Goal: Task Accomplishment & Management: Use online tool/utility

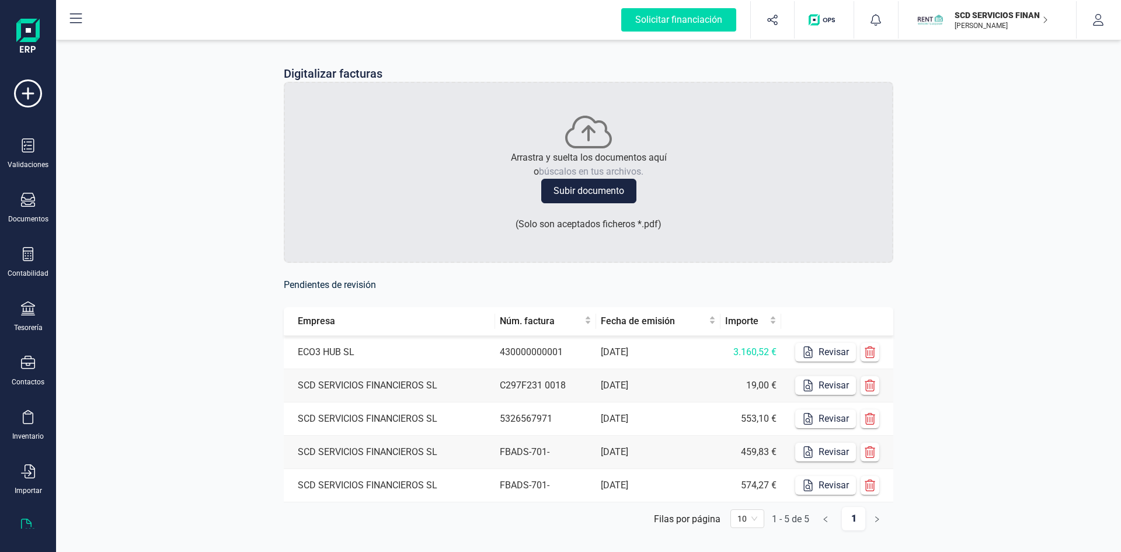
scroll to position [30, 0]
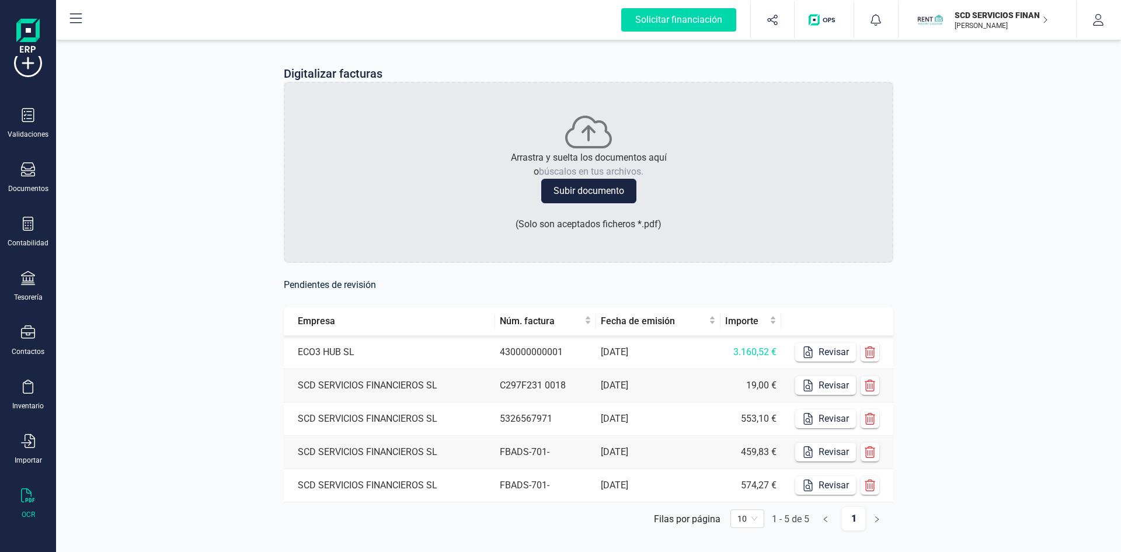
click at [350, 381] on td "SCD SERVICIOS FINANCIEROS SL" at bounding box center [389, 385] width 211 height 33
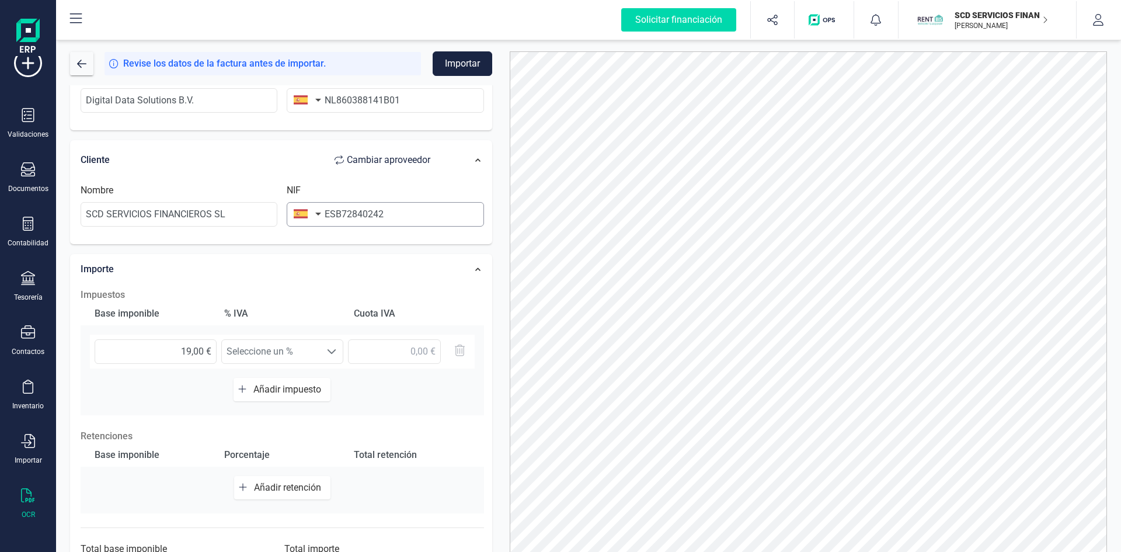
scroll to position [175, 0]
click at [273, 357] on span "Seleccione un %" at bounding box center [271, 348] width 99 height 23
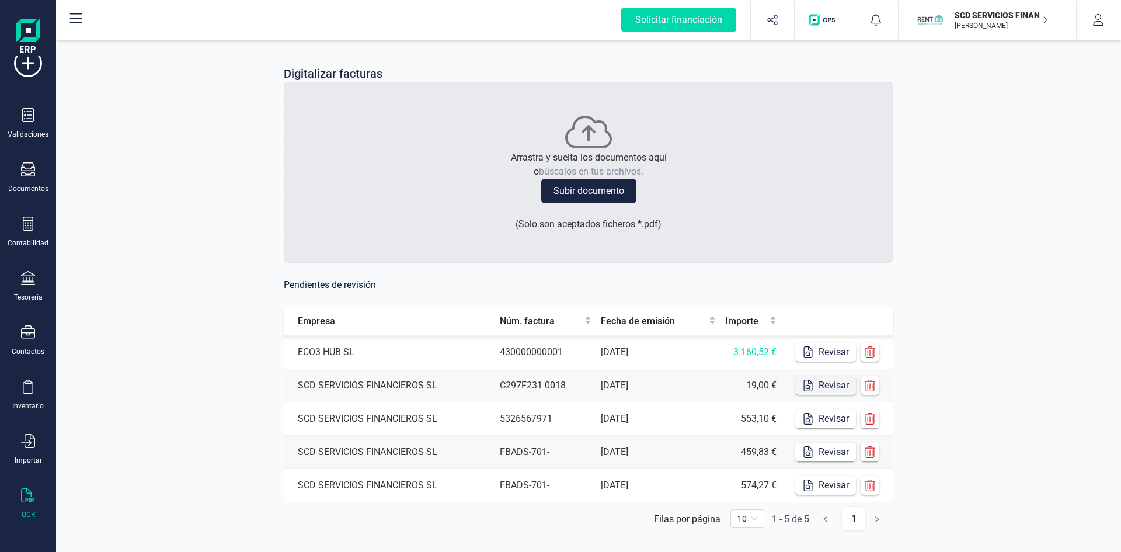
click at [812, 389] on icon "button" at bounding box center [808, 385] width 9 height 12
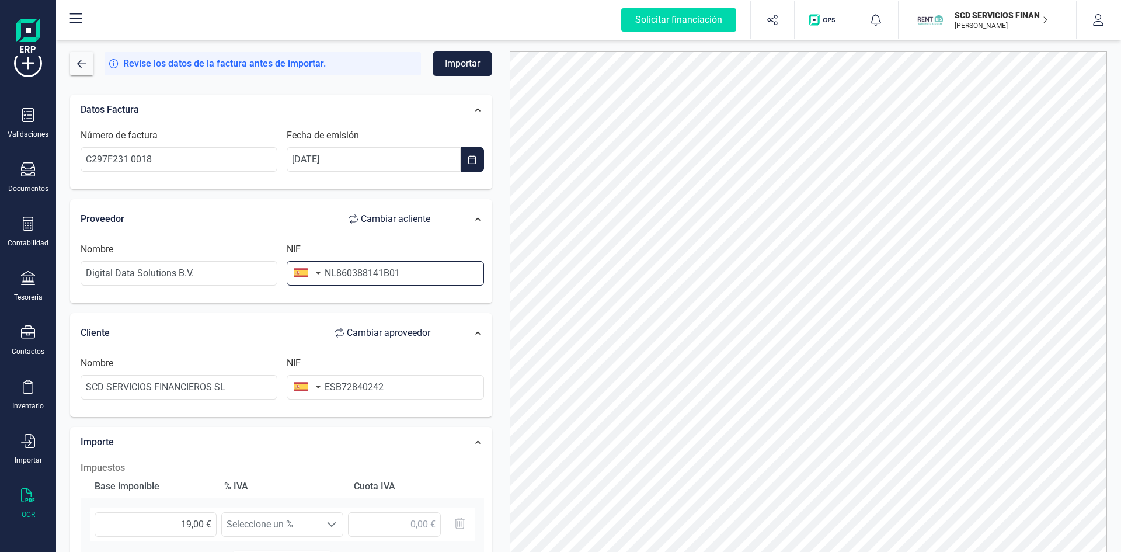
click at [333, 270] on input "NL860388141B01" at bounding box center [385, 273] width 197 height 25
click at [336, 270] on input "NL860388141B01" at bounding box center [385, 273] width 197 height 25
type input "860388141B01"
click at [316, 272] on button "button" at bounding box center [305, 272] width 37 height 23
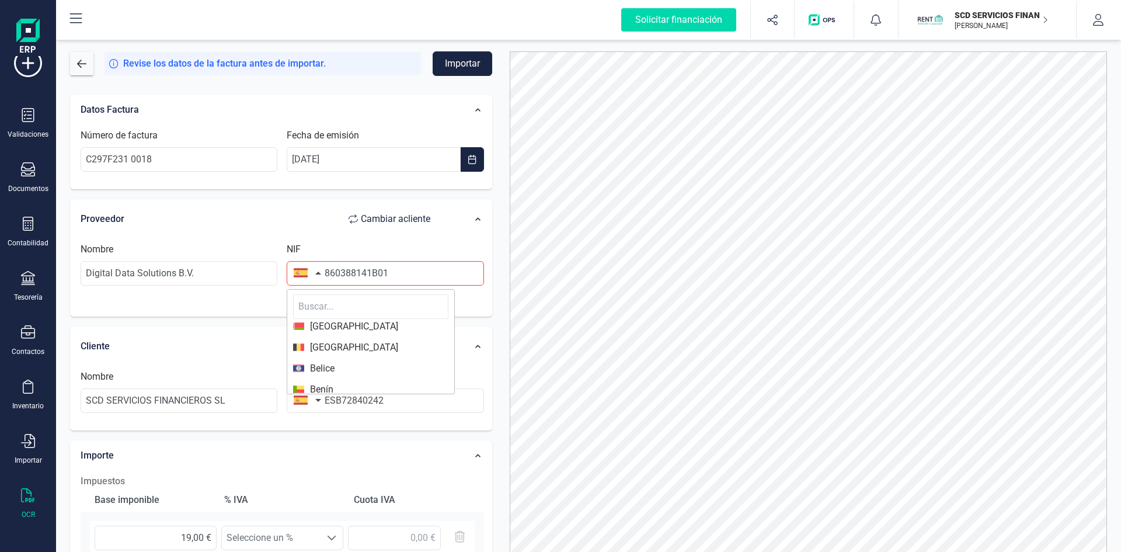
scroll to position [409, 0]
click at [326, 309] on input "text" at bounding box center [370, 306] width 155 height 25
type input "b"
type input "p"
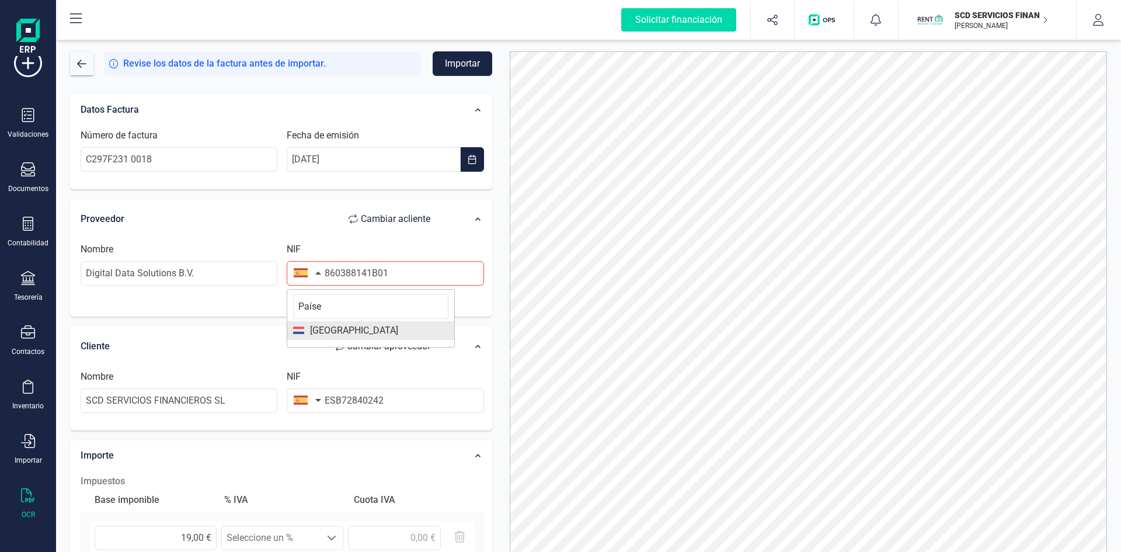
type input "Paíse"
click at [330, 331] on span "[GEOGRAPHIC_DATA]" at bounding box center [351, 330] width 94 height 14
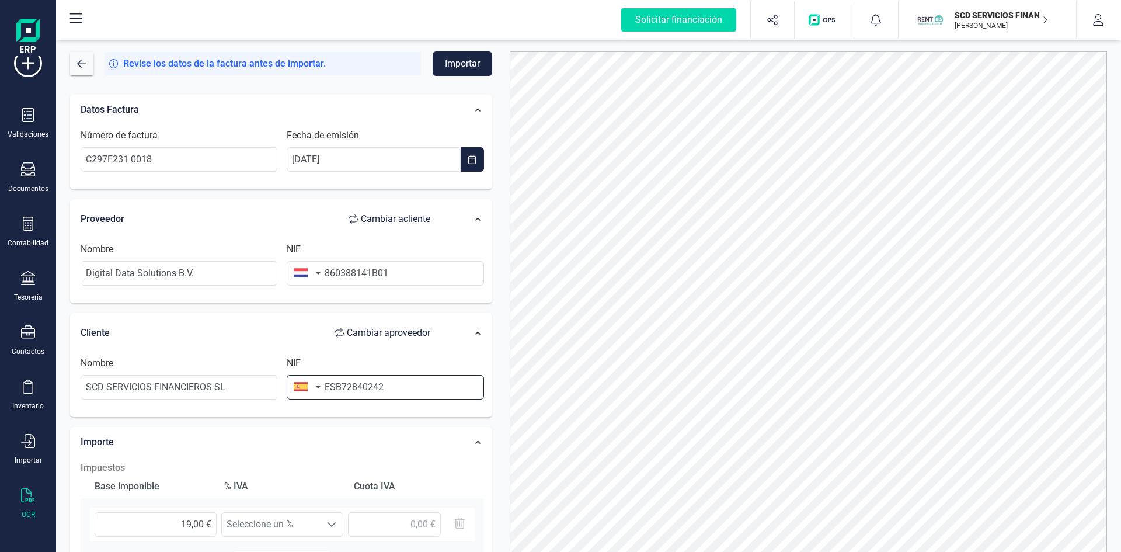
click at [337, 386] on input "ESB72840242" at bounding box center [385, 387] width 197 height 25
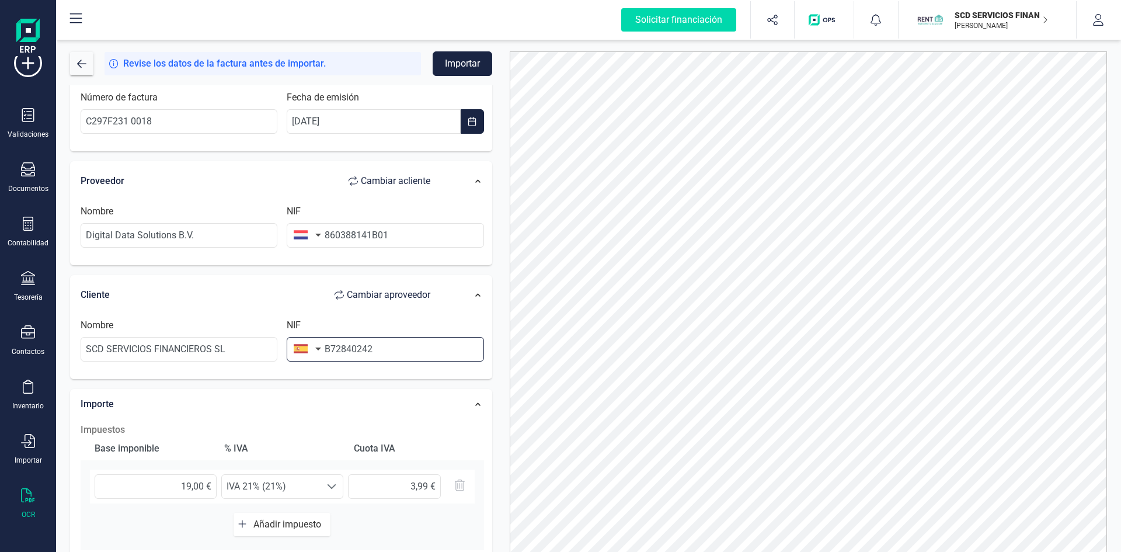
scroll to position [58, 0]
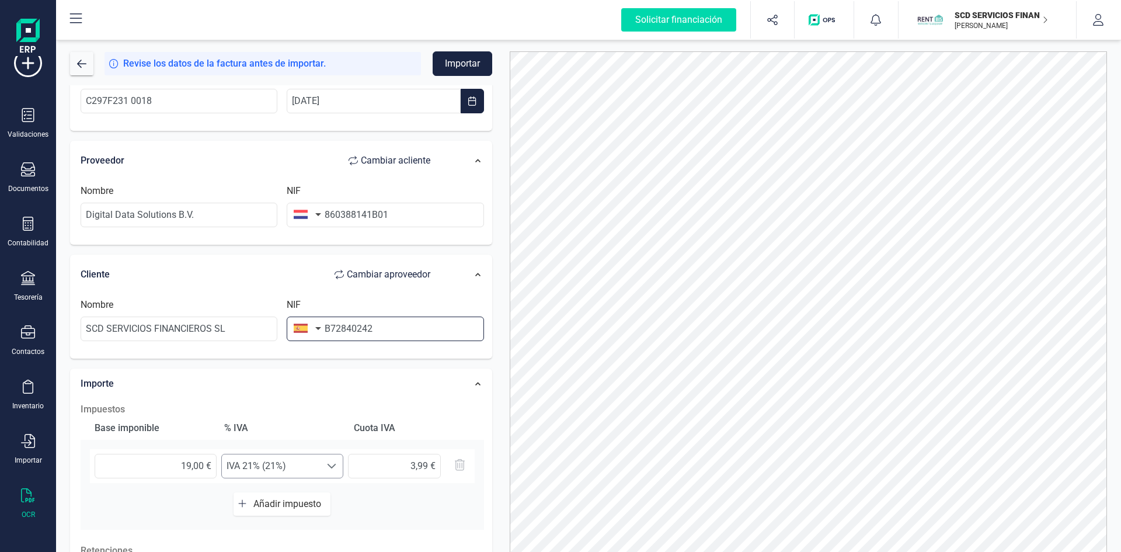
type input "B72840242"
click at [295, 466] on span "IVA 21% (21%)" at bounding box center [271, 465] width 99 height 23
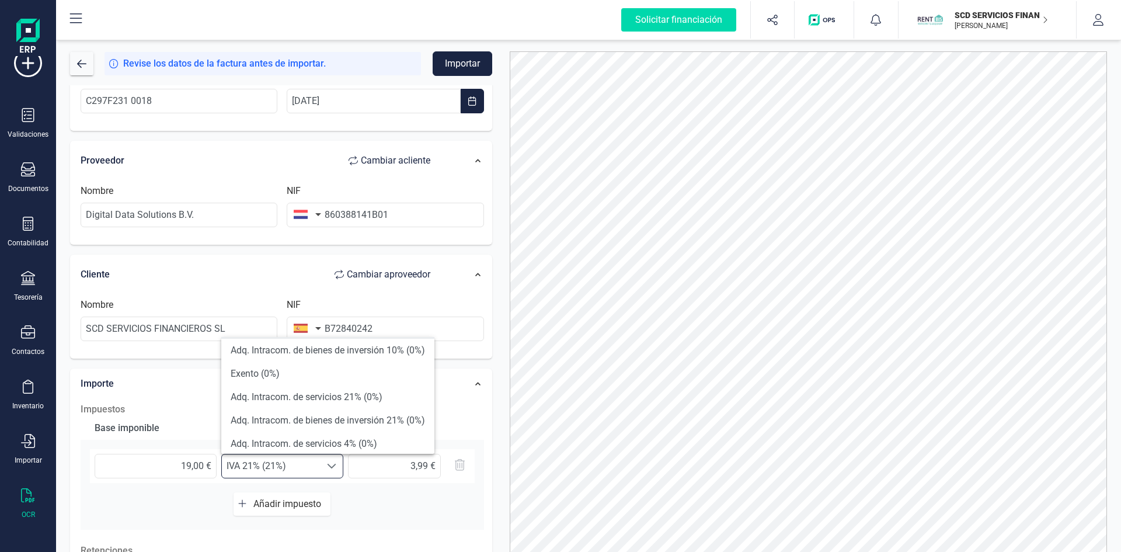
scroll to position [350, 0]
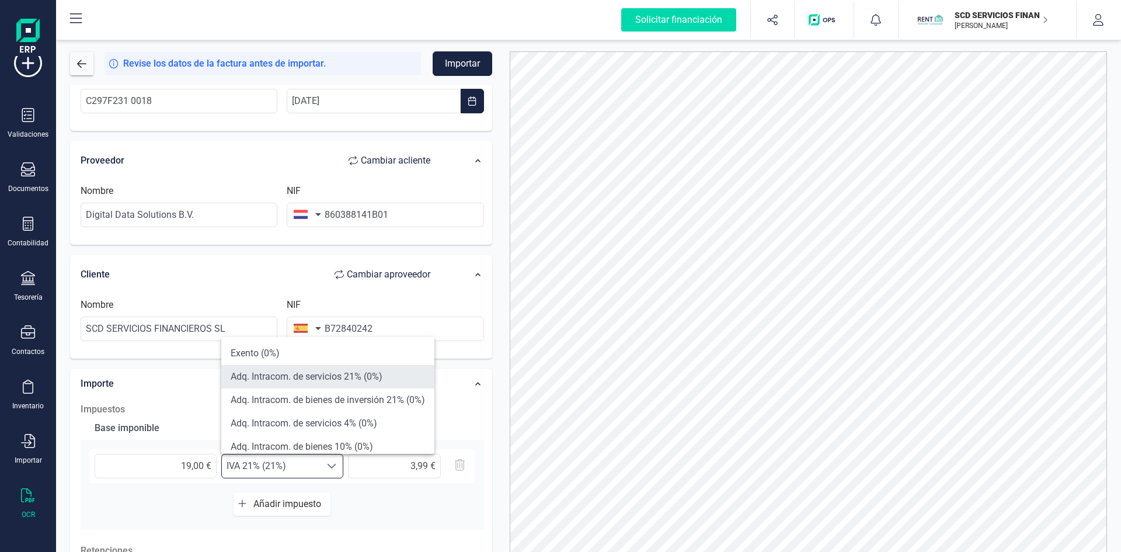
click at [360, 375] on li "Adq. Intracom. de servicios 21% (0%)" at bounding box center [327, 376] width 213 height 23
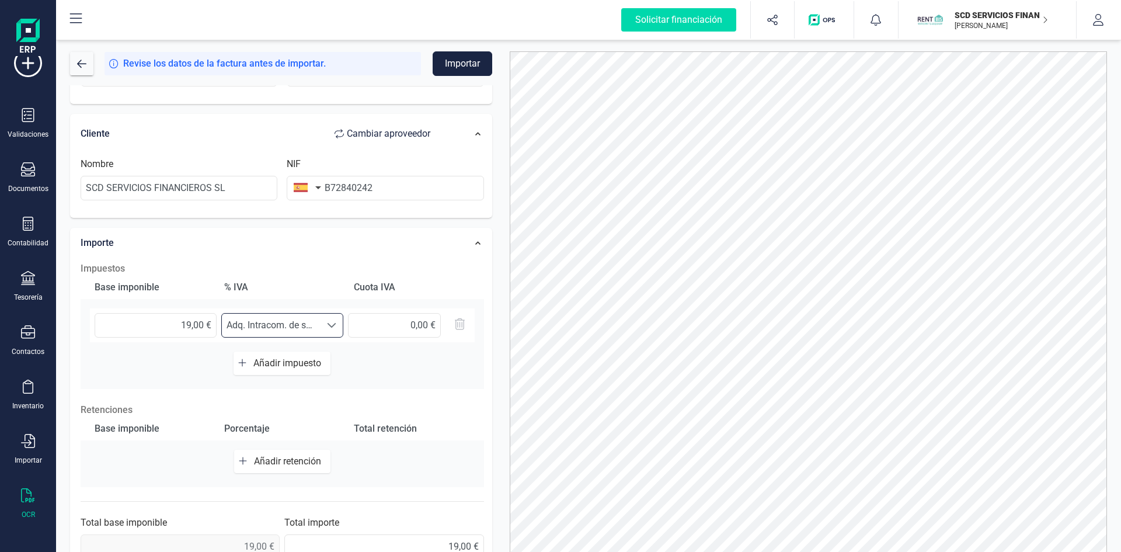
scroll to position [221, 0]
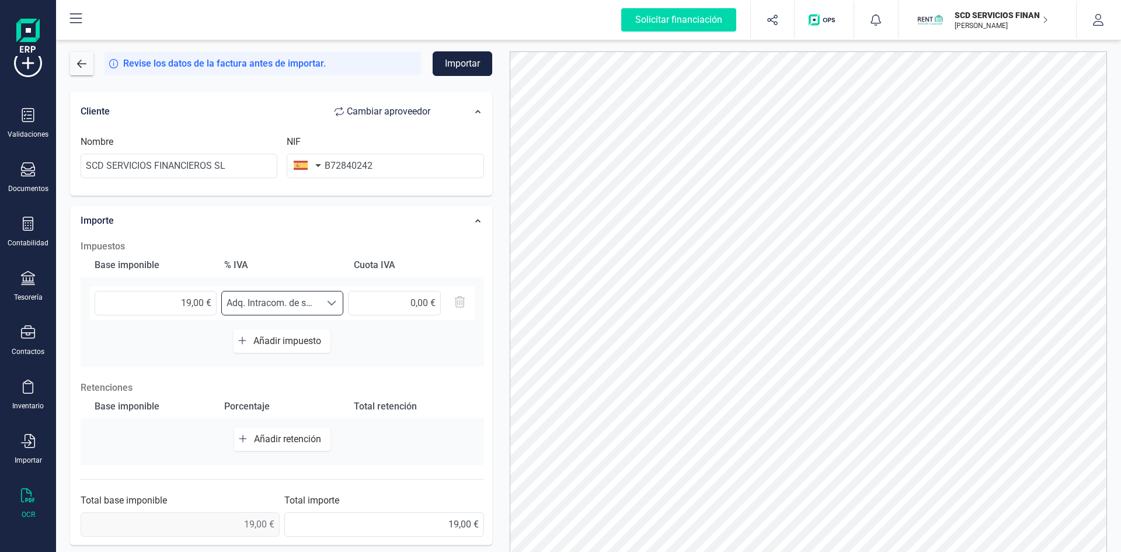
click at [474, 63] on button "Importar" at bounding box center [462, 63] width 60 height 25
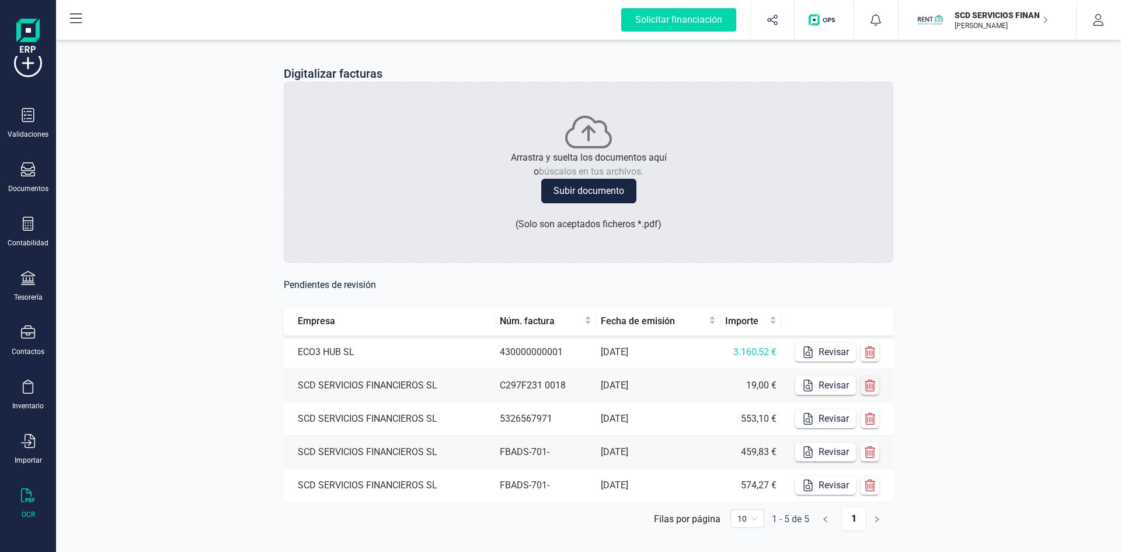
click at [868, 386] on icon "button" at bounding box center [870, 385] width 12 height 12
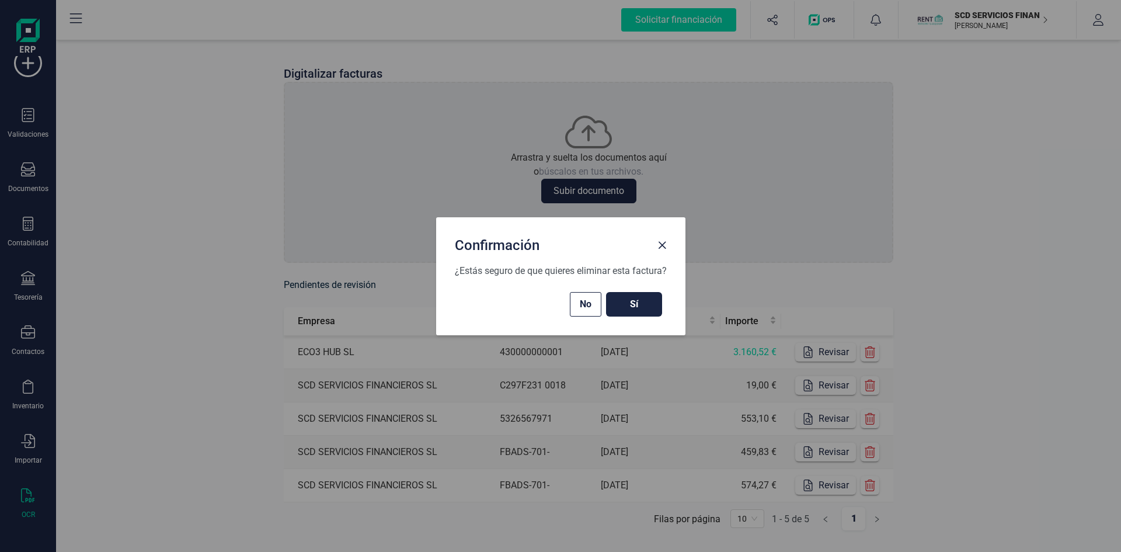
click at [630, 303] on span "Sí" at bounding box center [633, 304] width 33 height 14
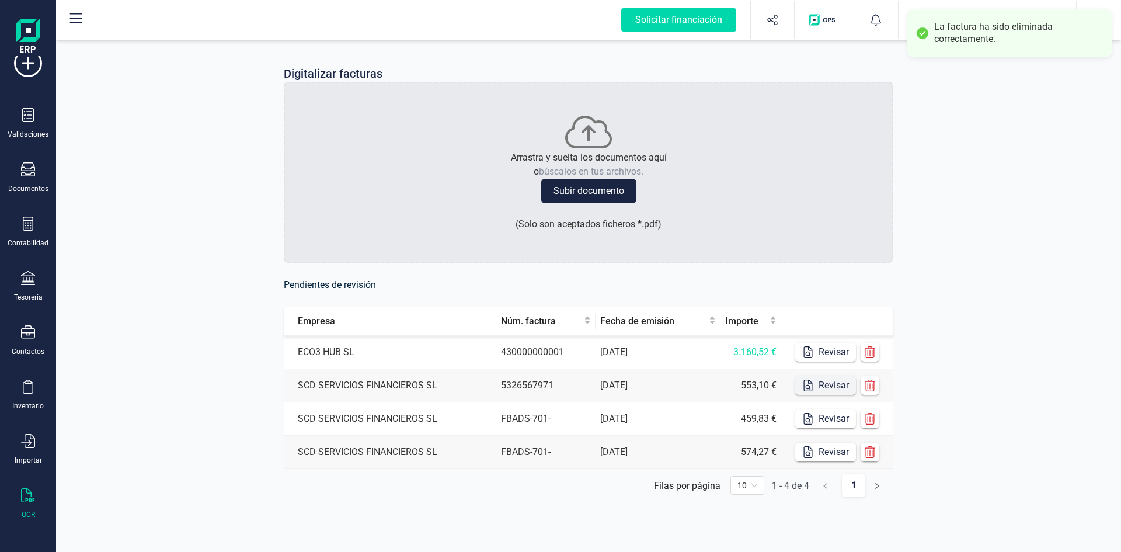
click at [831, 383] on button "Revisar" at bounding box center [825, 385] width 61 height 19
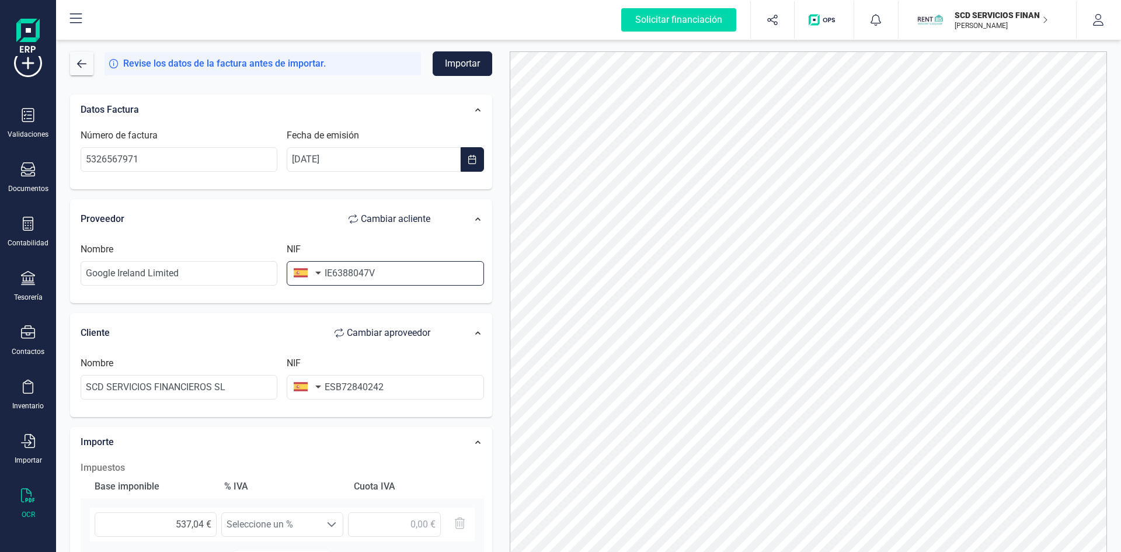
click at [331, 270] on input "IE6388047V" at bounding box center [385, 273] width 197 height 25
type input "6388047V"
click at [317, 272] on button "button" at bounding box center [305, 272] width 37 height 23
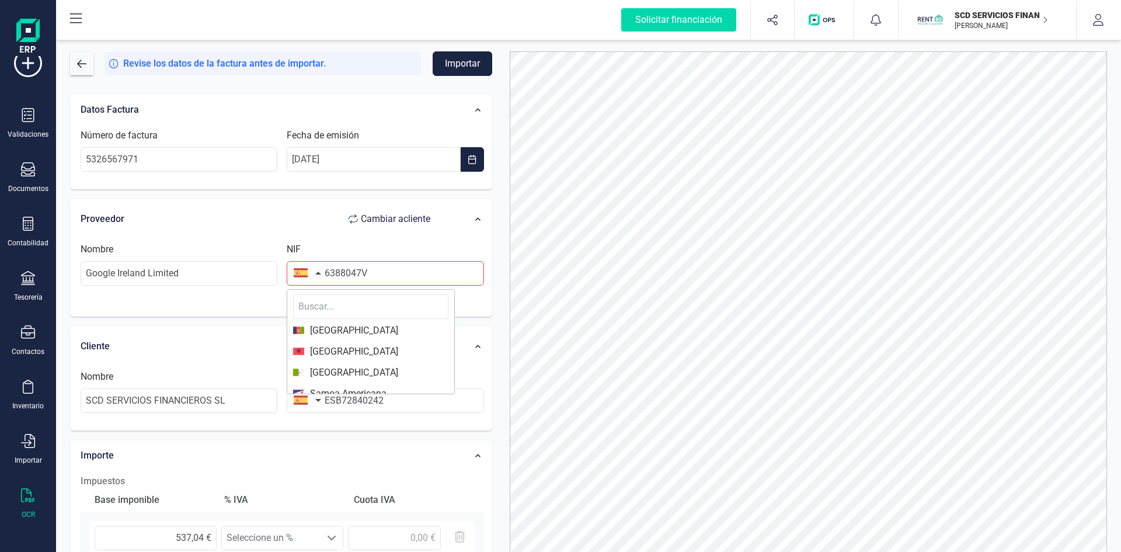
click at [327, 303] on input "text" at bounding box center [370, 306] width 155 height 25
type input "irla"
click at [317, 328] on span "[GEOGRAPHIC_DATA]" at bounding box center [351, 330] width 94 height 14
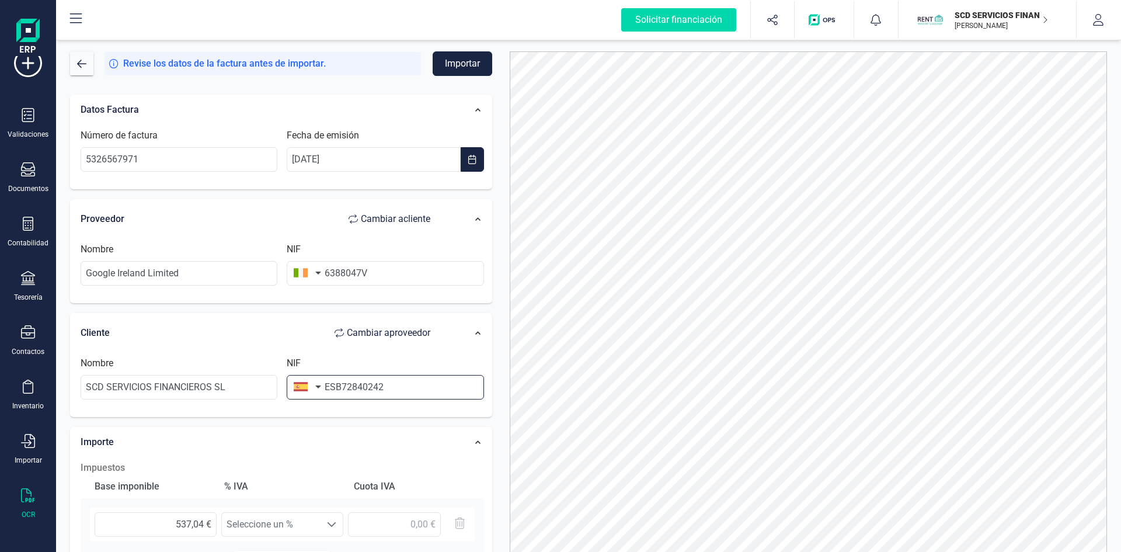
click at [336, 385] on input "ESB72840242" at bounding box center [385, 387] width 197 height 25
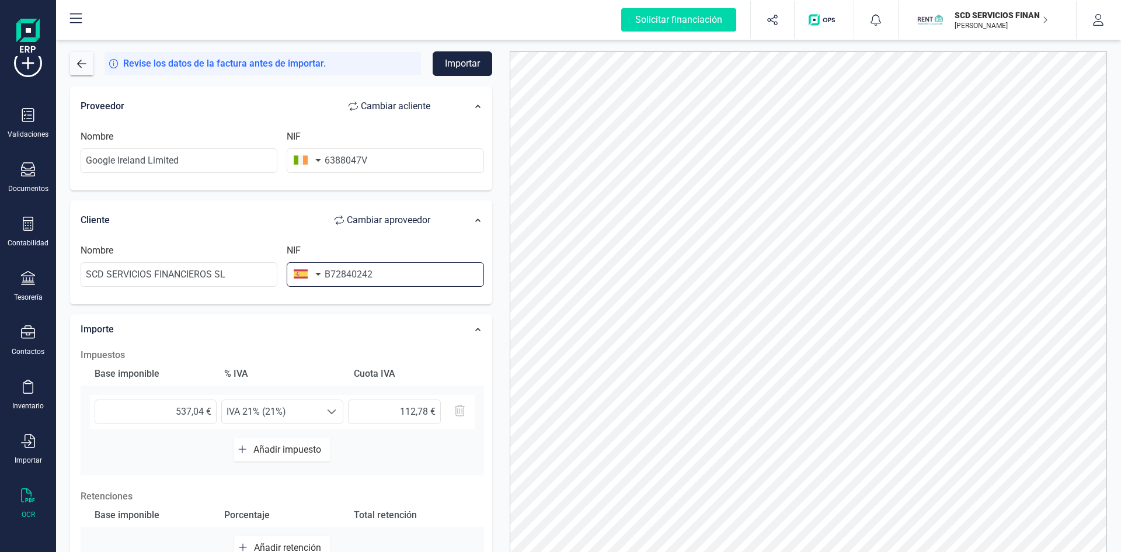
scroll to position [117, 0]
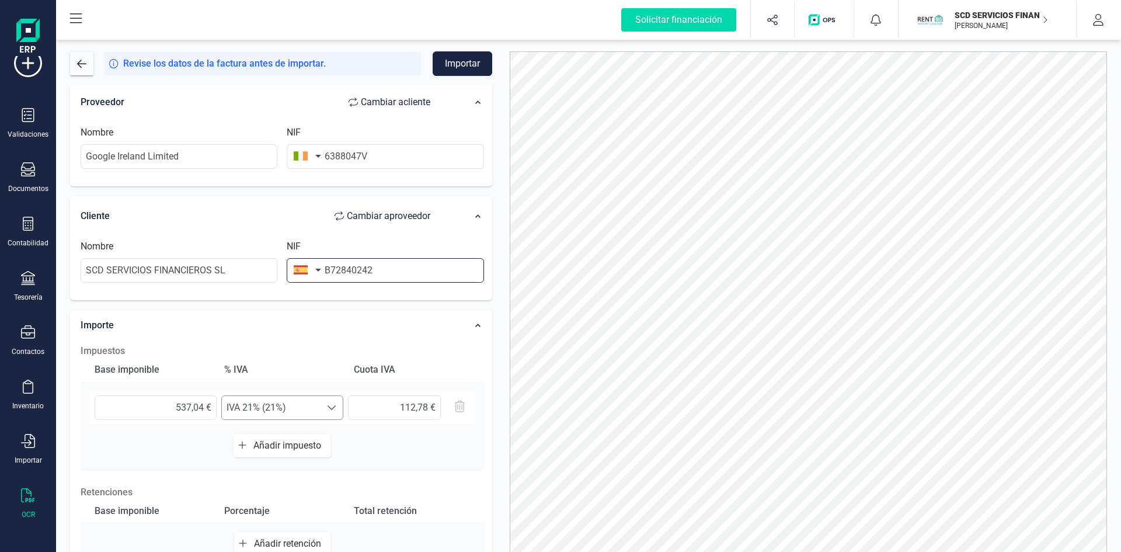
type input "B72840242"
click at [330, 405] on span at bounding box center [331, 407] width 9 height 9
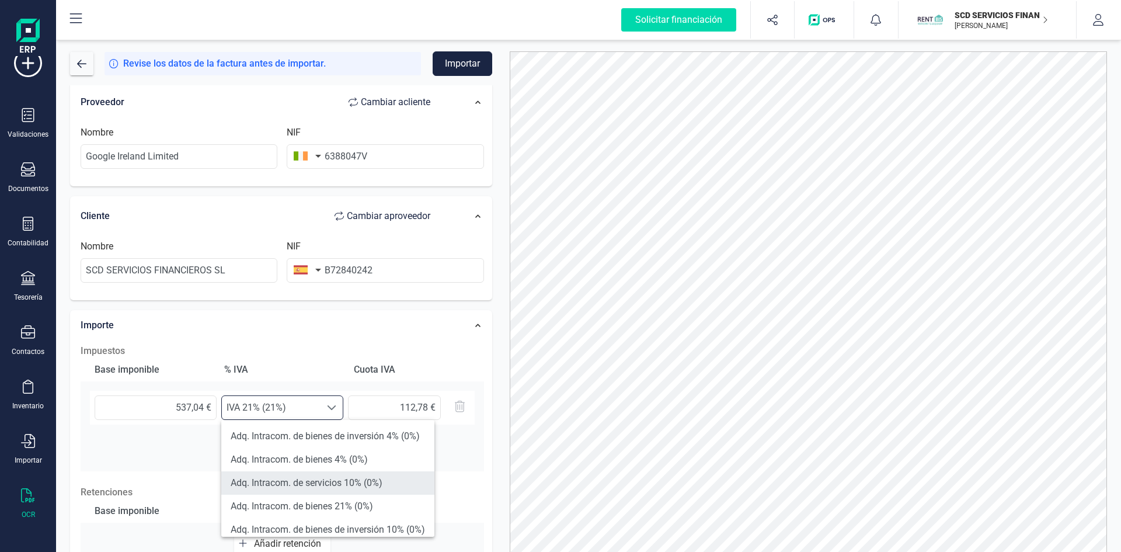
scroll to position [292, 0]
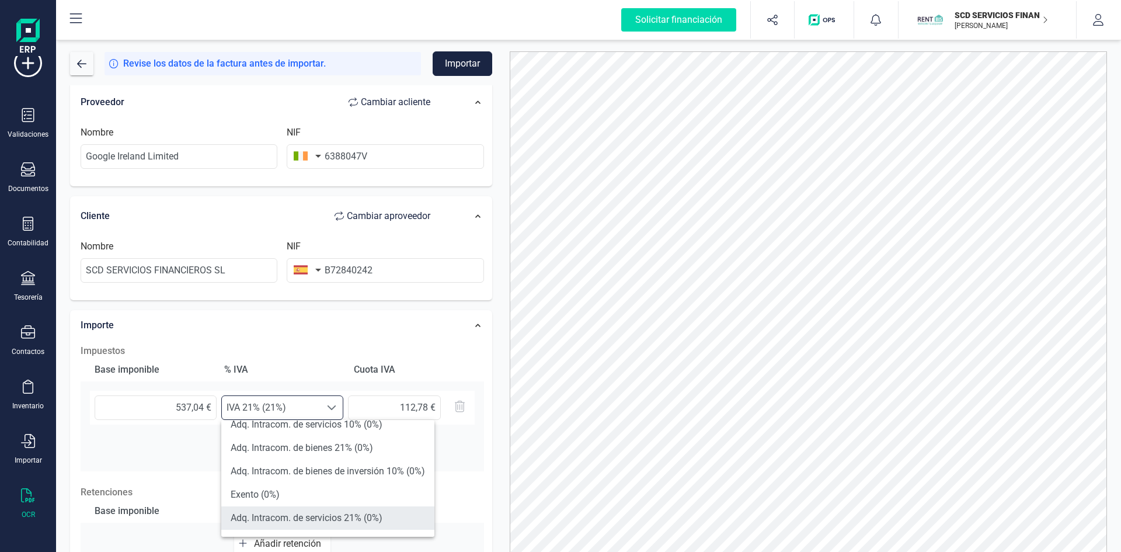
click at [344, 515] on li "Adq. Intracom. de servicios 21% (0%)" at bounding box center [327, 517] width 213 height 23
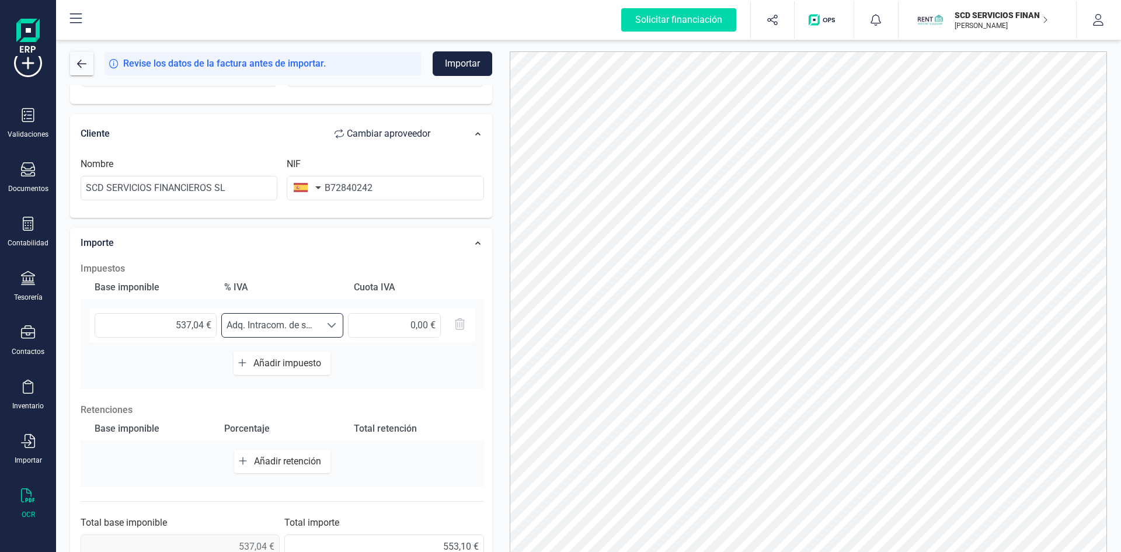
scroll to position [221, 0]
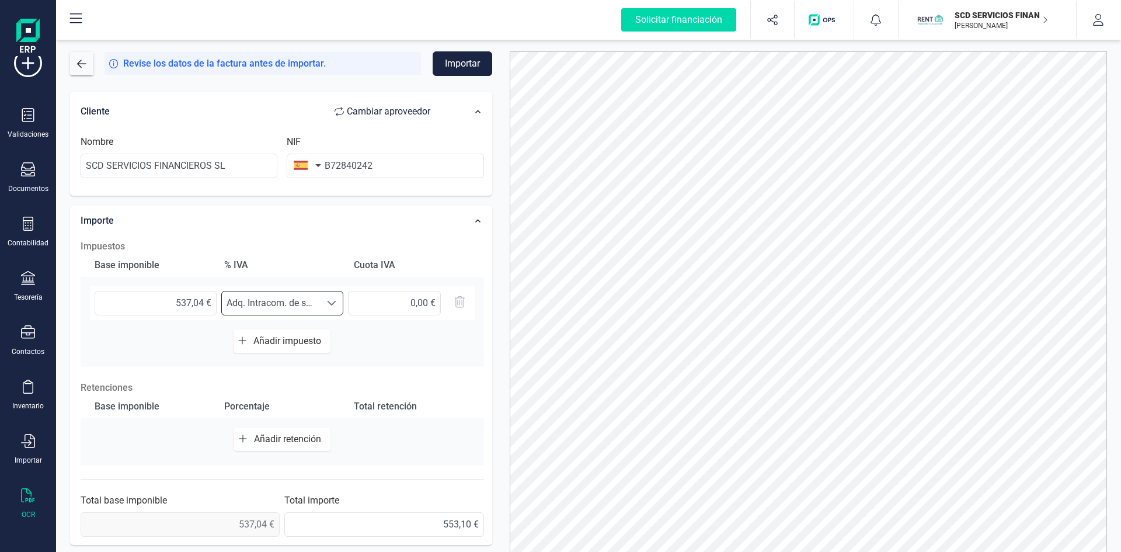
click at [305, 336] on span "Añadir impuesto" at bounding box center [289, 340] width 72 height 11
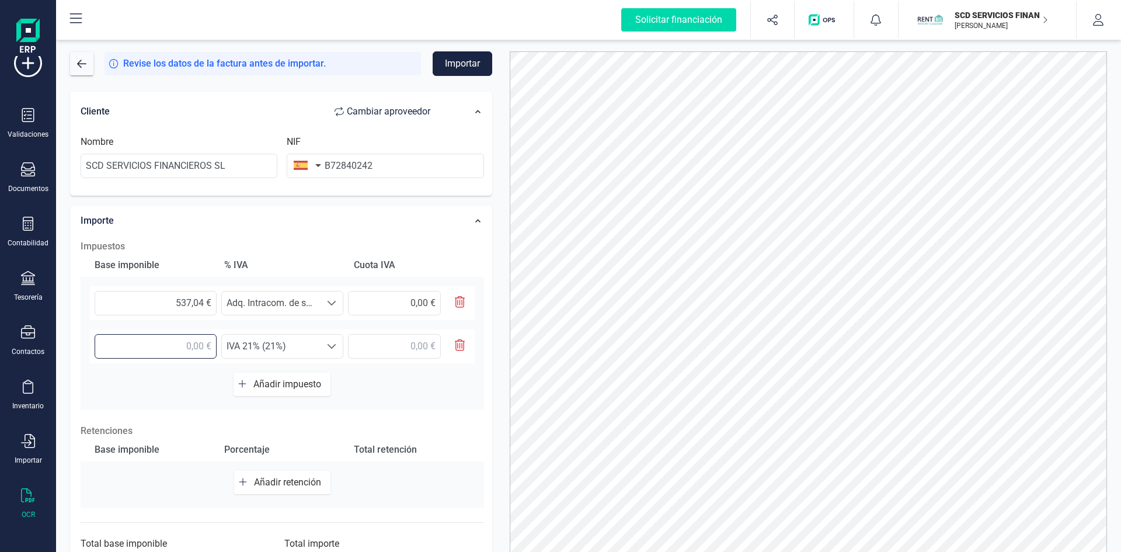
click at [182, 343] on input "text" at bounding box center [156, 346] width 122 height 25
click at [330, 343] on span at bounding box center [331, 345] width 9 height 9
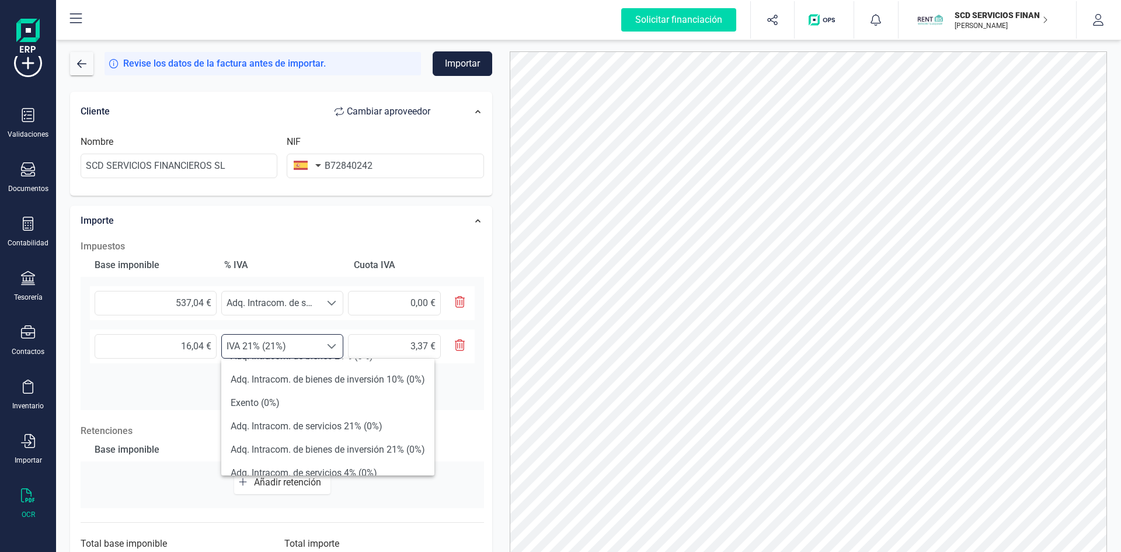
scroll to position [350, 0]
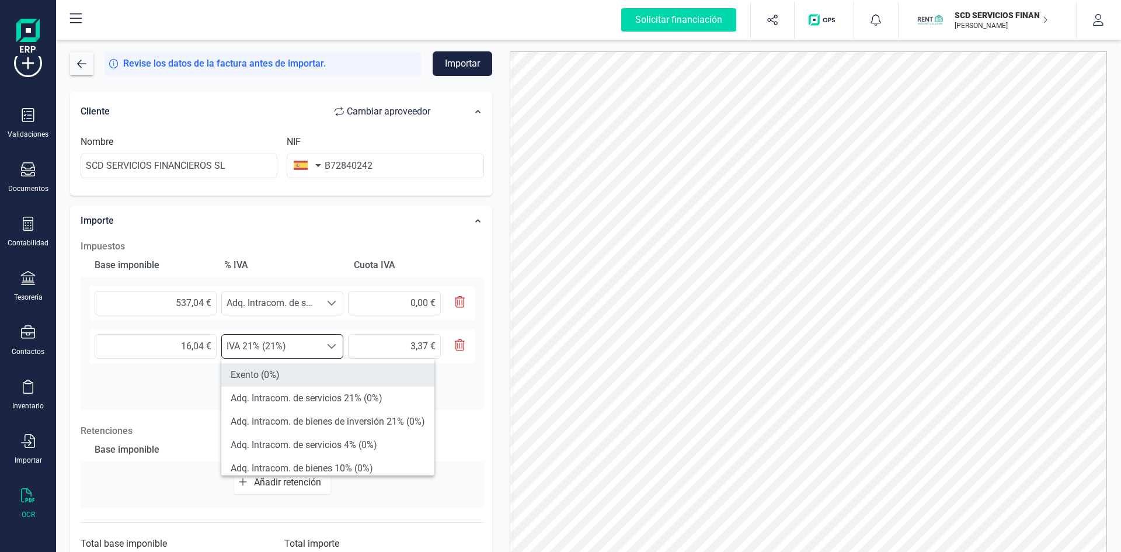
click at [264, 372] on li "Exento (0%)" at bounding box center [327, 374] width 213 height 23
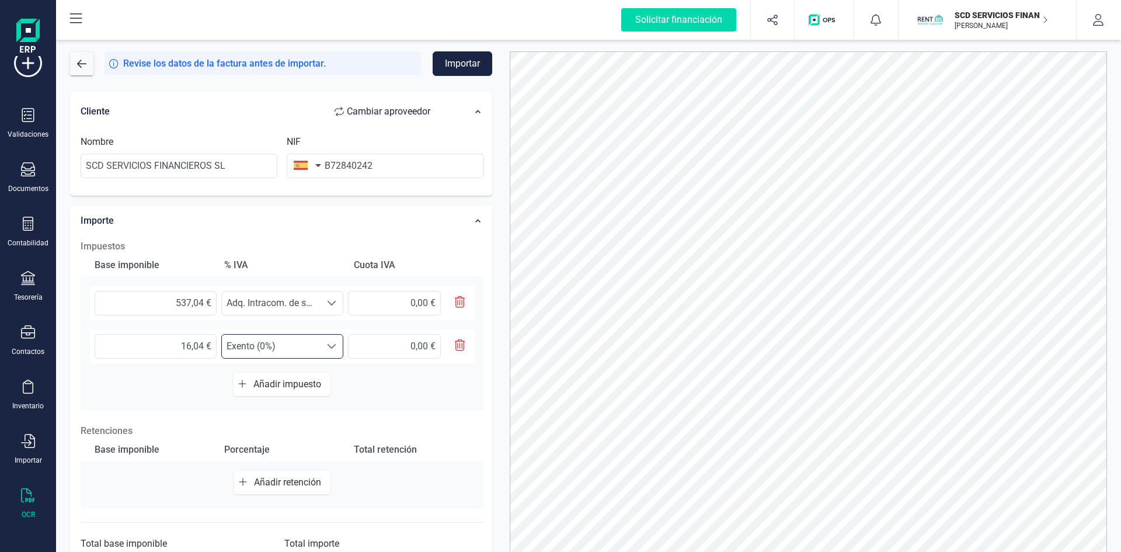
scroll to position [264, 0]
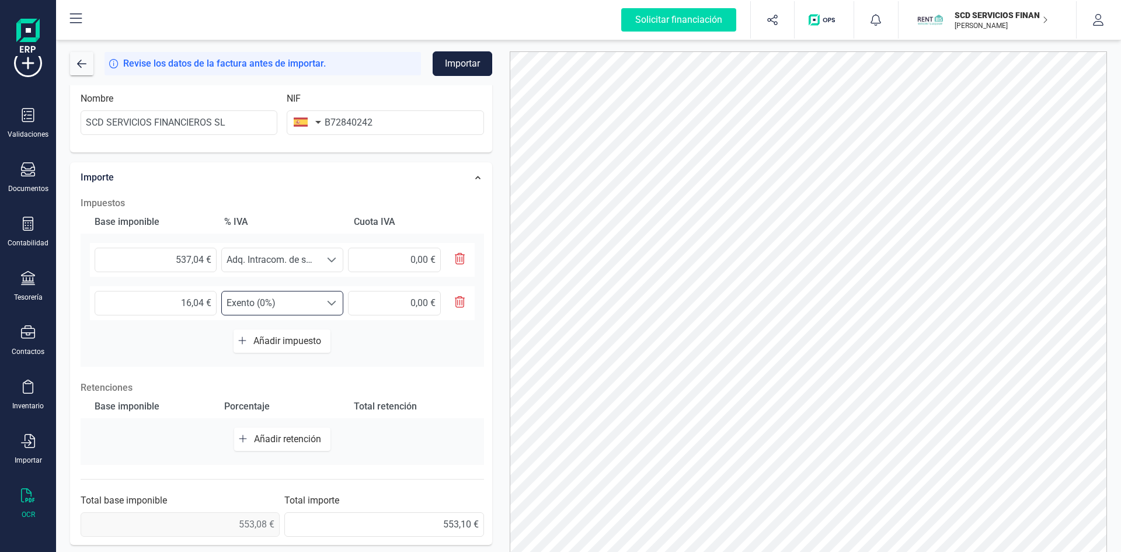
click at [466, 62] on button "Importar" at bounding box center [462, 63] width 60 height 25
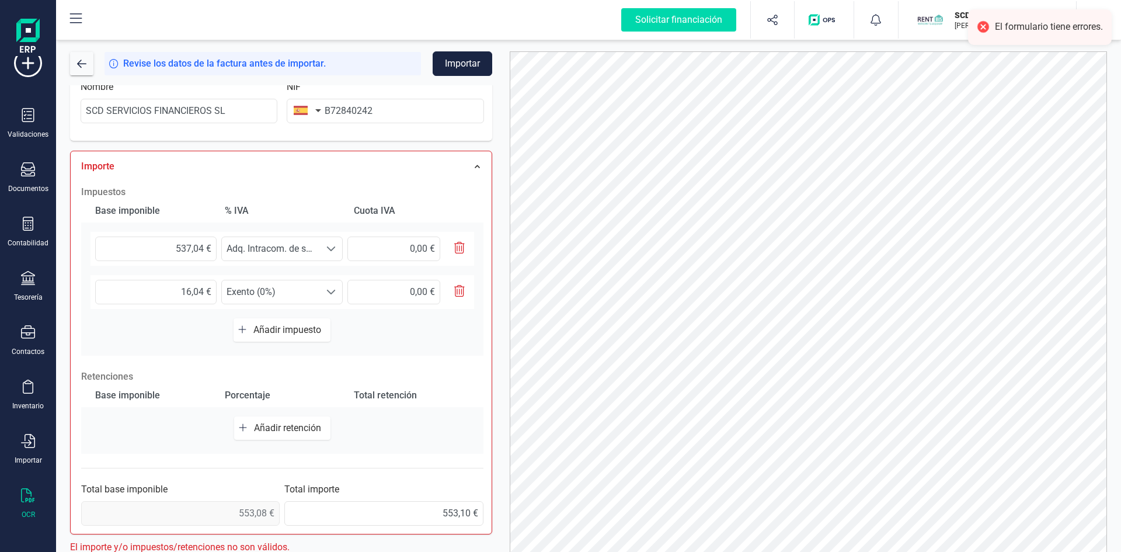
scroll to position [279, 0]
click at [329, 284] on span at bounding box center [330, 288] width 9 height 9
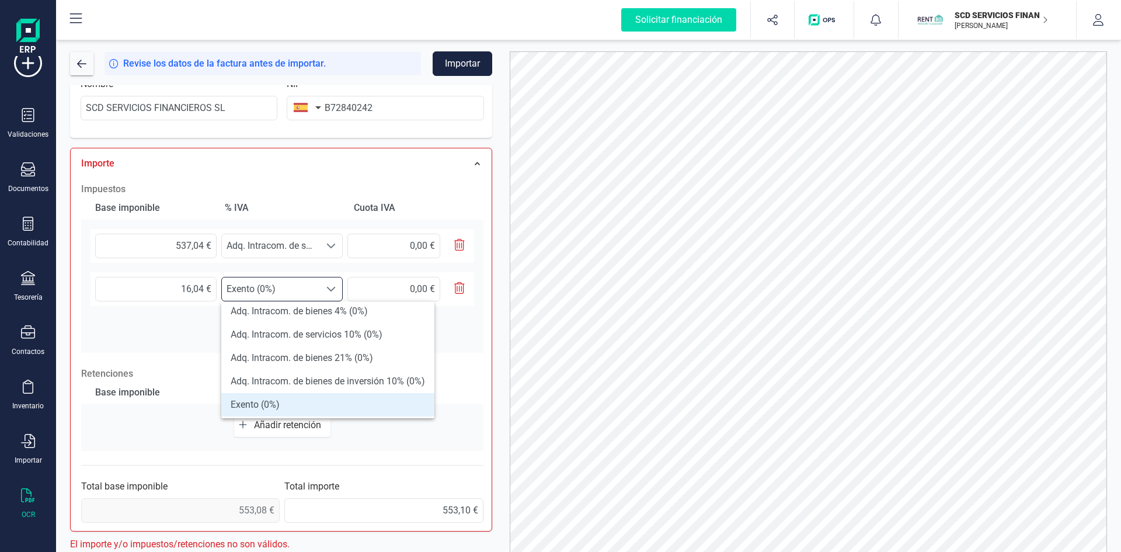
scroll to position [292, 0]
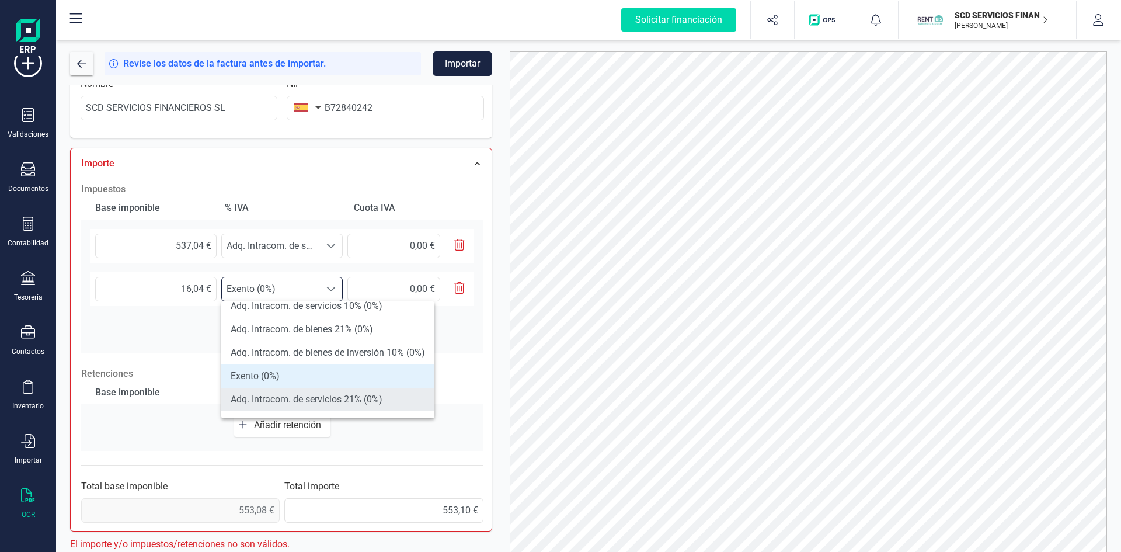
click at [297, 396] on li "Adq. Intracom. de servicios 21% (0%)" at bounding box center [327, 399] width 213 height 23
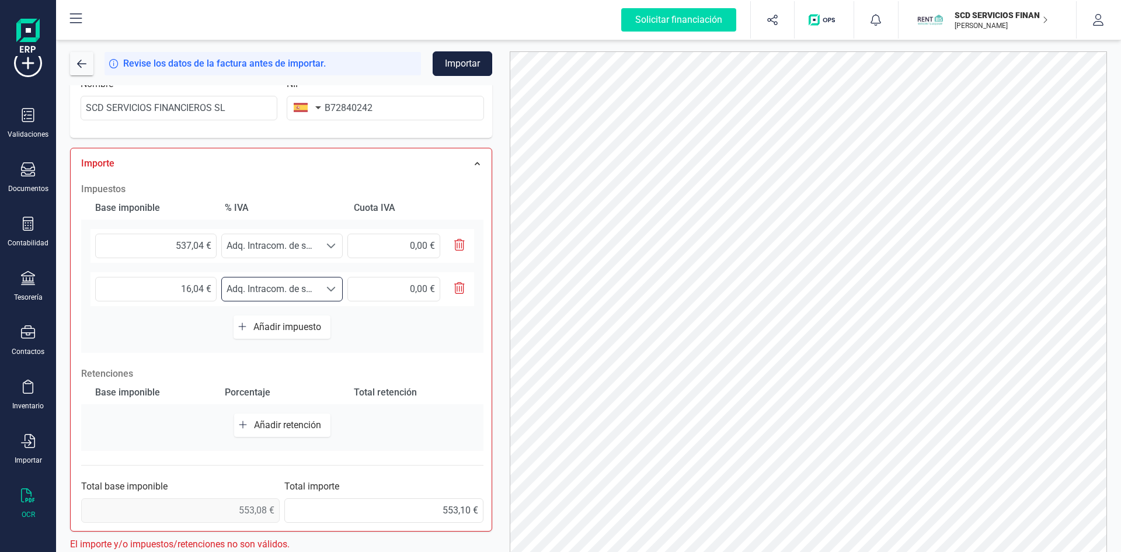
click at [452, 64] on button "Importar" at bounding box center [462, 63] width 60 height 25
click at [400, 344] on div "Base imponible % [PERSON_NAME] [PERSON_NAME] 537,04 € Seleccione un % Adq. Intr…" at bounding box center [282, 274] width 402 height 156
click at [198, 287] on input "16,04 €" at bounding box center [155, 289] width 121 height 25
type input "16,06 €"
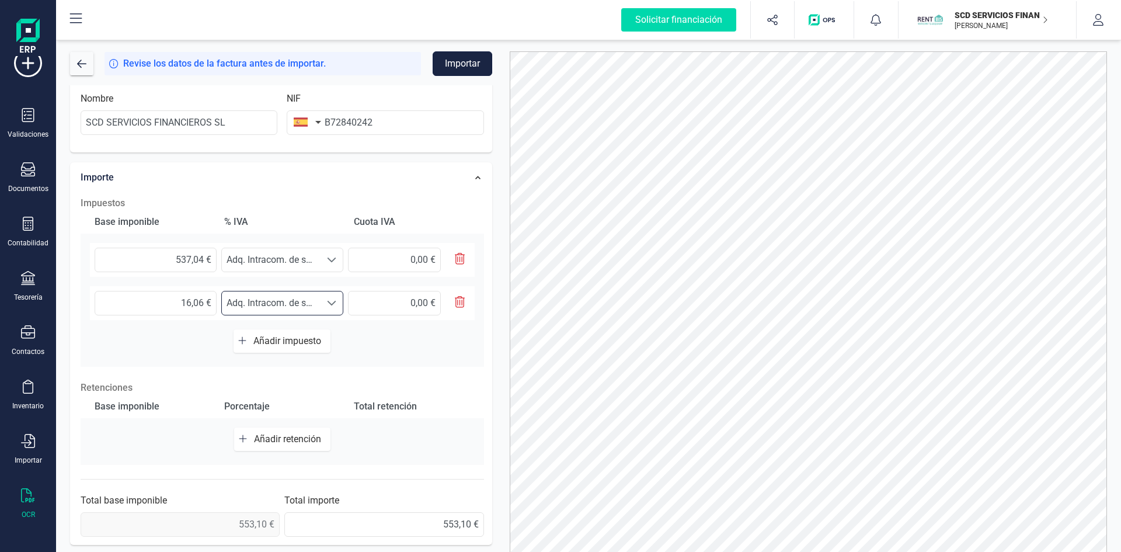
scroll to position [264, 0]
click at [453, 58] on button "Importar" at bounding box center [462, 63] width 60 height 25
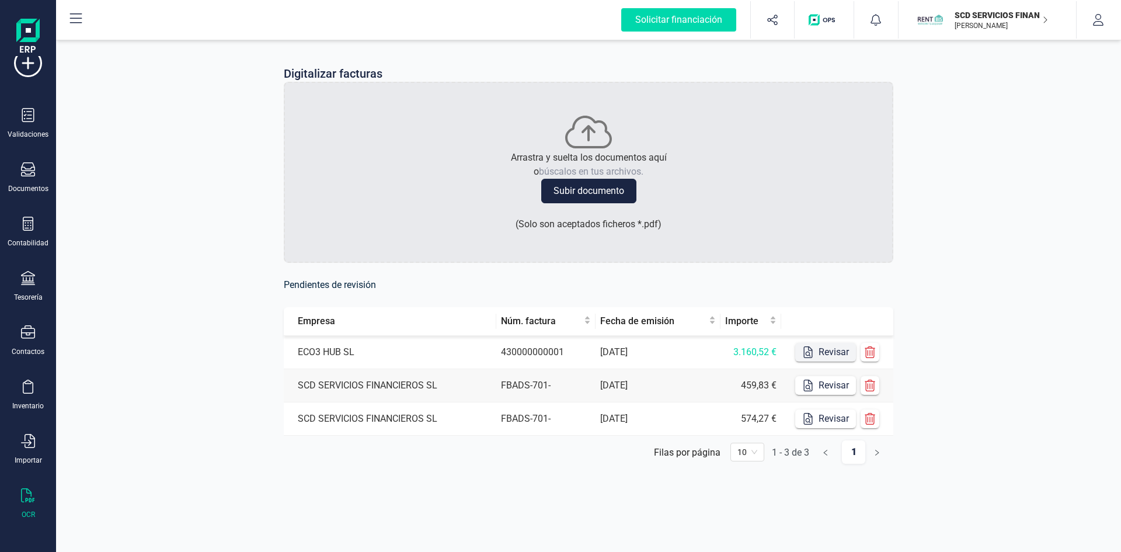
click at [815, 349] on button "Revisar" at bounding box center [825, 352] width 61 height 19
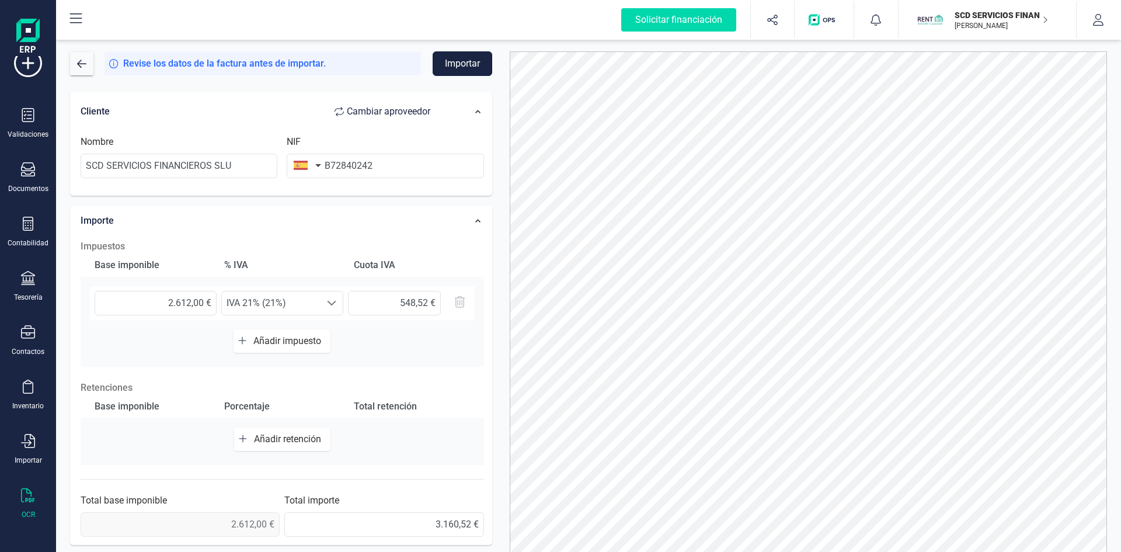
click at [448, 54] on button "Importar" at bounding box center [462, 63] width 60 height 25
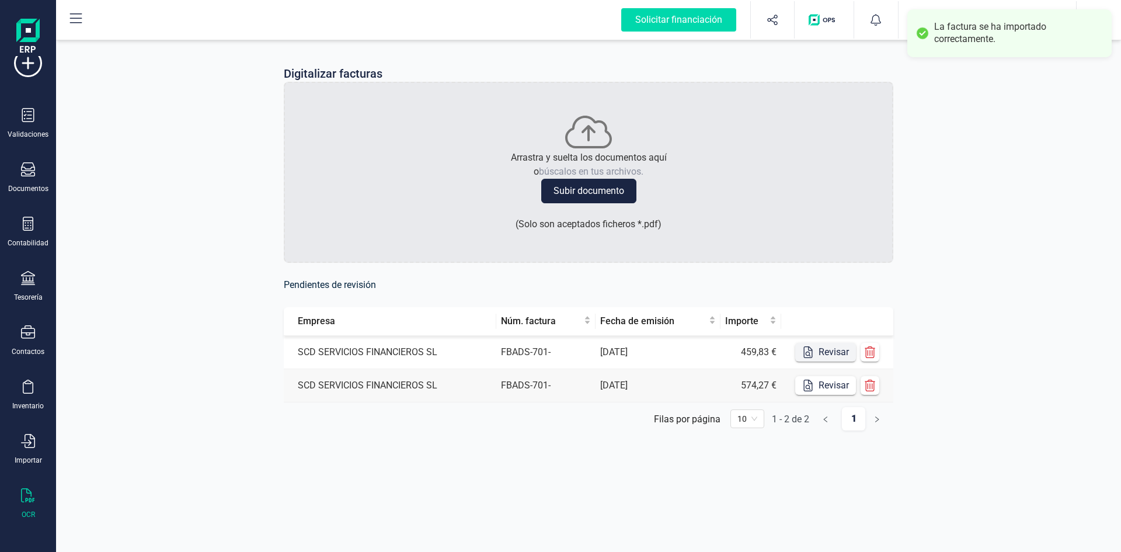
click at [829, 348] on button "Revisar" at bounding box center [825, 352] width 61 height 19
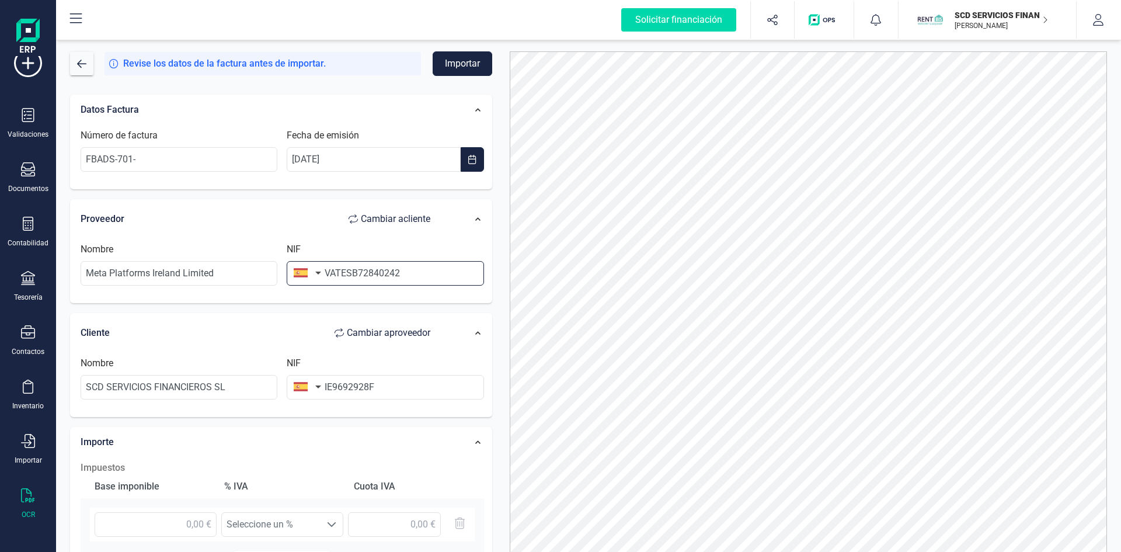
click at [351, 271] on input "VATESB72840242" at bounding box center [385, 273] width 197 height 25
type input "B72840242"
drag, startPoint x: 399, startPoint y: 386, endPoint x: 321, endPoint y: 387, distance: 78.2
click at [321, 387] on div "NIF IE9692928F" at bounding box center [385, 377] width 206 height 43
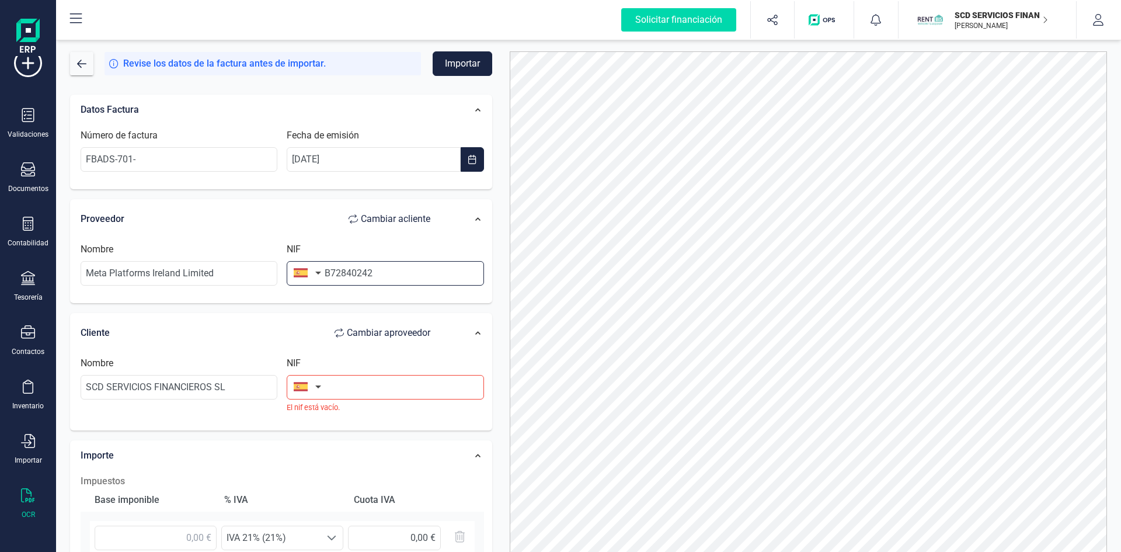
drag, startPoint x: 403, startPoint y: 266, endPoint x: 300, endPoint y: 267, distance: 102.7
click at [300, 267] on div "NIF B72840242" at bounding box center [385, 263] width 206 height 43
paste input "IE9692928F"
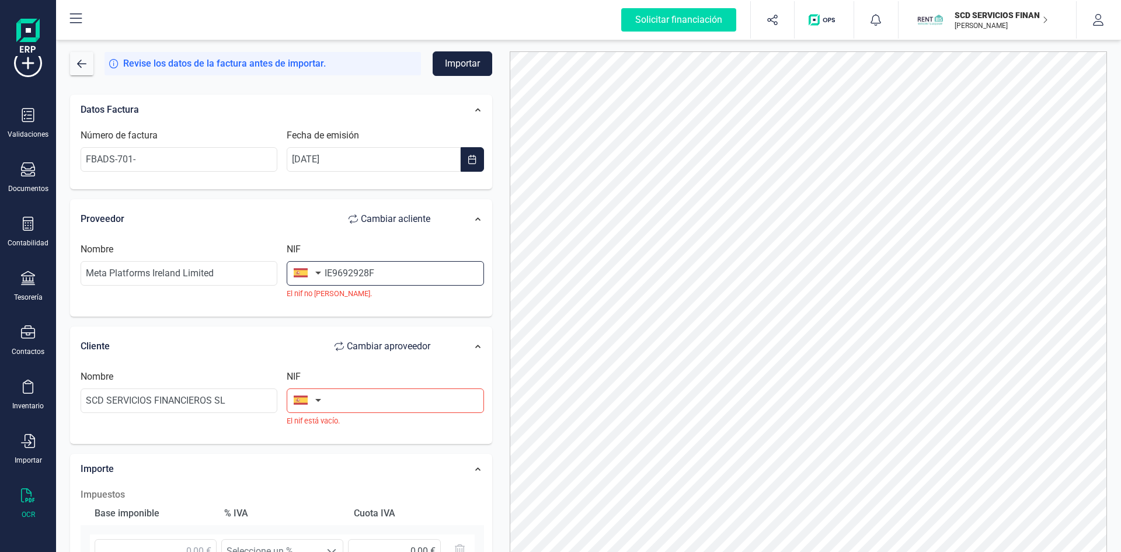
click at [331, 270] on input "IE9692928F" at bounding box center [385, 273] width 197 height 25
type input "9692928F"
click at [319, 270] on button "button" at bounding box center [305, 272] width 37 height 23
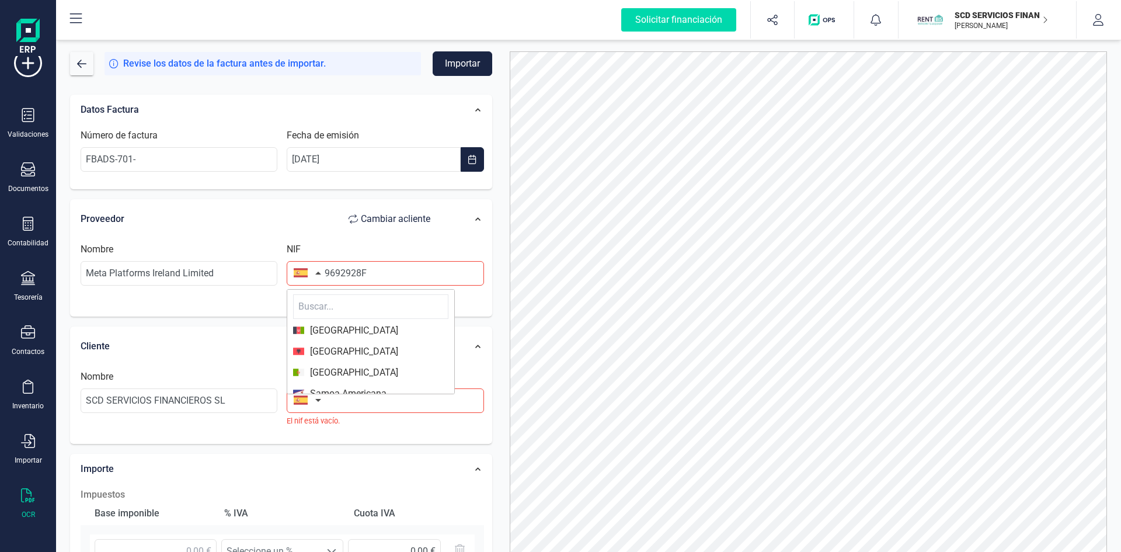
click at [331, 304] on input "text" at bounding box center [370, 306] width 155 height 25
type input "irlan"
click at [331, 331] on span "[GEOGRAPHIC_DATA]" at bounding box center [351, 330] width 94 height 14
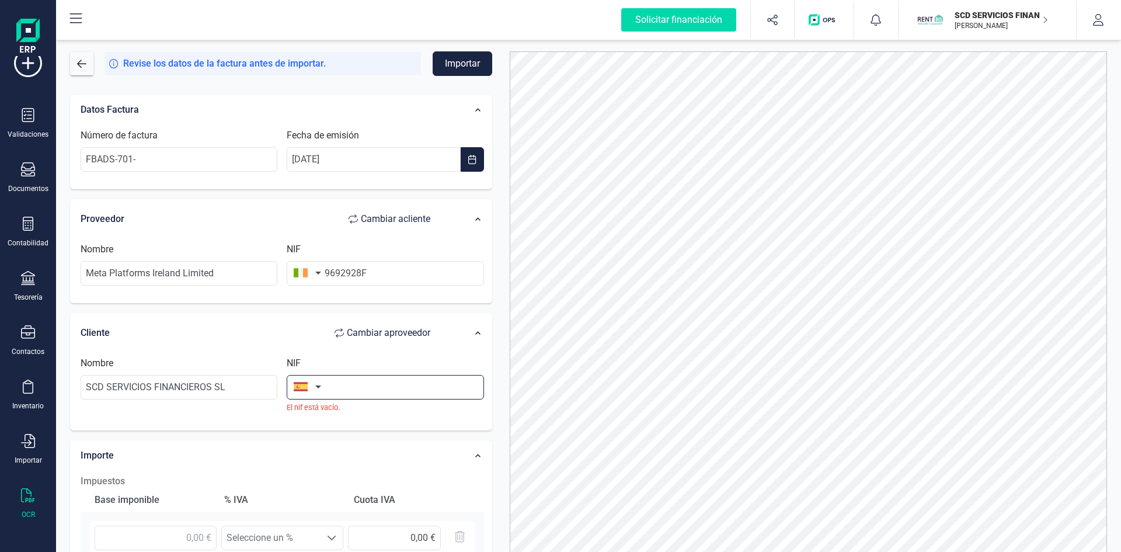
click at [338, 383] on input "text" at bounding box center [385, 387] width 197 height 25
type input "b"
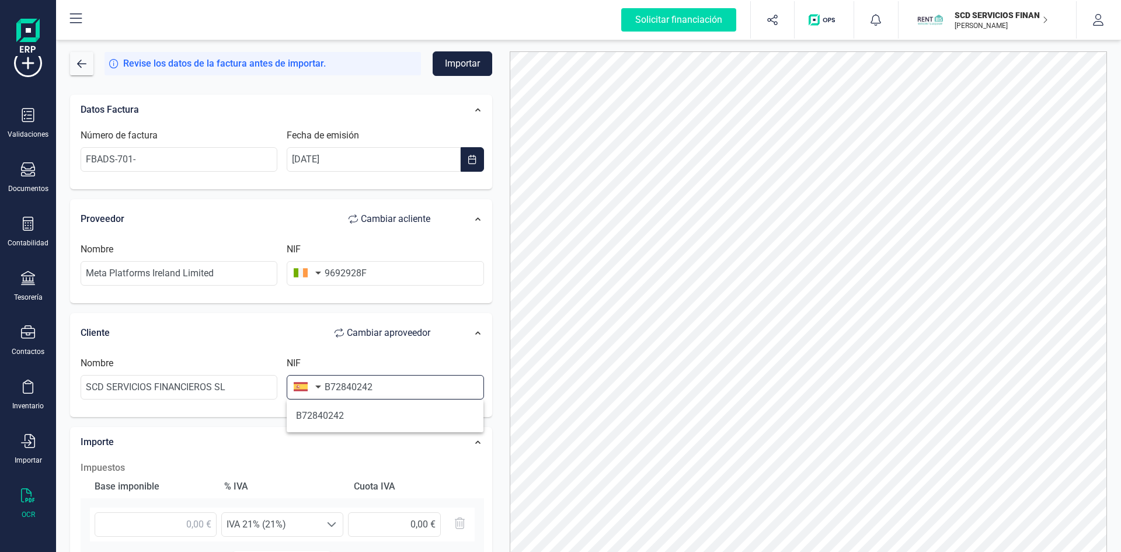
click at [381, 386] on input "B72840242" at bounding box center [385, 387] width 197 height 25
type input "B72840242"
click at [338, 413] on li "B72840242" at bounding box center [385, 415] width 197 height 23
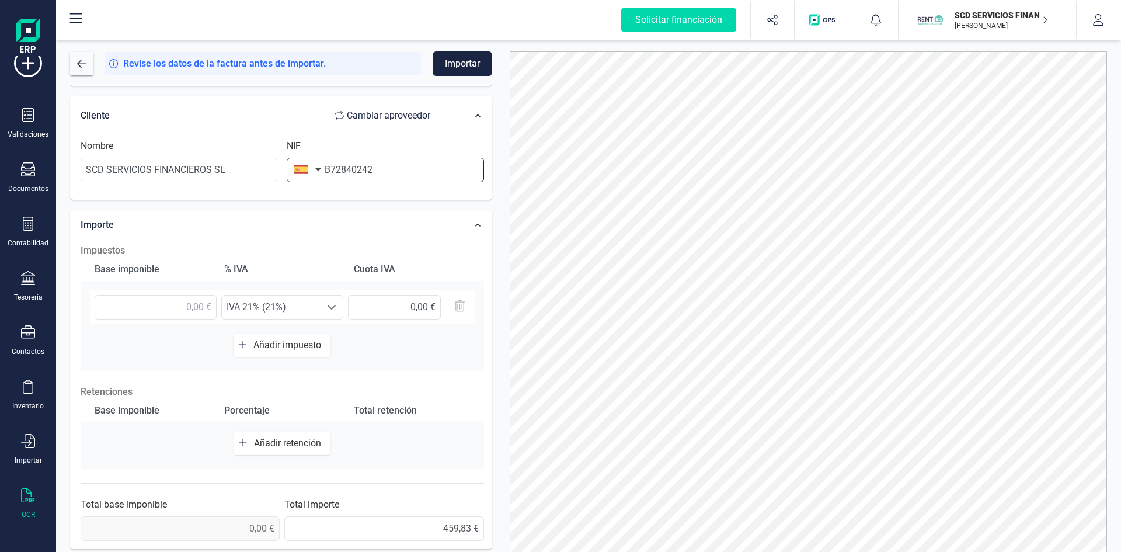
scroll to position [221, 0]
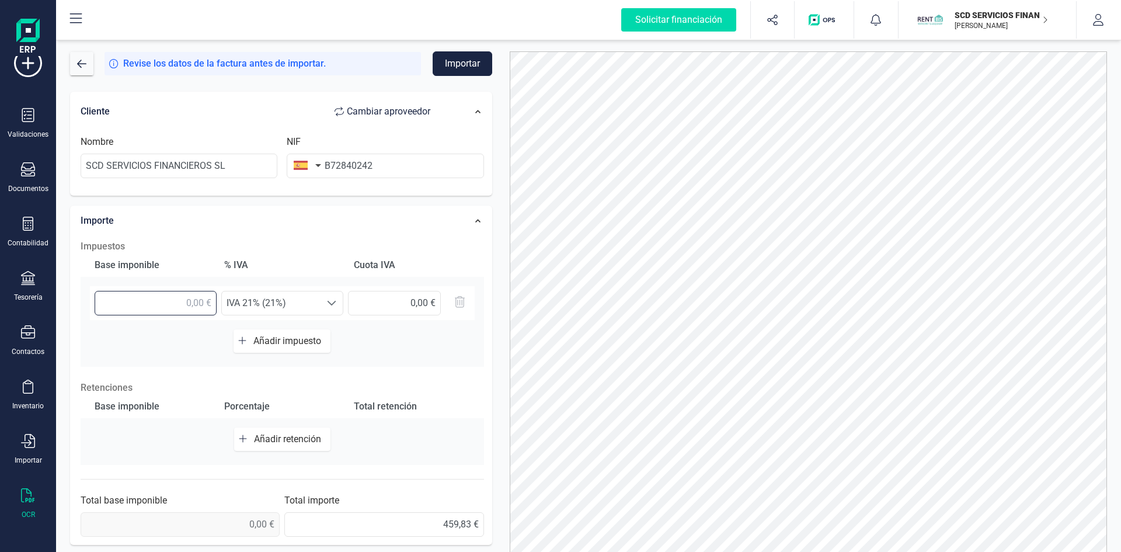
click at [200, 303] on input "text" at bounding box center [156, 303] width 122 height 25
type input "459,83 €"
click at [333, 300] on span at bounding box center [331, 302] width 9 height 9
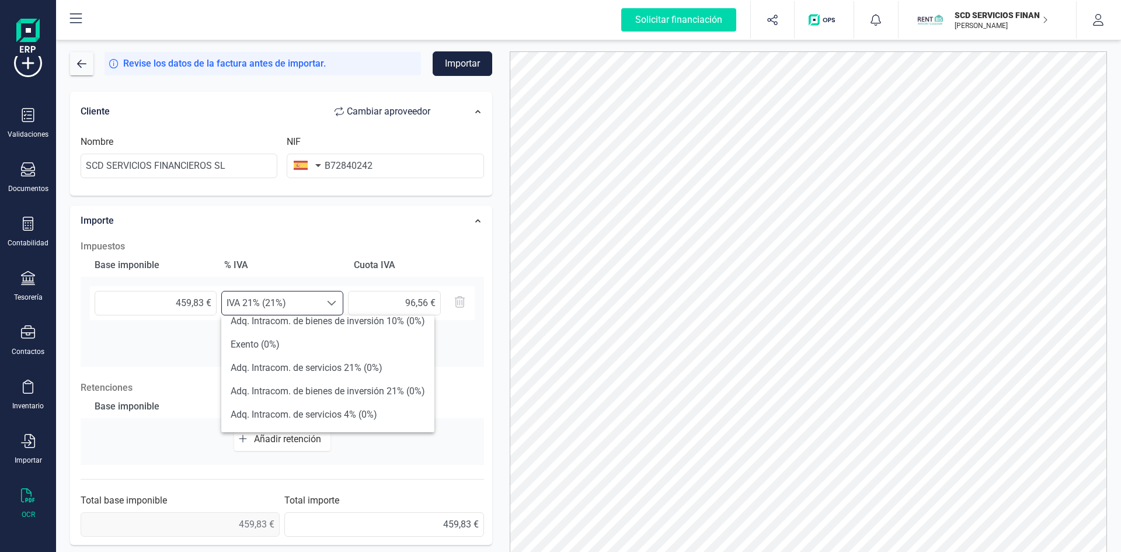
scroll to position [350, 0]
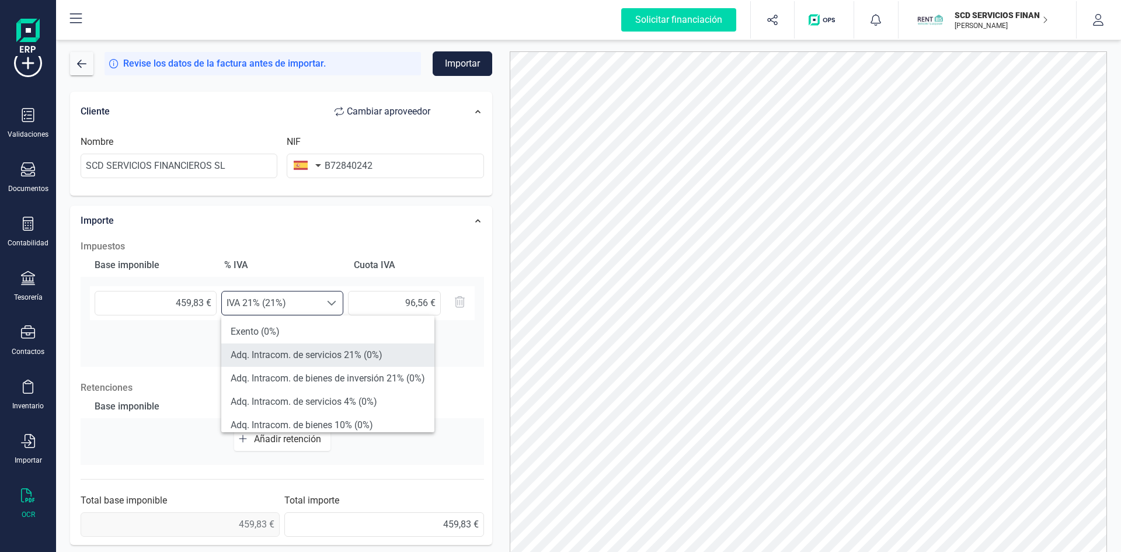
click at [323, 354] on li "Adq. Intracom. de servicios 21% (0%)" at bounding box center [327, 354] width 213 height 23
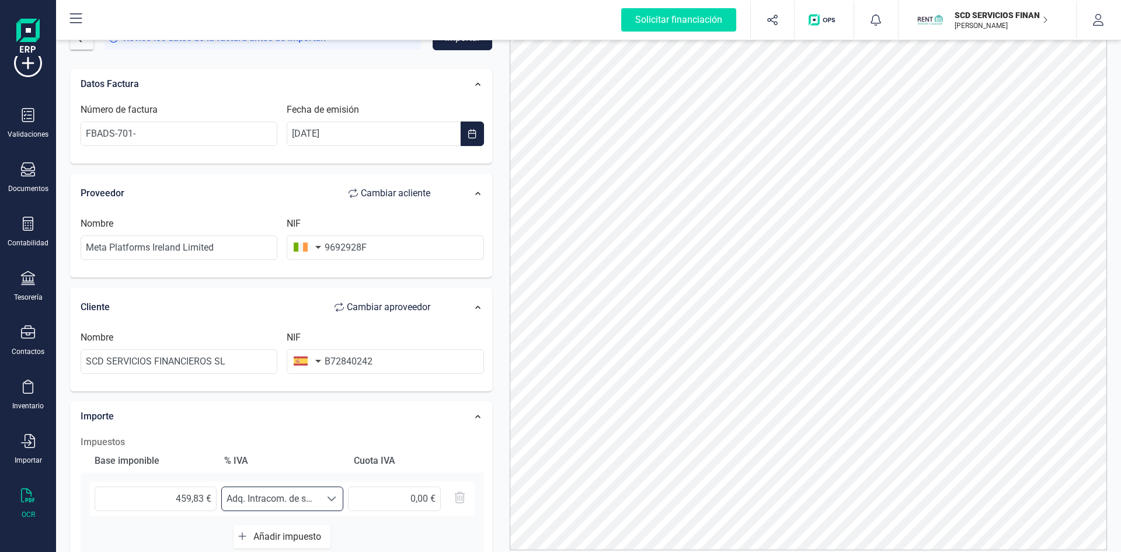
scroll to position [0, 0]
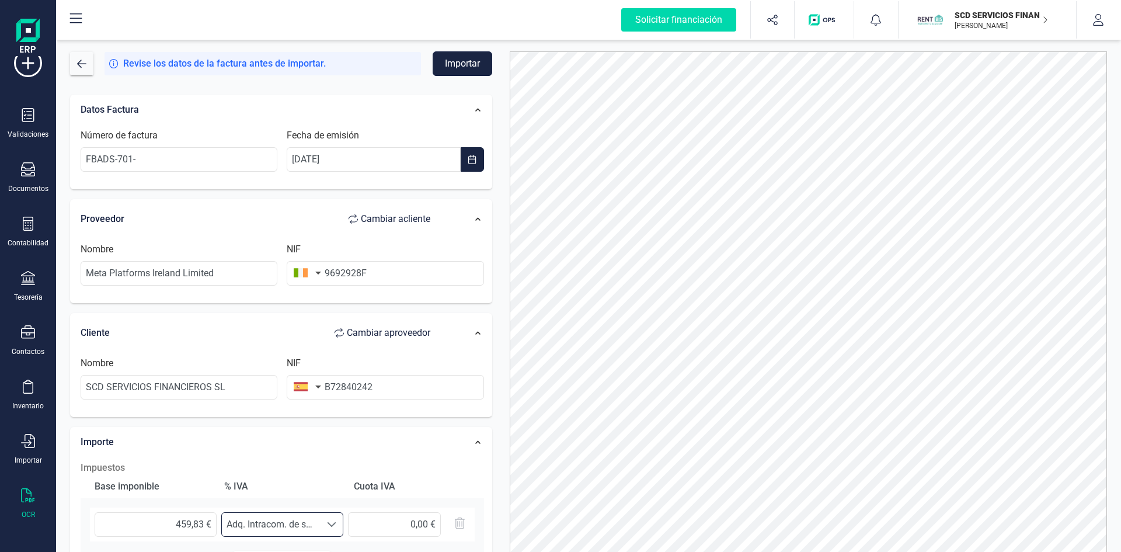
click at [458, 64] on button "Importar" at bounding box center [462, 63] width 60 height 25
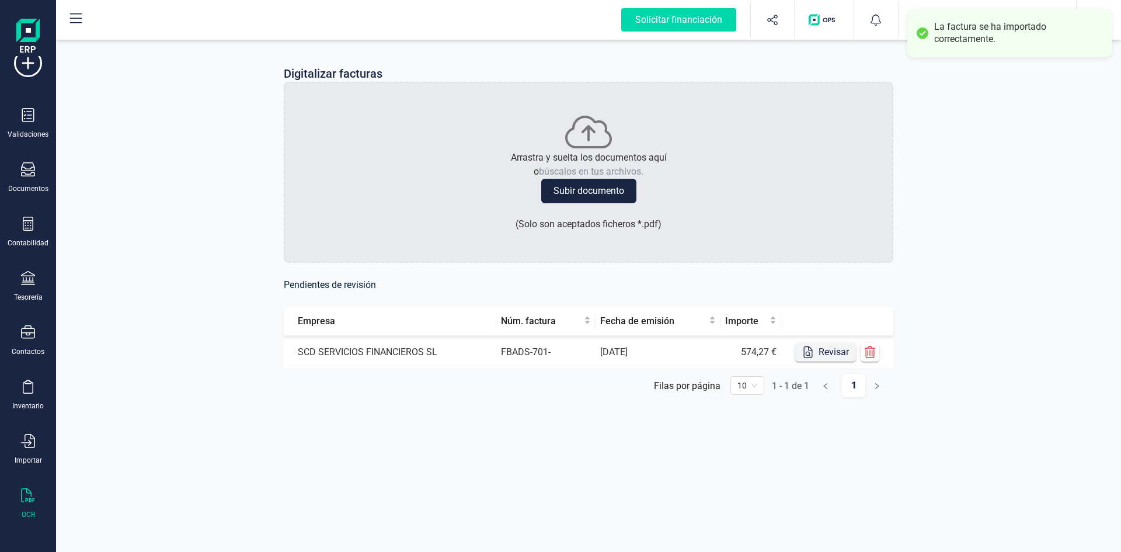
click at [826, 353] on button "Revisar" at bounding box center [825, 352] width 61 height 19
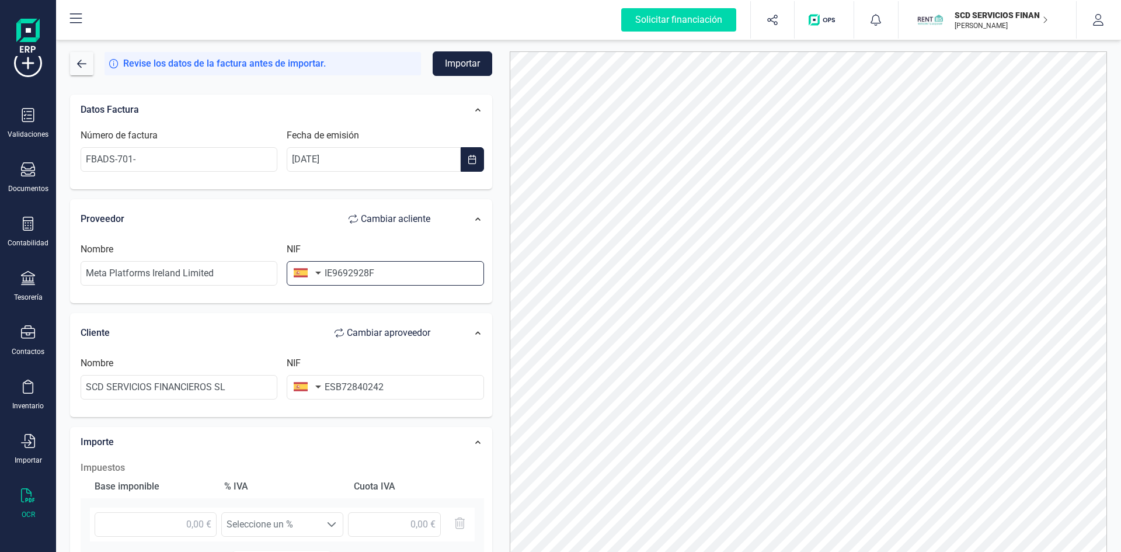
click at [331, 270] on input "IE9692928F" at bounding box center [385, 273] width 197 height 25
type input "9692928F"
click at [298, 271] on button "button" at bounding box center [305, 272] width 37 height 23
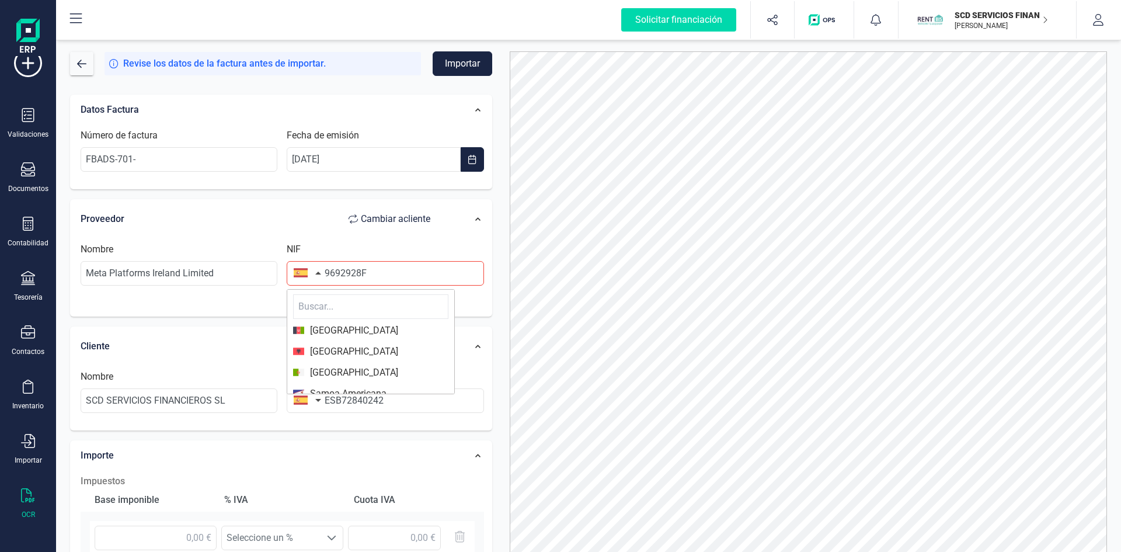
click at [323, 307] on input "text" at bounding box center [370, 306] width 155 height 25
type input "irlan"
click at [326, 331] on span "[GEOGRAPHIC_DATA]" at bounding box center [351, 330] width 94 height 14
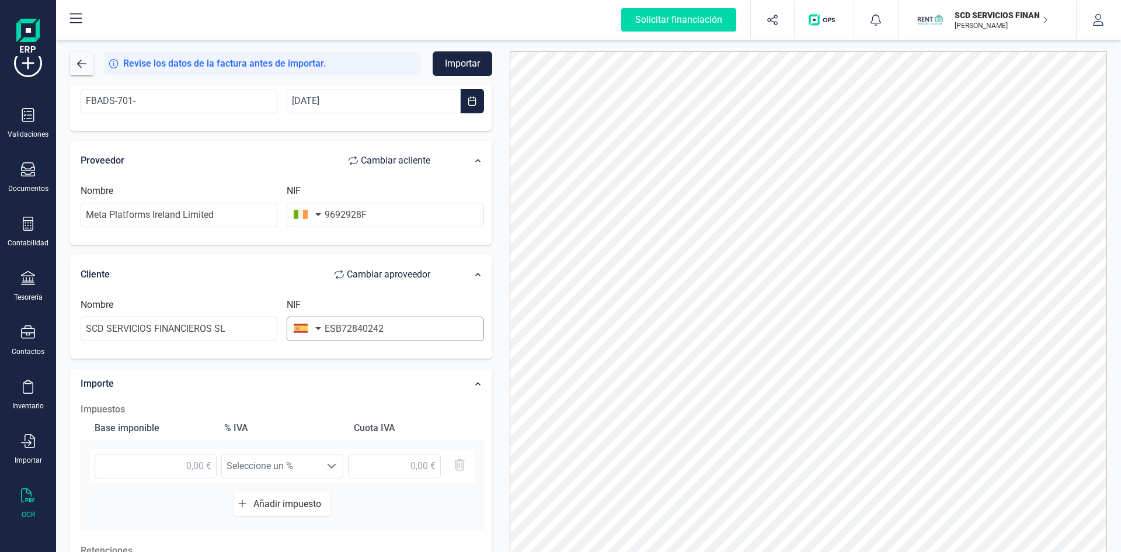
scroll to position [117, 0]
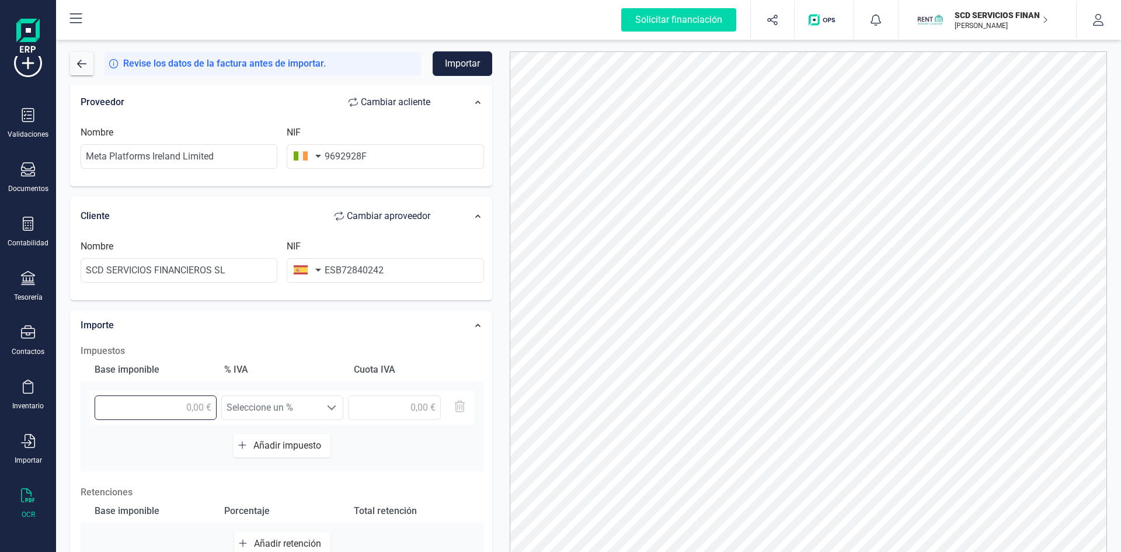
drag, startPoint x: 166, startPoint y: 406, endPoint x: 171, endPoint y: 399, distance: 9.2
click at [166, 406] on input "text" at bounding box center [156, 407] width 122 height 25
type input "574,27 €"
click at [304, 411] on span "Seleccione un %" at bounding box center [271, 407] width 99 height 23
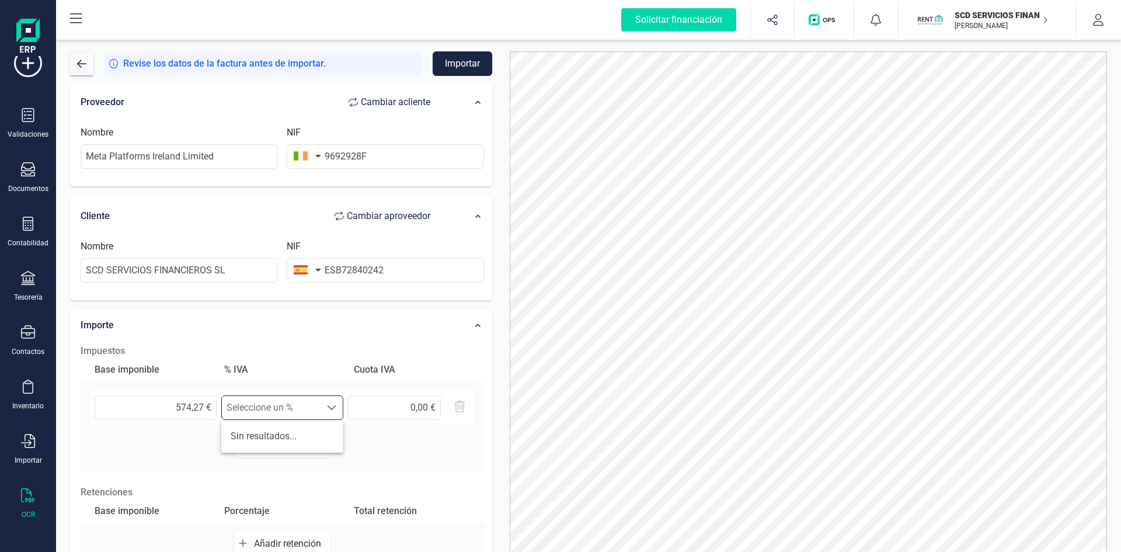
click at [288, 327] on div "Importe" at bounding box center [261, 325] width 373 height 26
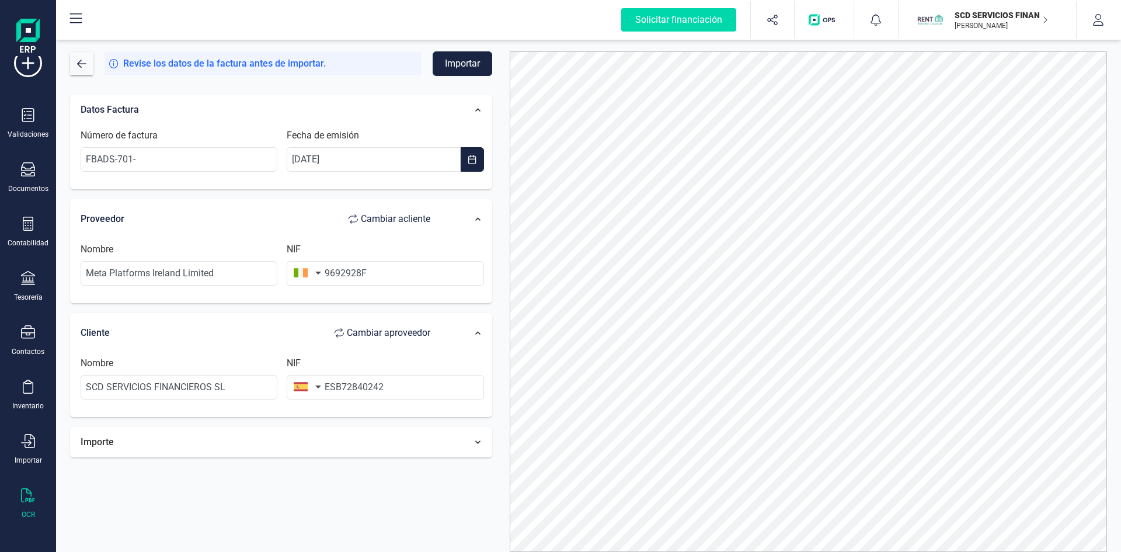
click at [469, 433] on div at bounding box center [468, 442] width 41 height 18
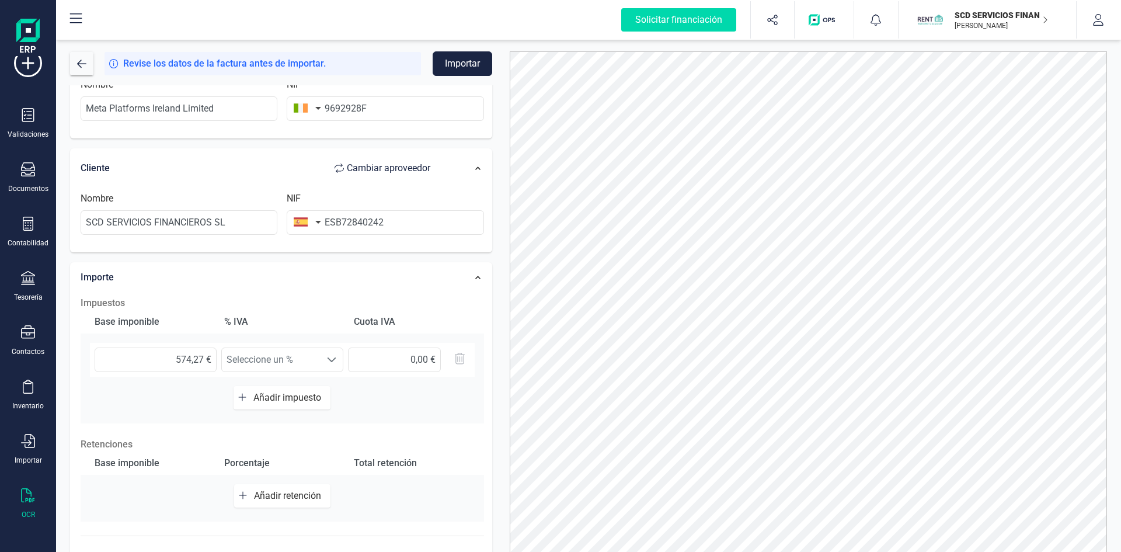
scroll to position [175, 0]
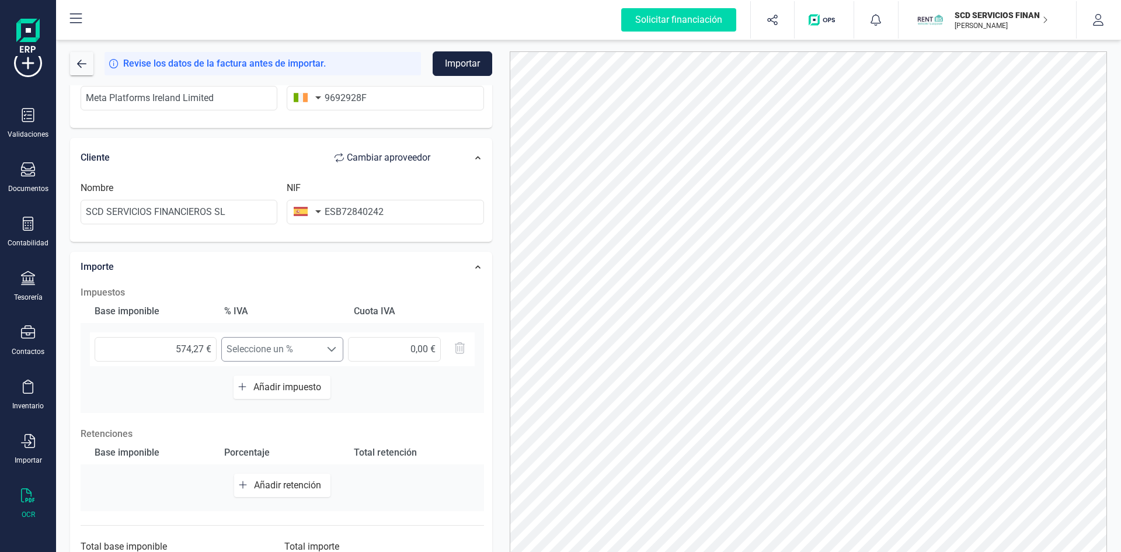
click at [318, 346] on span "Seleccione un %" at bounding box center [271, 348] width 99 height 23
click at [316, 346] on span "Seleccione un %" at bounding box center [271, 348] width 99 height 23
click at [334, 207] on input "ESB72840242" at bounding box center [385, 212] width 197 height 25
type input "B72840242"
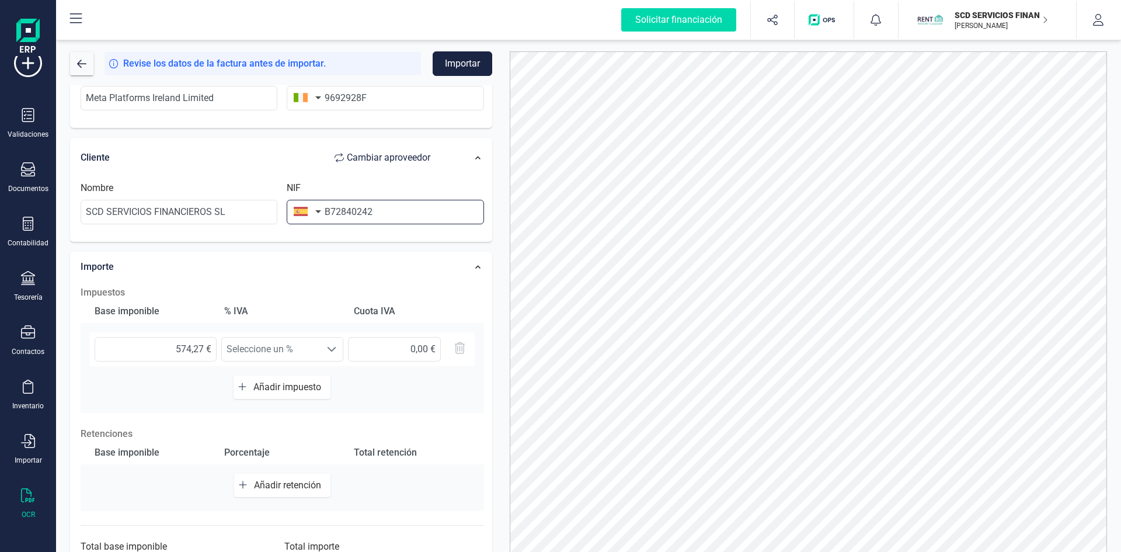
type input "120,60 €"
type input "B72840242"
click at [304, 347] on span "IVA 21% (21%)" at bounding box center [271, 348] width 99 height 23
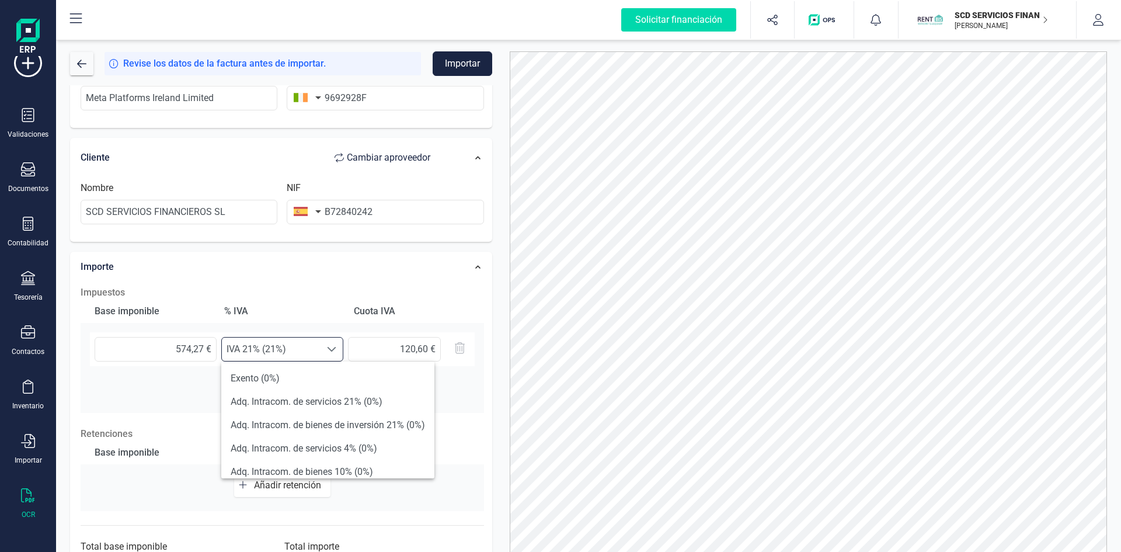
scroll to position [350, 0]
click at [333, 399] on li "Adq. Intracom. de servicios 21% (0%)" at bounding box center [327, 400] width 213 height 23
type input "0,00 €"
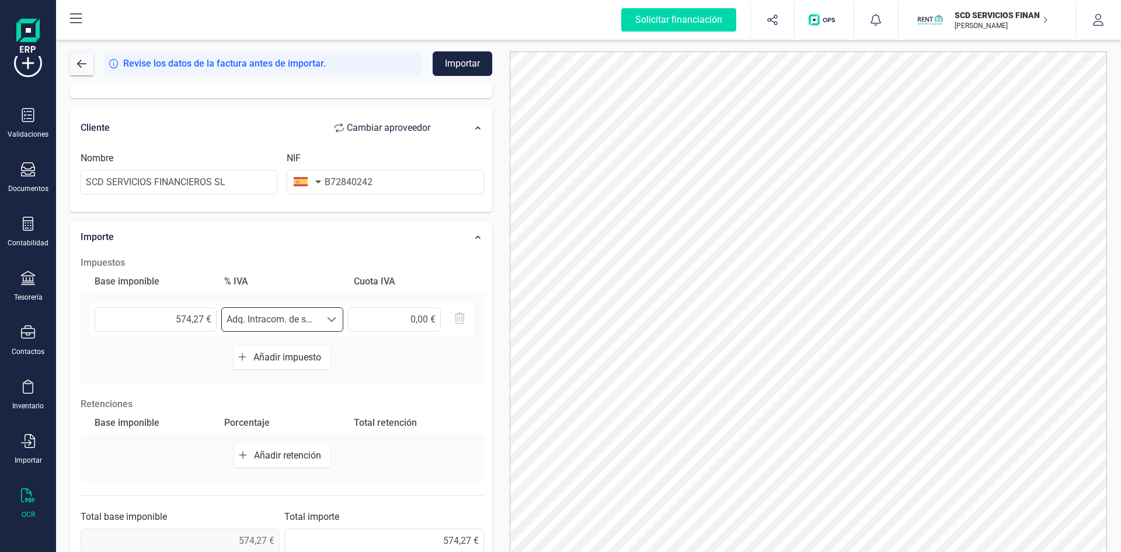
scroll to position [221, 0]
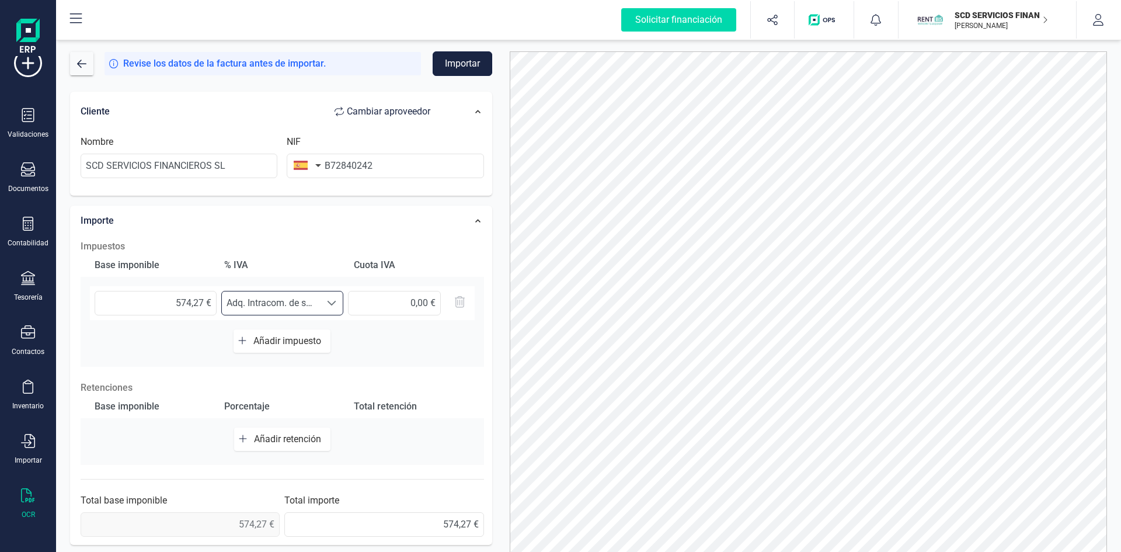
click at [459, 54] on button "Importar" at bounding box center [462, 63] width 60 height 25
click at [76, 57] on button "button" at bounding box center [81, 63] width 23 height 23
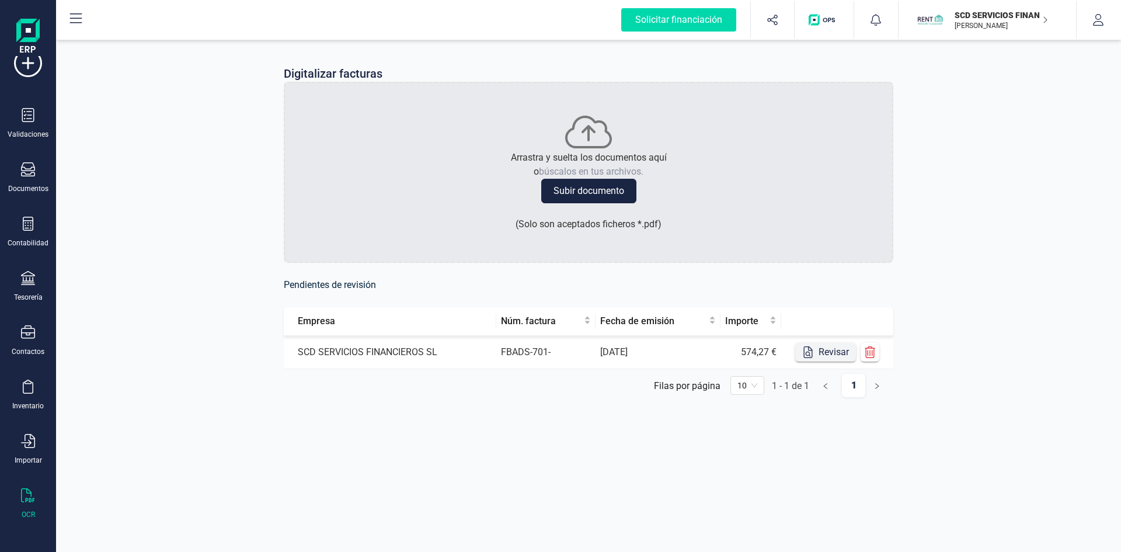
click at [826, 352] on button "Revisar" at bounding box center [825, 352] width 61 height 19
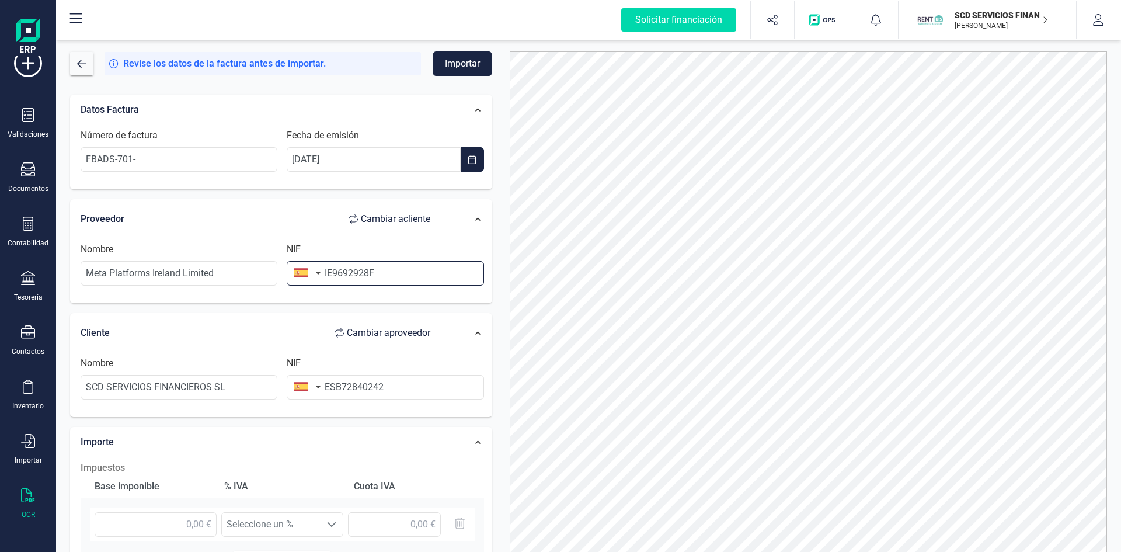
click at [331, 272] on input "IE9692928F" at bounding box center [385, 273] width 197 height 25
type input "9692928F"
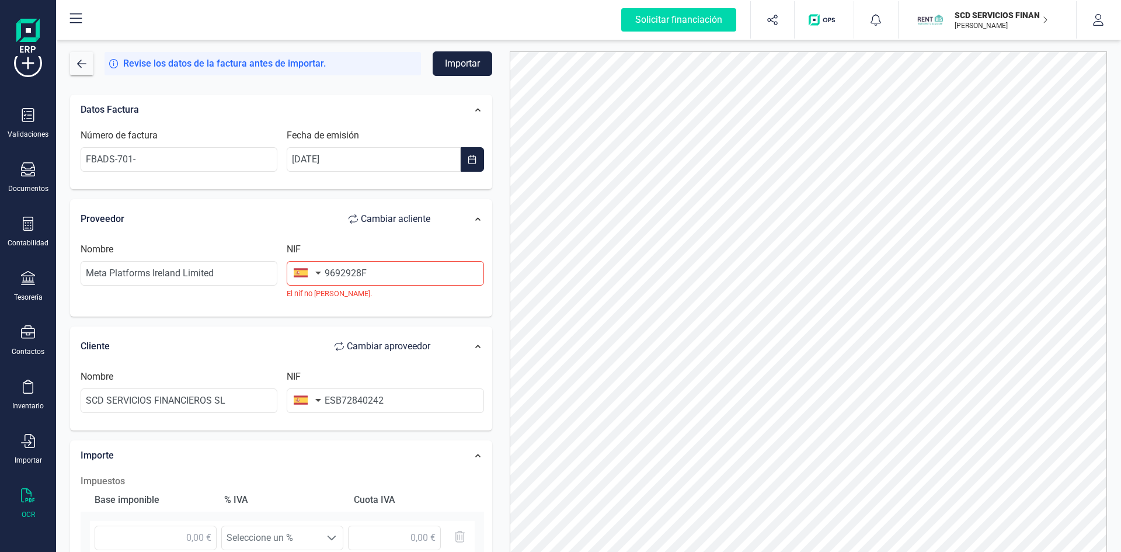
click at [319, 271] on button "button" at bounding box center [305, 272] width 37 height 23
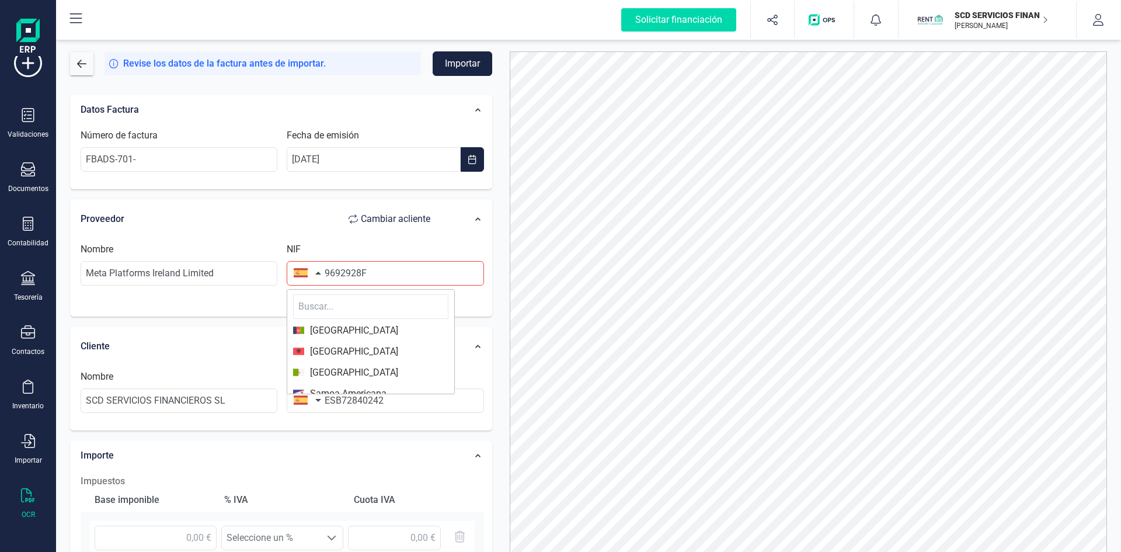
click at [317, 309] on input "text" at bounding box center [370, 306] width 155 height 25
type input "ir"
click at [326, 371] on span "[GEOGRAPHIC_DATA]" at bounding box center [351, 372] width 94 height 14
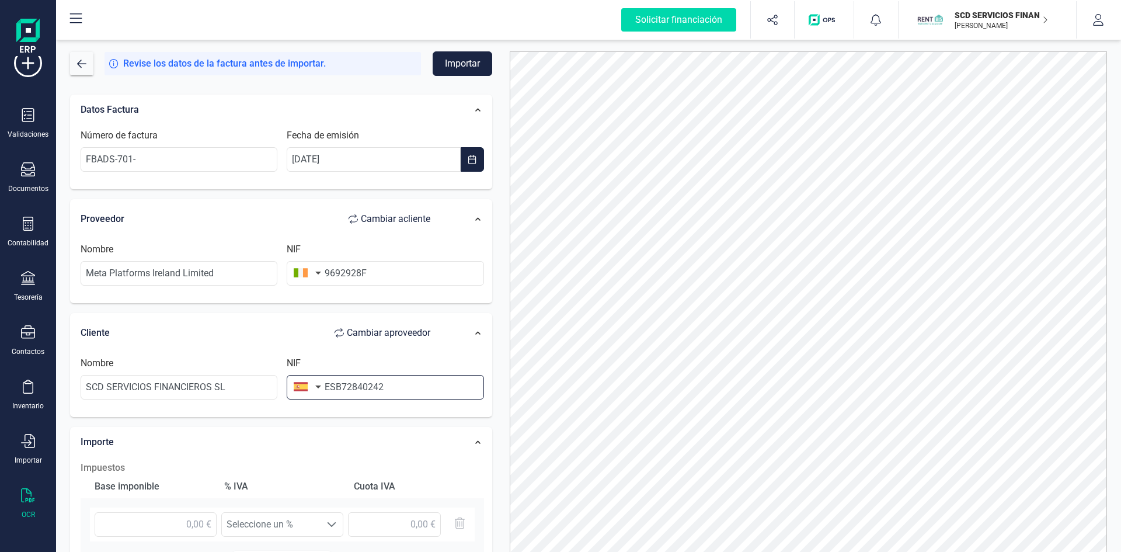
click at [337, 387] on input "ESB72840242" at bounding box center [385, 387] width 197 height 25
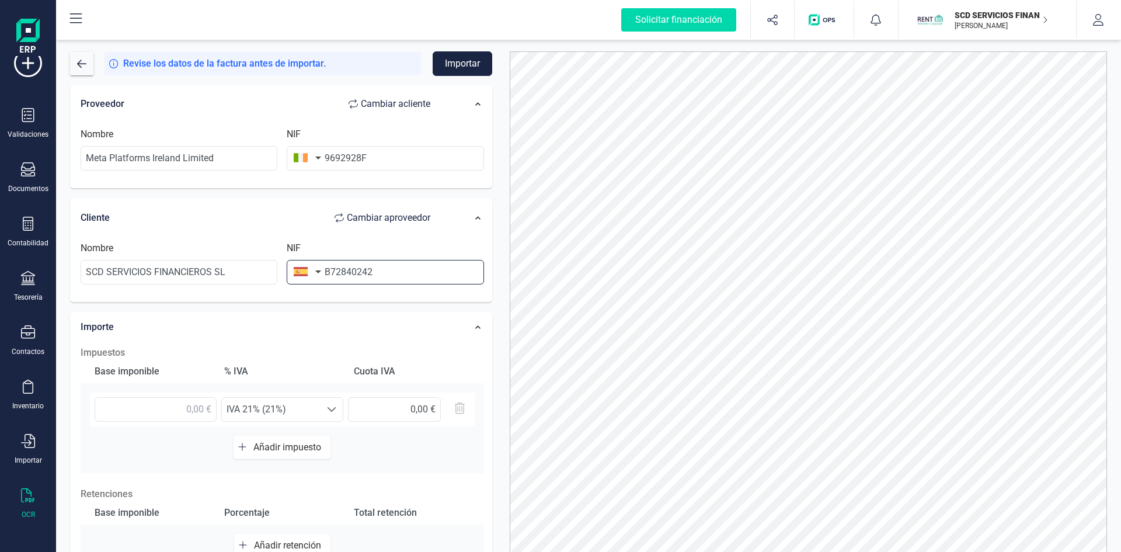
scroll to position [117, 0]
type input "B72840242"
click at [168, 406] on input "text" at bounding box center [156, 407] width 122 height 25
type input "574,27 €"
click at [334, 411] on span at bounding box center [331, 407] width 9 height 9
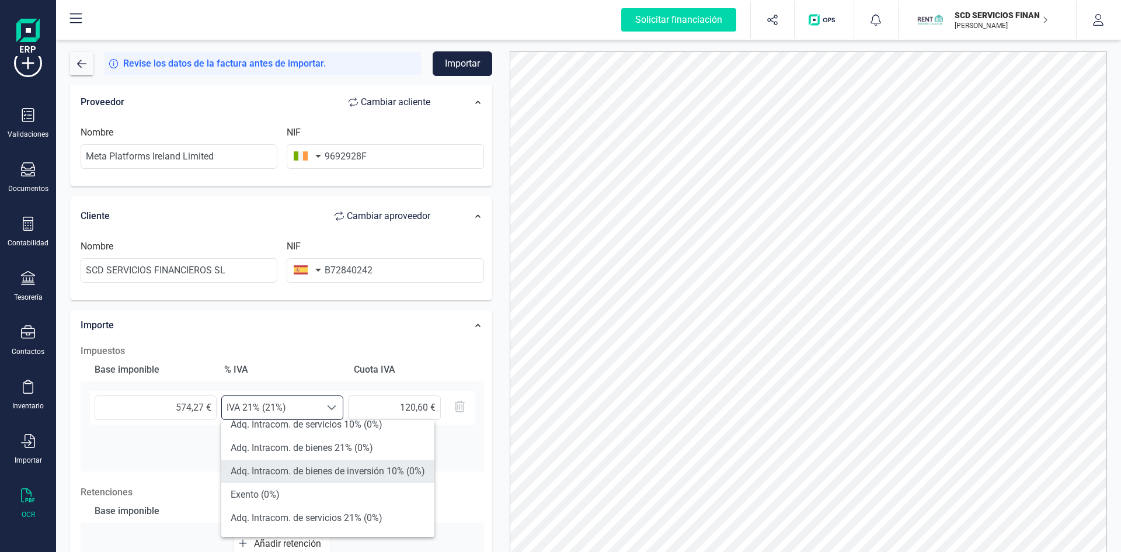
scroll to position [350, 0]
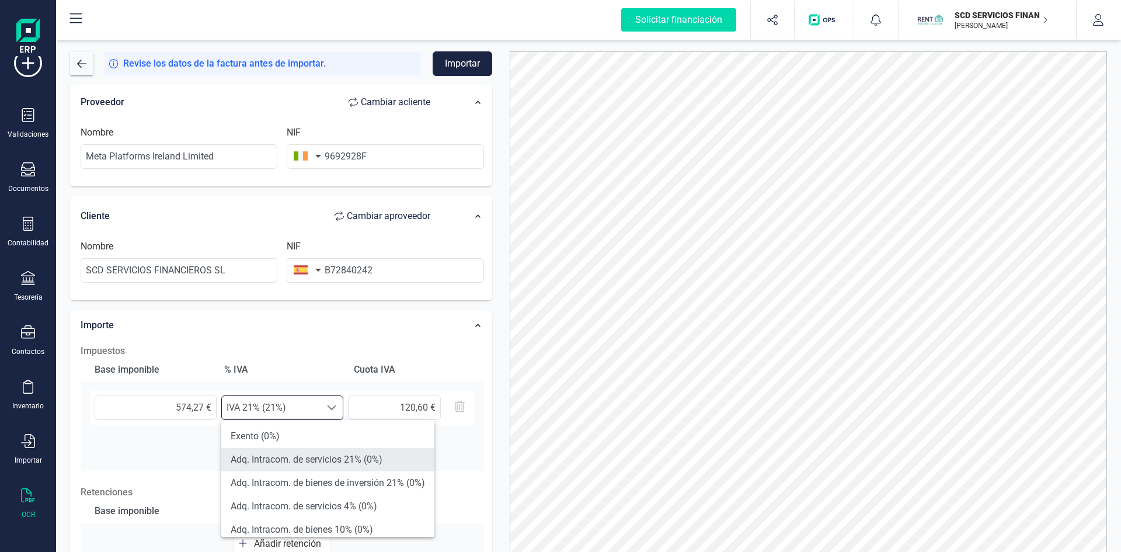
click at [315, 458] on li "Adq. Intracom. de servicios 21% (0%)" at bounding box center [327, 459] width 213 height 23
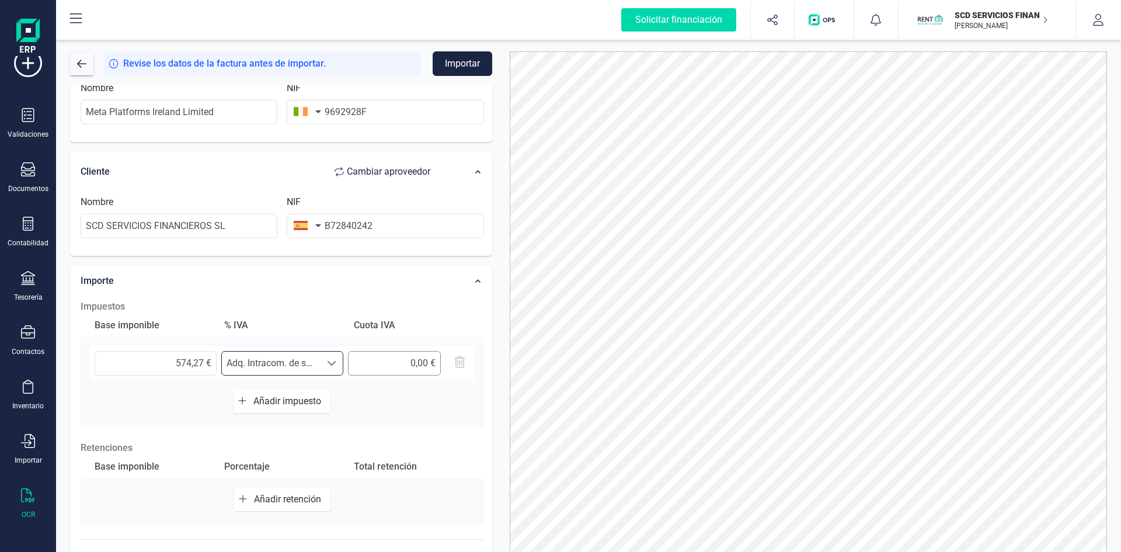
scroll to position [221, 0]
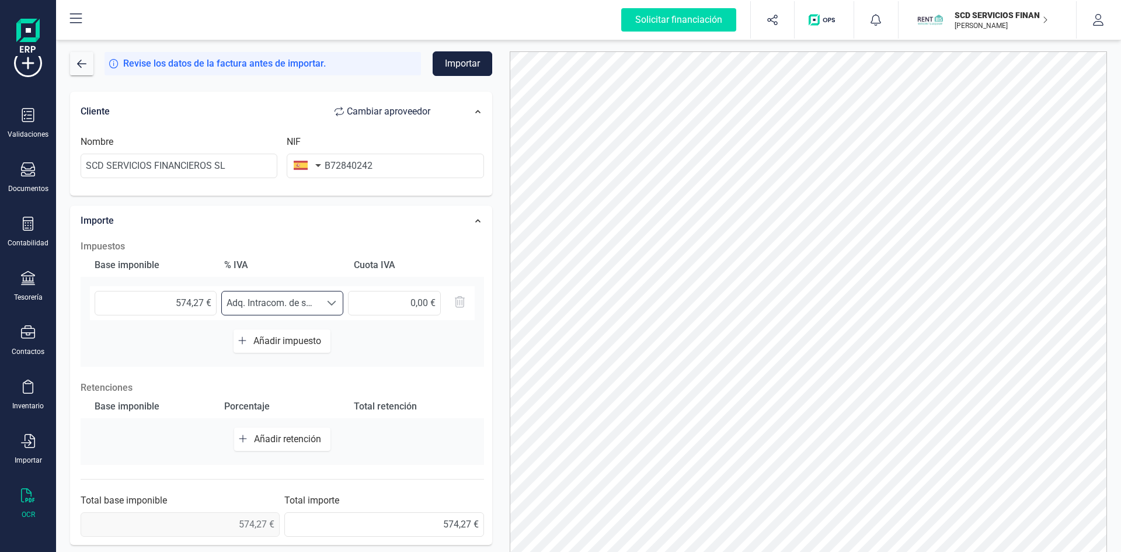
click at [444, 64] on button "Importar" at bounding box center [462, 63] width 60 height 25
click at [75, 62] on button "button" at bounding box center [81, 63] width 23 height 23
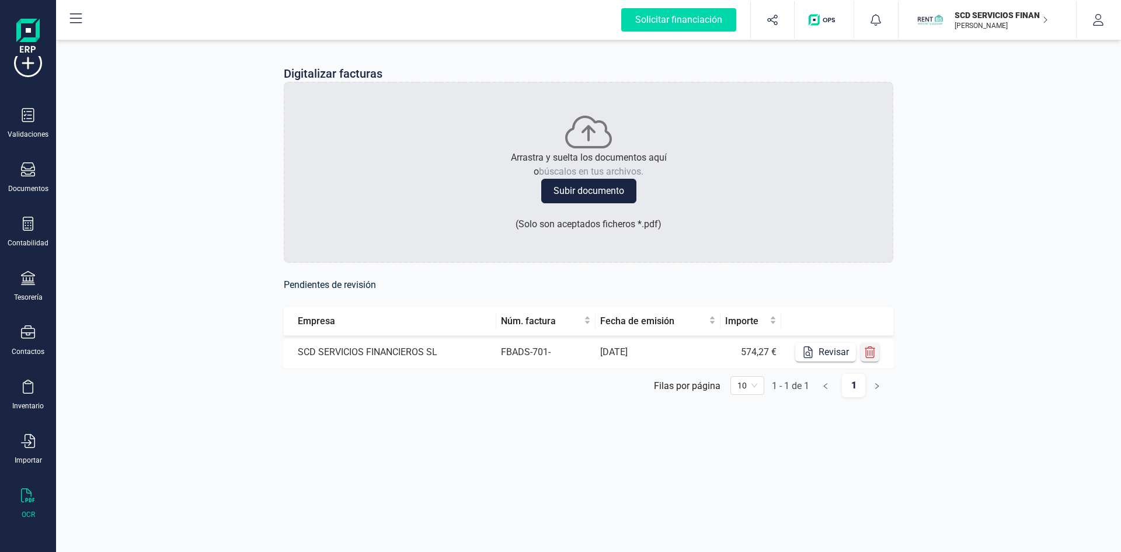
click at [876, 352] on button "button" at bounding box center [869, 352] width 19 height 19
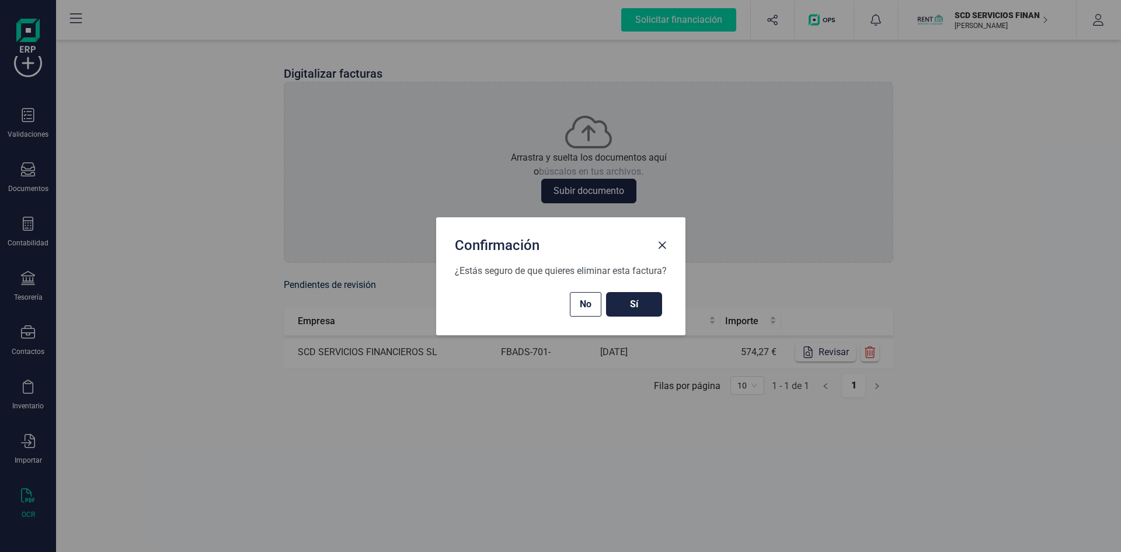
click at [638, 292] on button "Sí" at bounding box center [634, 304] width 56 height 25
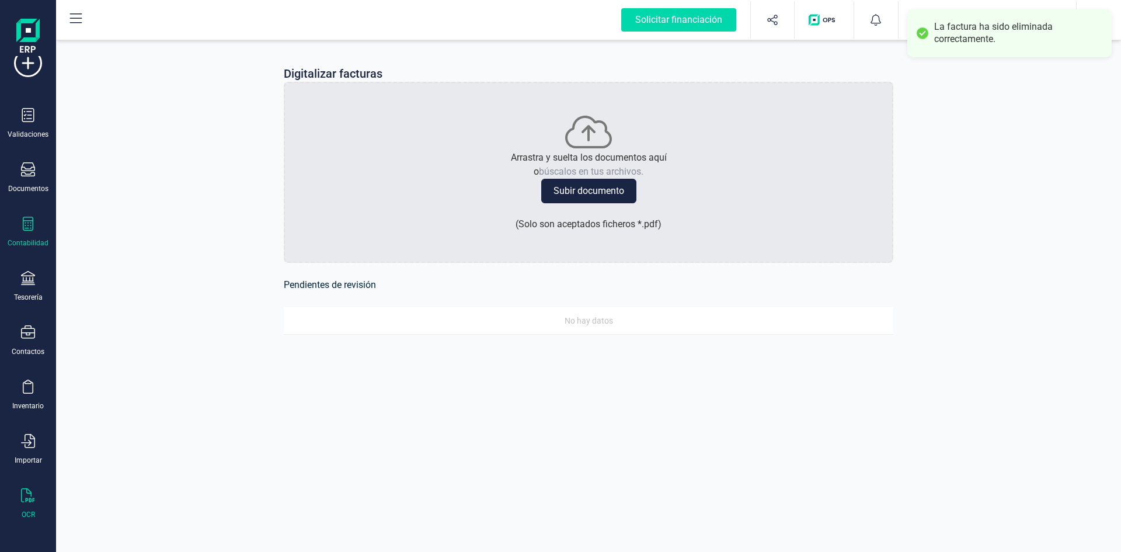
click at [25, 233] on div "Contabilidad" at bounding box center [28, 232] width 47 height 31
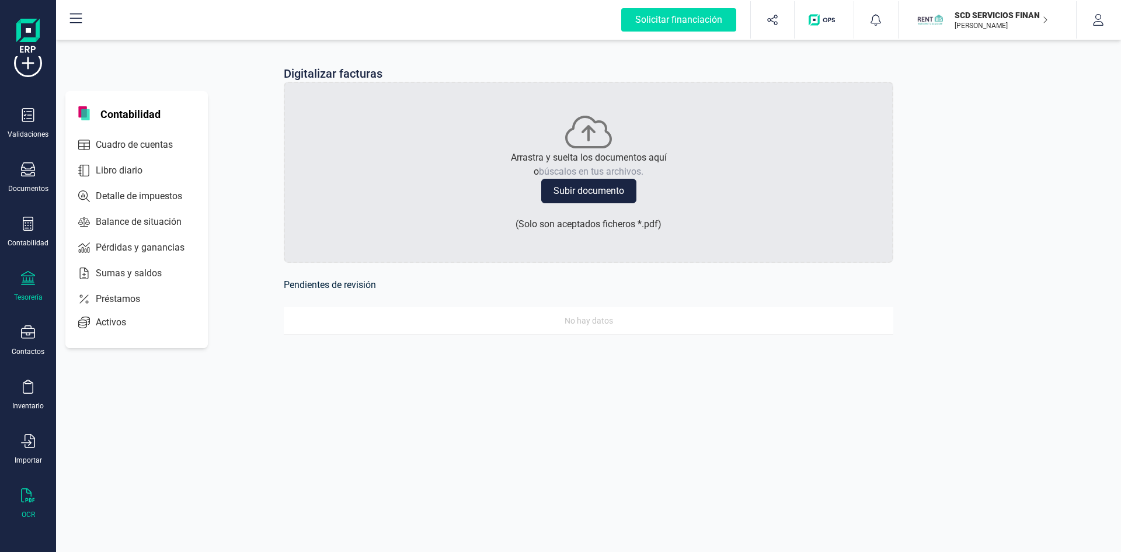
click at [24, 290] on div "Tesorería" at bounding box center [28, 286] width 47 height 31
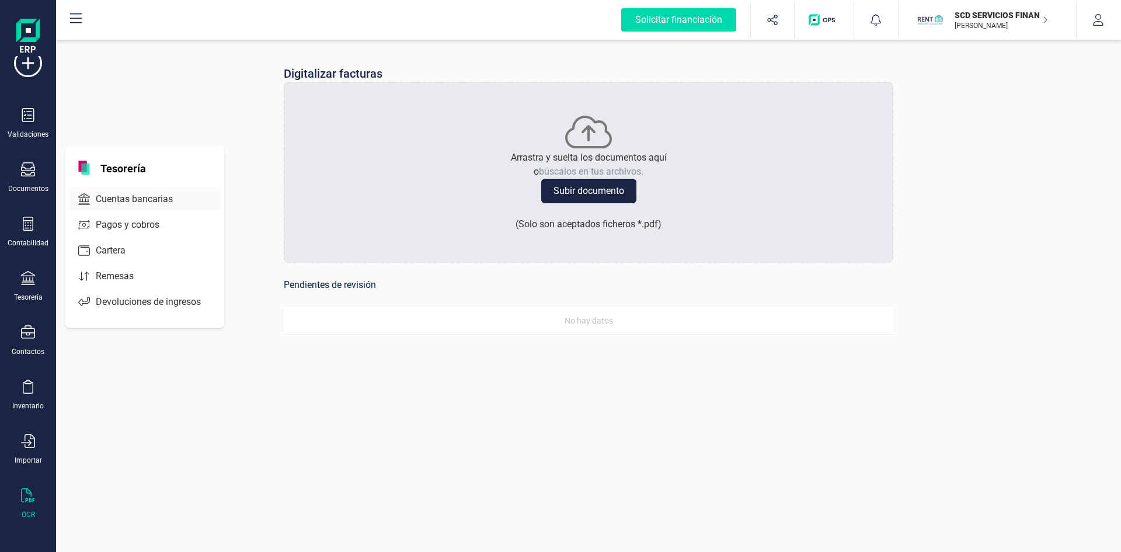
click at [137, 194] on span "Cuentas bancarias" at bounding box center [142, 199] width 103 height 14
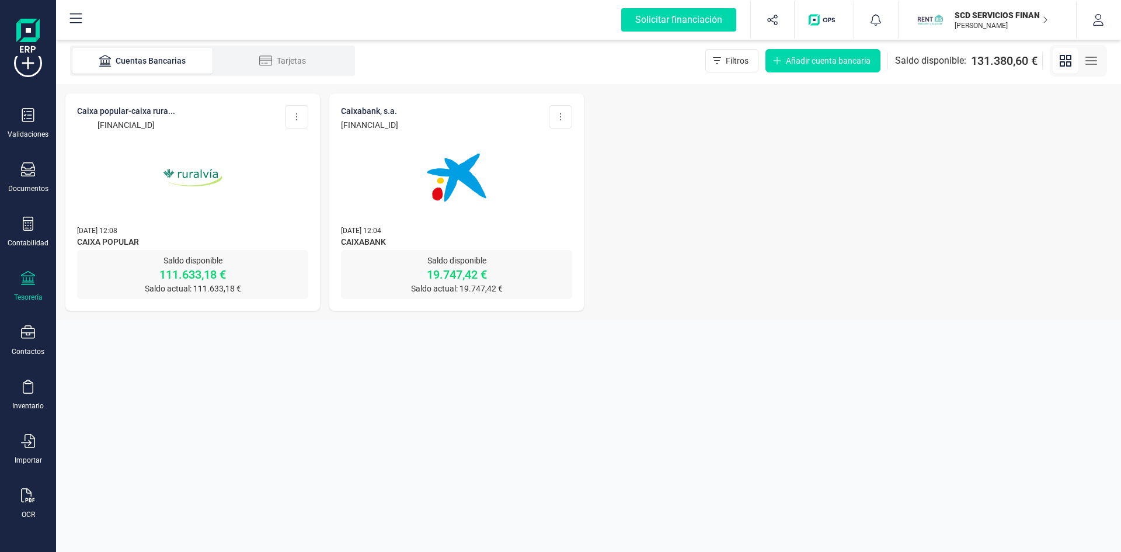
click at [193, 267] on p "111.633,18 €" at bounding box center [192, 274] width 231 height 16
click at [196, 176] on img at bounding box center [193, 177] width 98 height 98
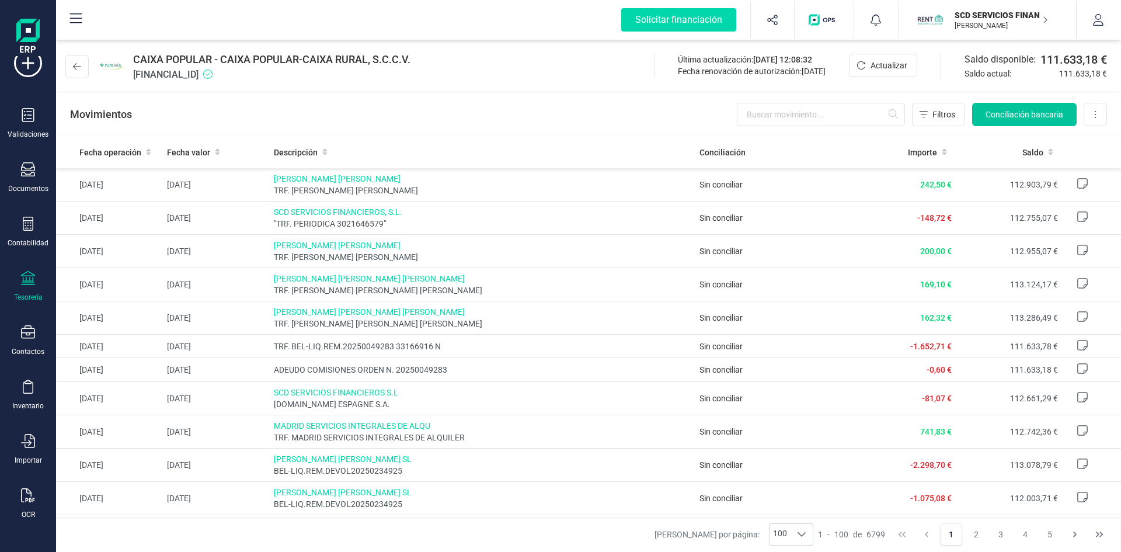
click at [1034, 109] on span "Conciliación bancaria" at bounding box center [1024, 115] width 78 height 12
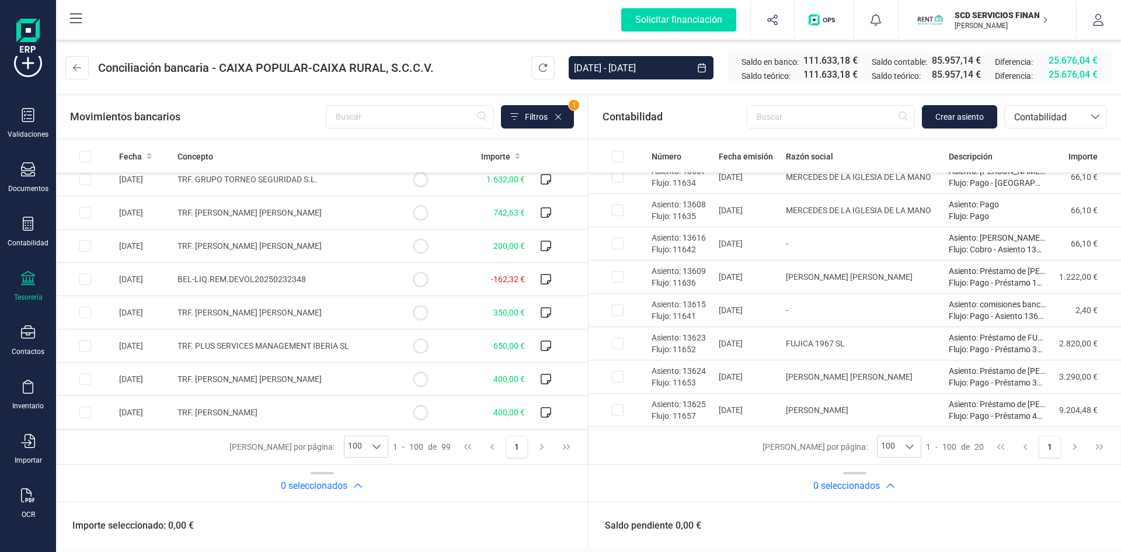
scroll to position [350, 0]
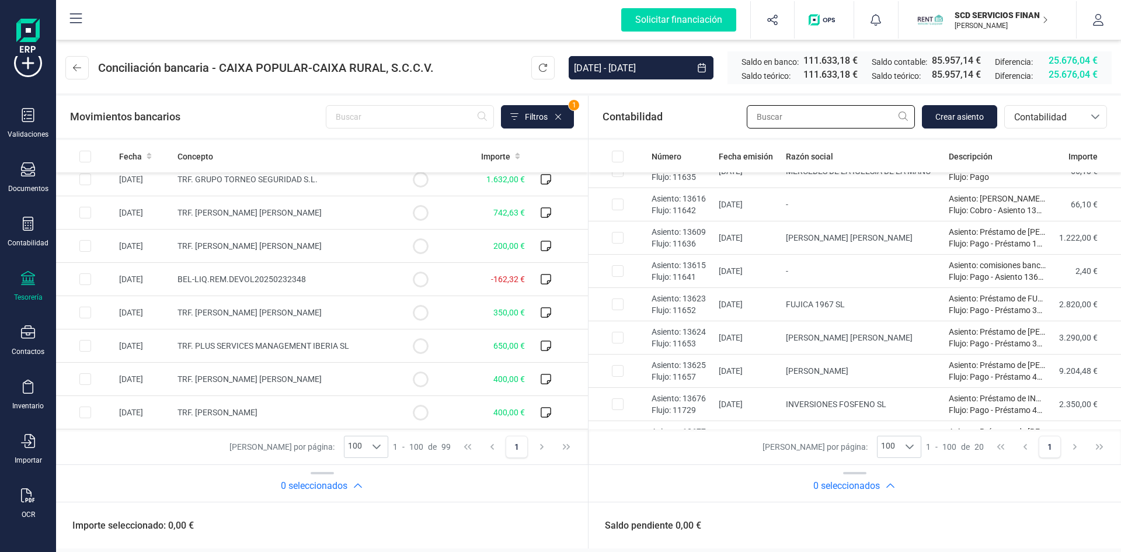
click at [781, 120] on input "text" at bounding box center [830, 116] width 168 height 23
click at [700, 65] on icon "Choose Date" at bounding box center [701, 67] width 9 height 9
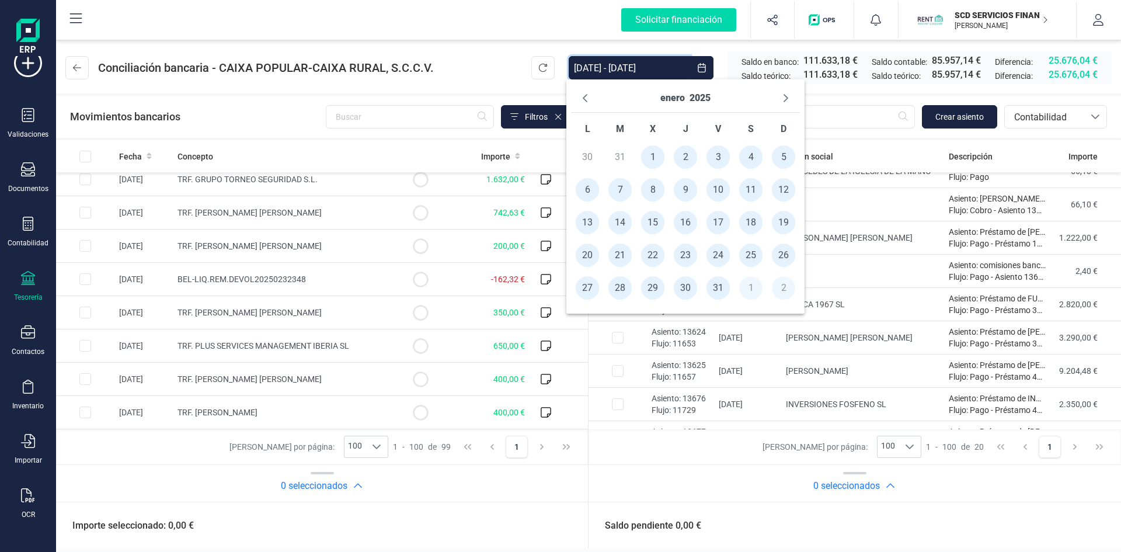
click at [650, 155] on span "1" at bounding box center [652, 156] width 23 height 23
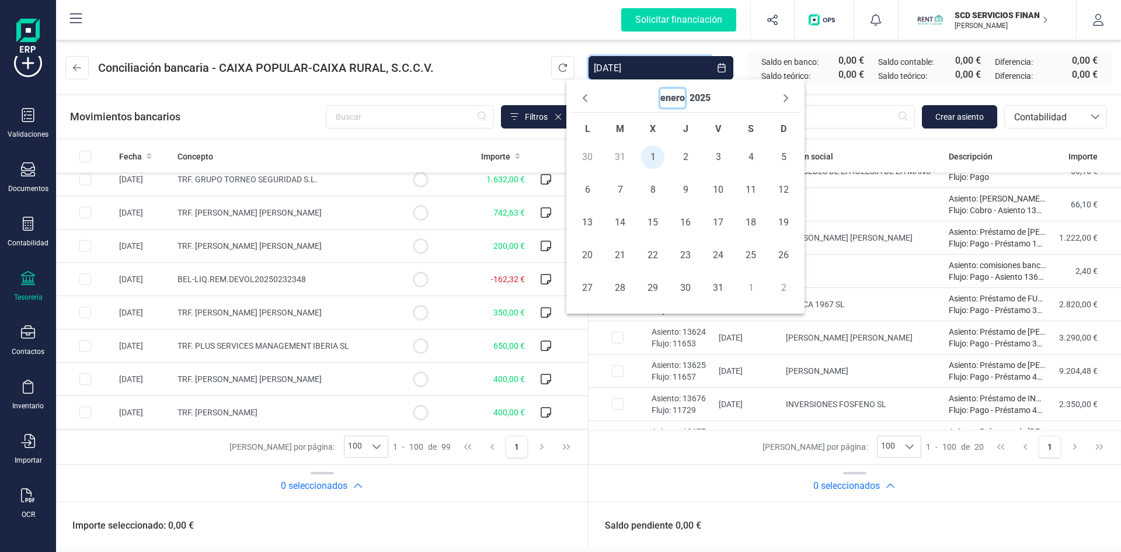
click at [673, 99] on button "enero" at bounding box center [672, 98] width 25 height 19
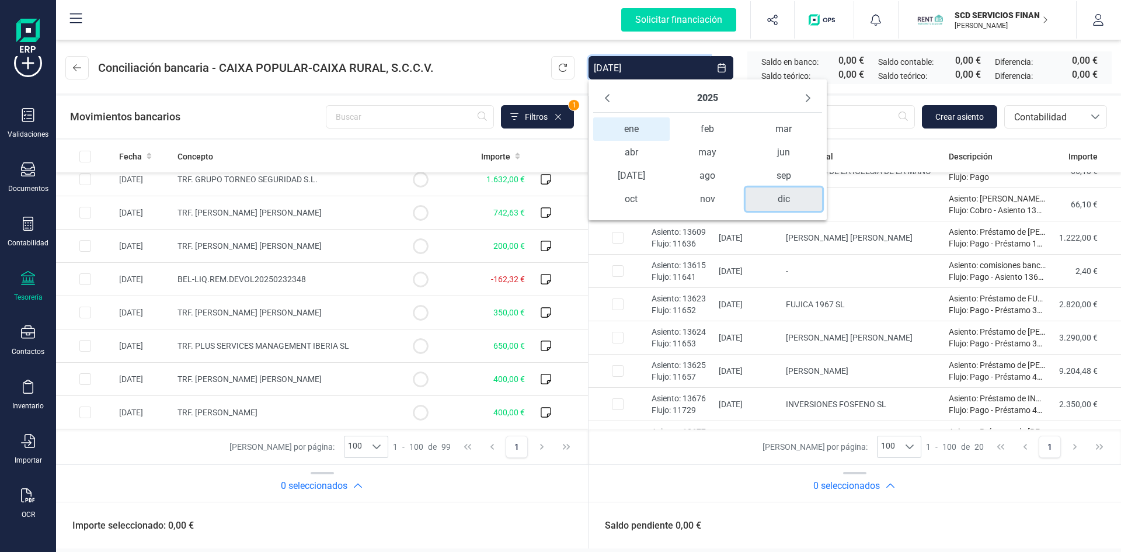
click at [782, 202] on span "dic" at bounding box center [783, 198] width 76 height 23
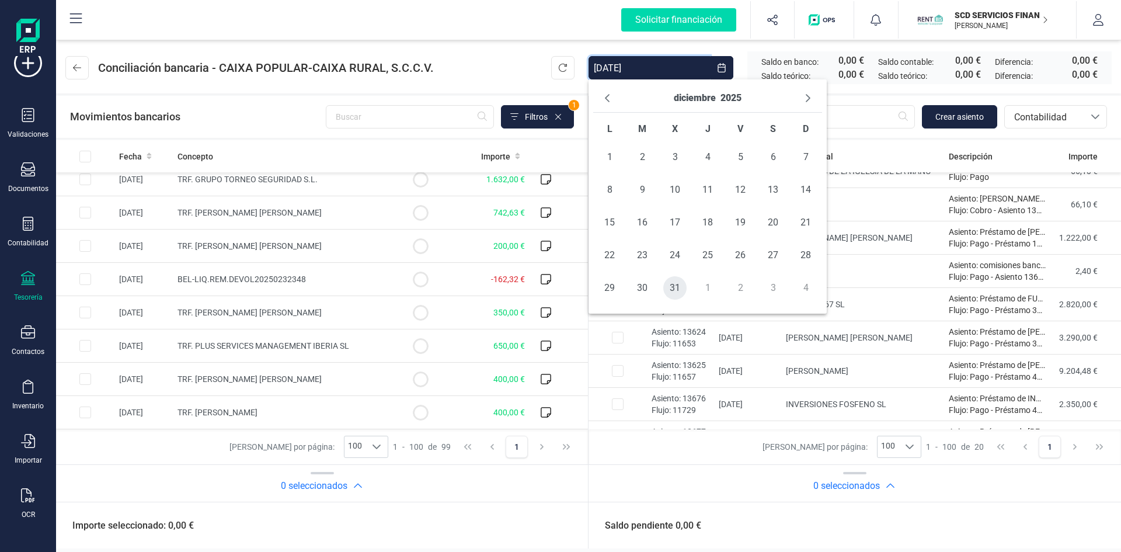
click at [670, 287] on span "31" at bounding box center [674, 287] width 23 height 23
type input "[DATE] - [DATE]"
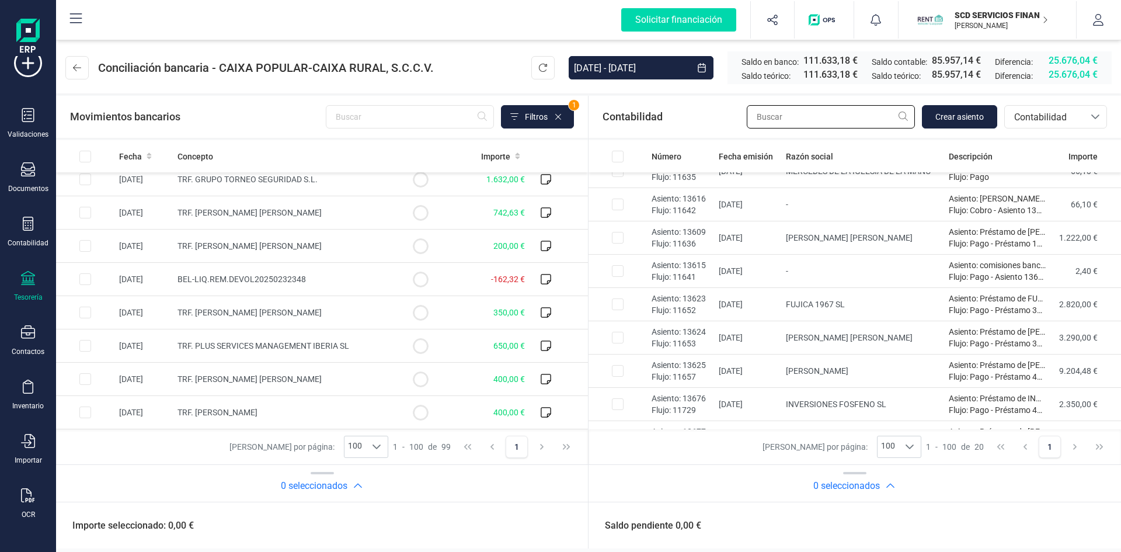
click at [780, 121] on input "text" at bounding box center [830, 116] width 168 height 23
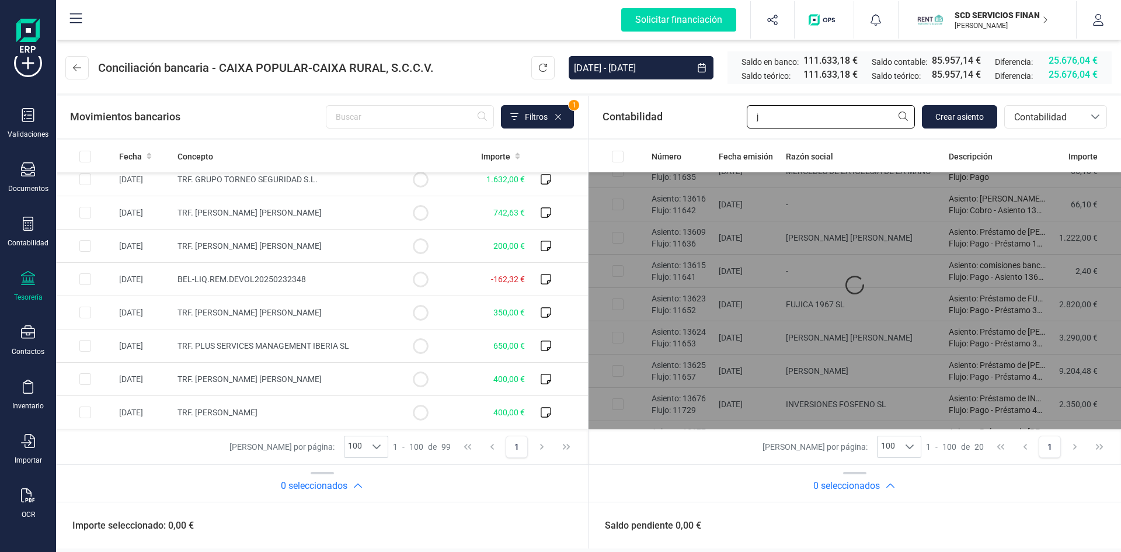
scroll to position [0, 0]
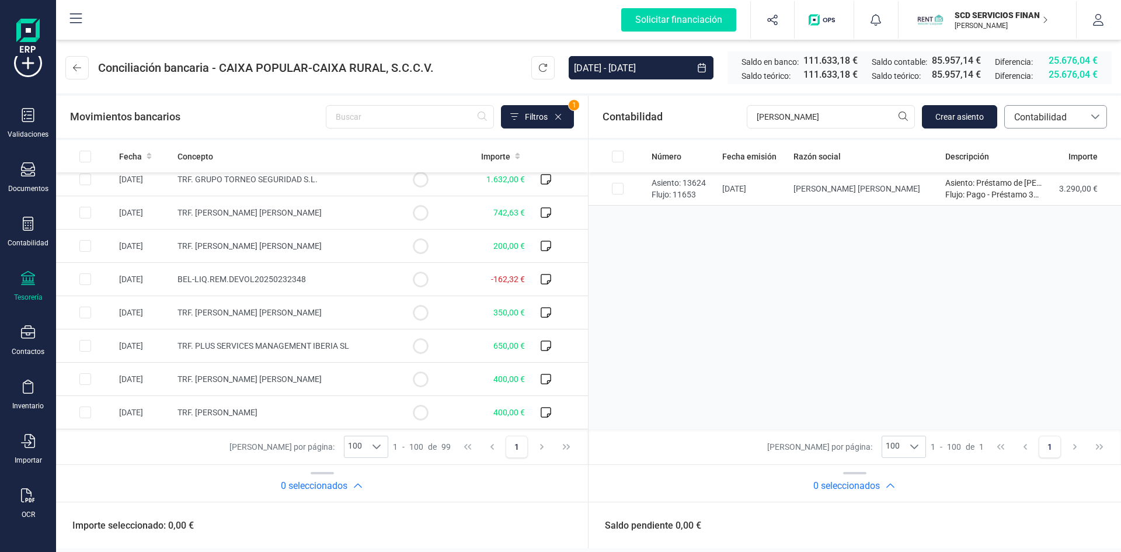
click at [1060, 117] on span "Contabilidad" at bounding box center [1044, 117] width 70 height 14
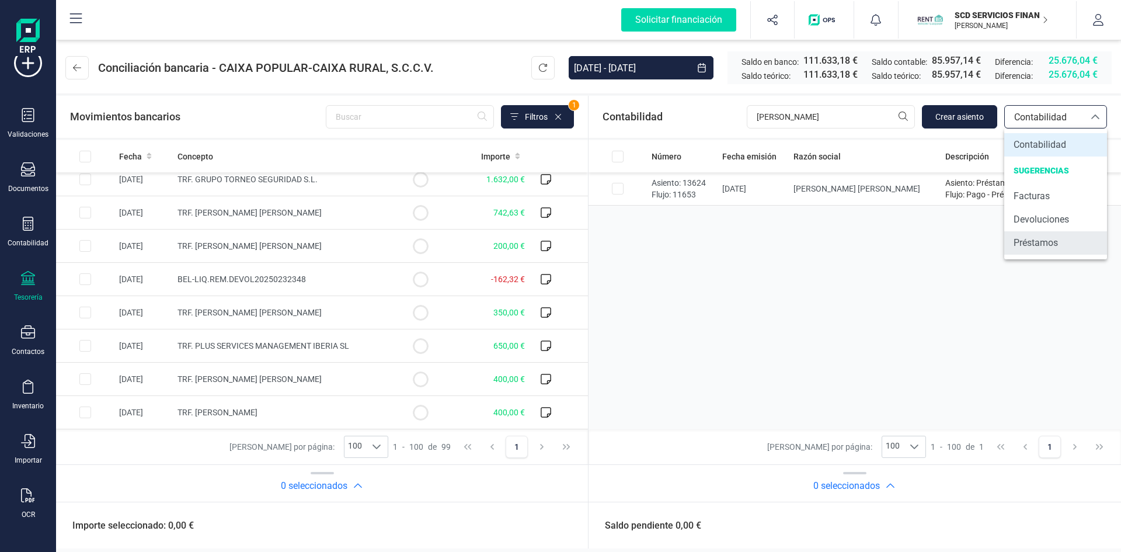
click at [1050, 243] on span "Préstamos" at bounding box center [1035, 243] width 44 height 14
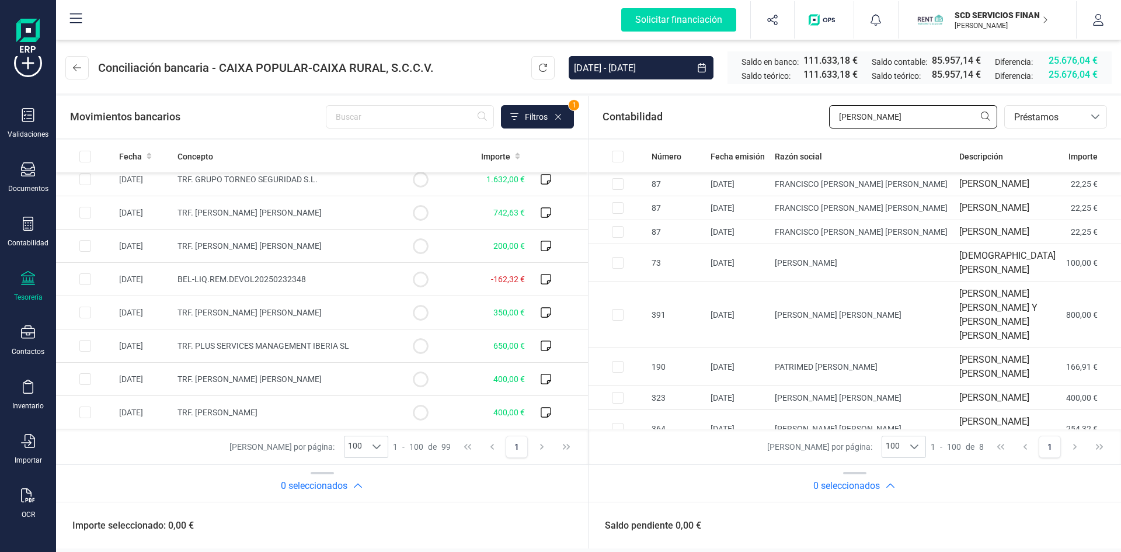
click at [899, 115] on input "[PERSON_NAME]" at bounding box center [913, 116] width 168 height 23
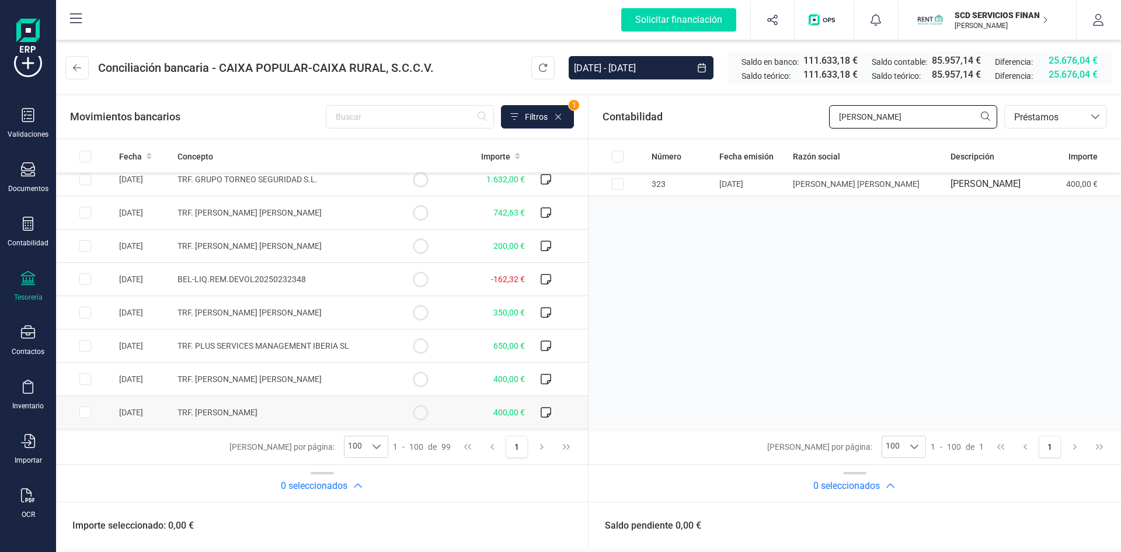
type input "[PERSON_NAME]"
click at [85, 411] on input "Row Selected 93a1e3e9-a6a7-44fa-b17b-fcde51b122e4" at bounding box center [85, 412] width 12 height 12
checkbox input "true"
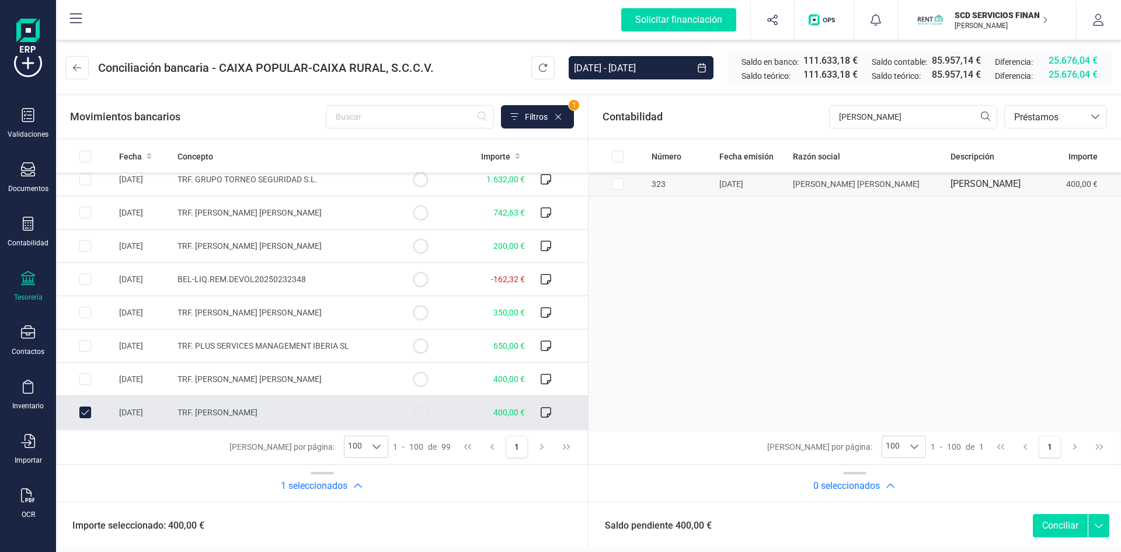
click at [616, 189] on input "Row Selected 83cbe247-c14c-432f-a922-2ce37c073821" at bounding box center [618, 184] width 12 height 12
checkbox input "true"
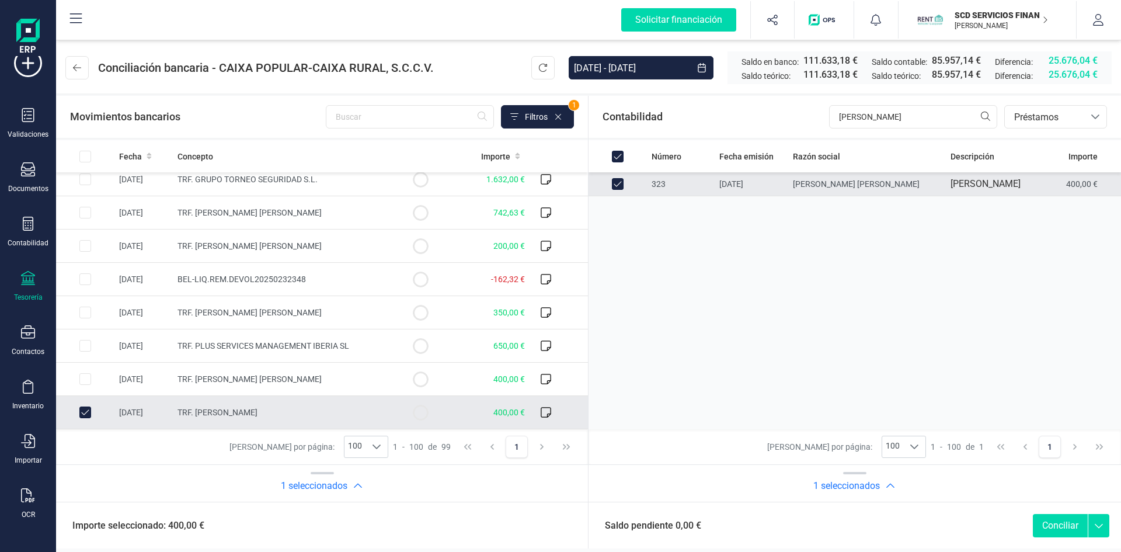
click at [1058, 521] on button "Conciliar" at bounding box center [1059, 525] width 55 height 23
checkbox input "false"
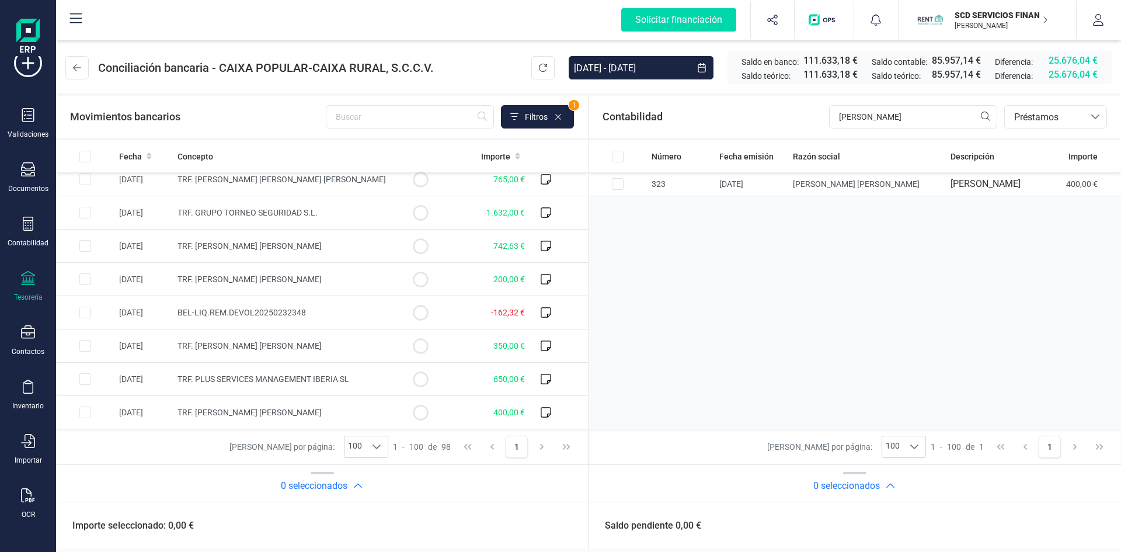
scroll to position [3003, 0]
drag, startPoint x: 894, startPoint y: 119, endPoint x: 829, endPoint y: 121, distance: 64.8
click at [829, 121] on input "[PERSON_NAME]" at bounding box center [913, 116] width 168 height 23
type input "[PERSON_NAME]"
click at [81, 413] on input "Row Selected 4bfd189b-59a2-46c0-aa97-fbed863b20c6" at bounding box center [85, 412] width 12 height 12
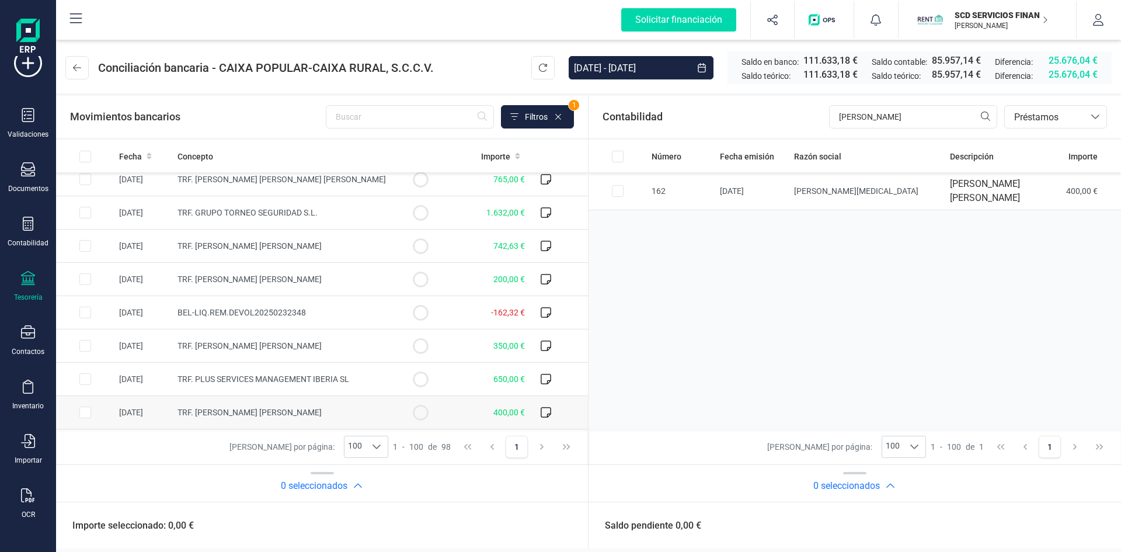
checkbox input "true"
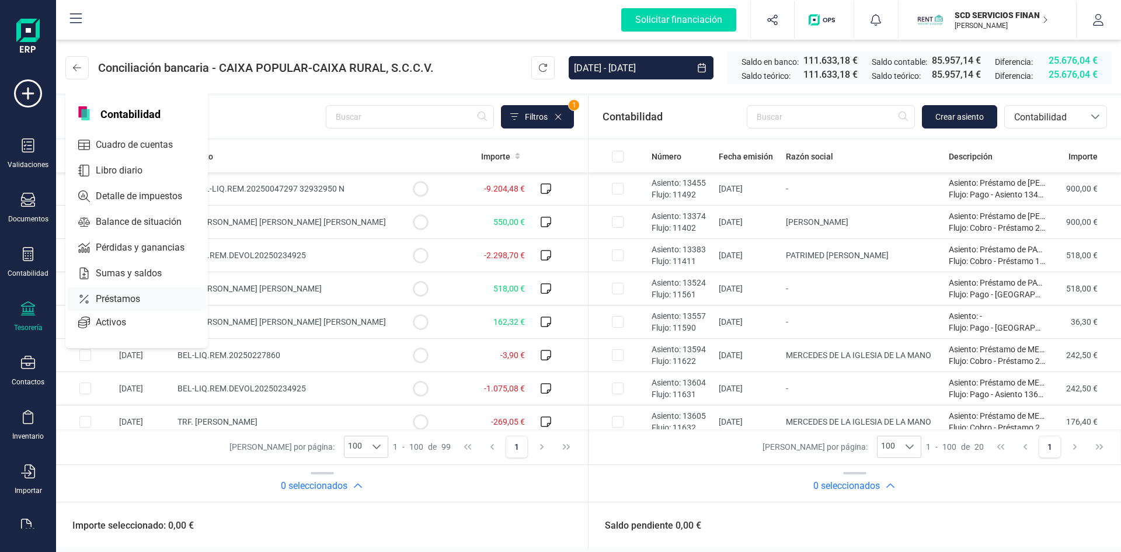
click at [111, 296] on span "Préstamos" at bounding box center [126, 299] width 70 height 14
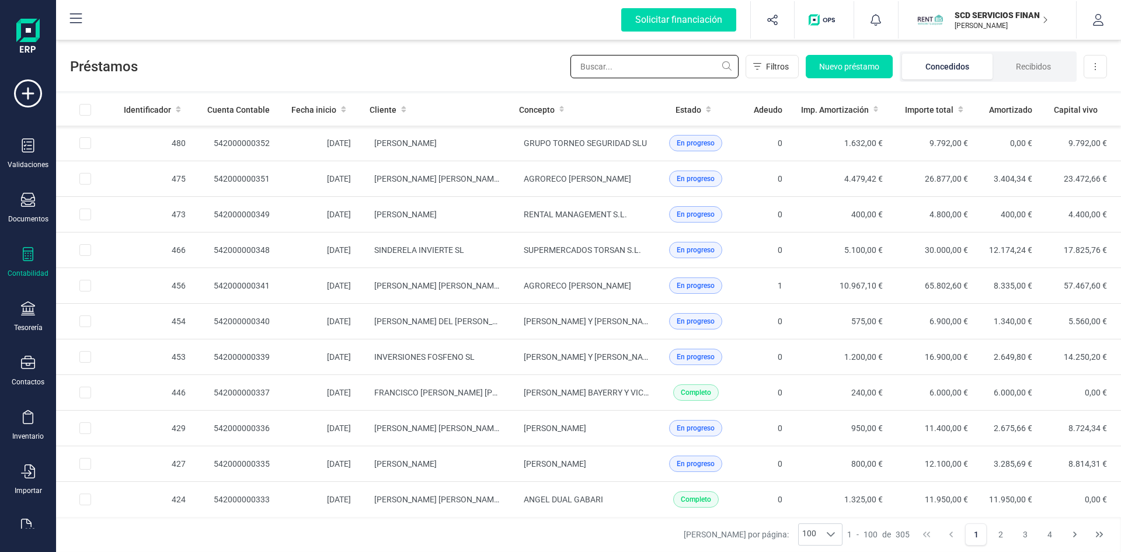
click at [665, 67] on input "text" at bounding box center [654, 66] width 168 height 23
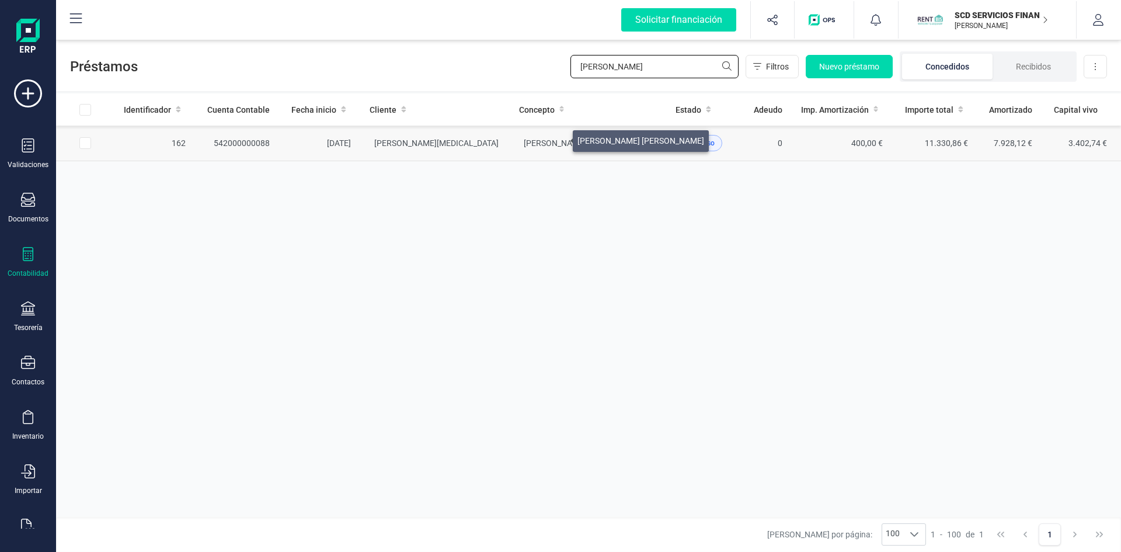
type input "pilar mora"
click at [559, 138] on span "[PERSON_NAME] [PERSON_NAME]" at bounding box center [587, 142] width 127 height 9
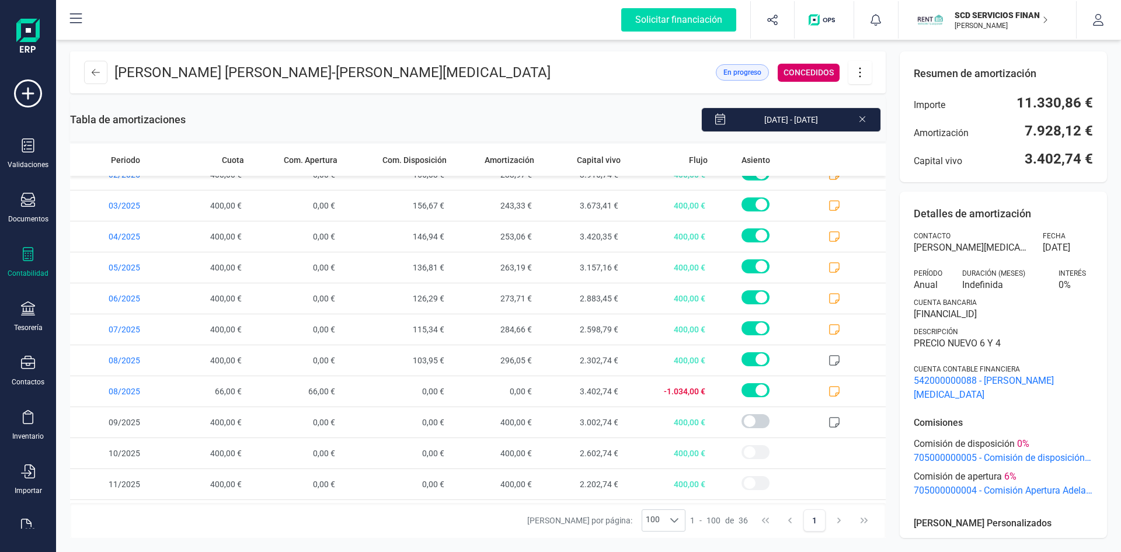
scroll to position [787, 0]
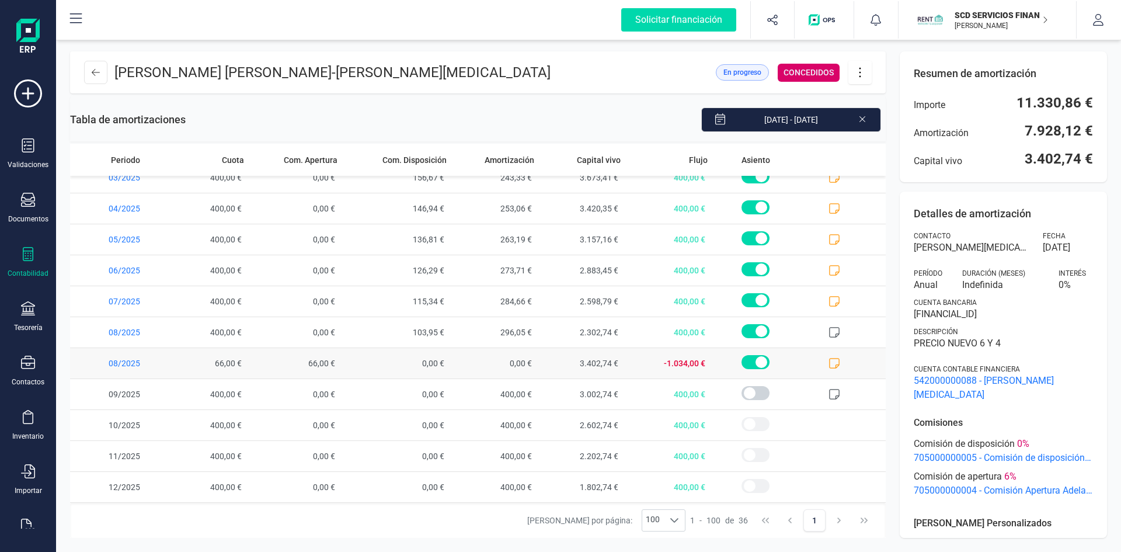
click at [828, 362] on icon at bounding box center [834, 363] width 12 height 12
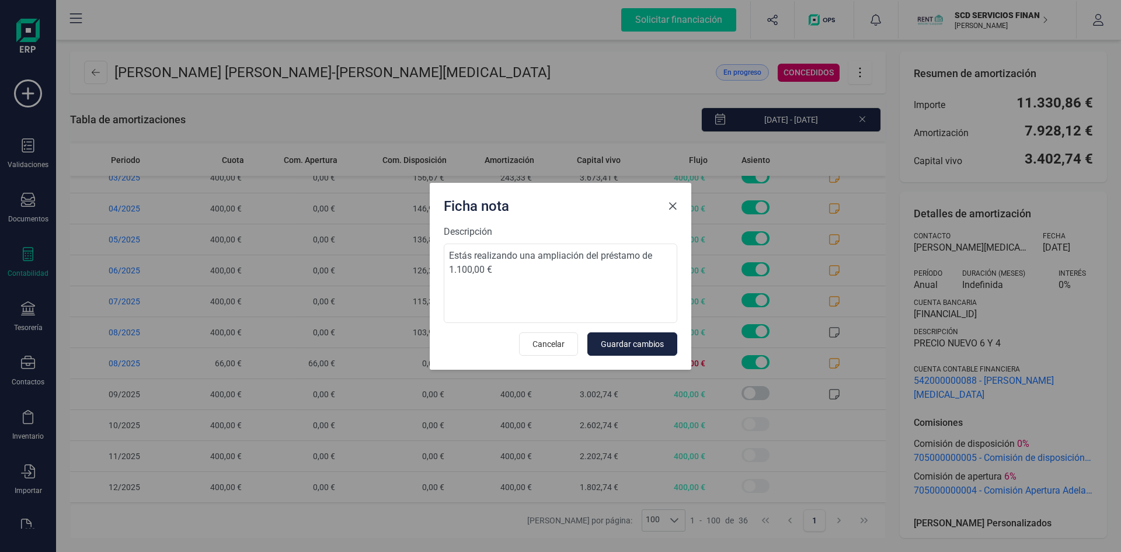
click at [675, 208] on span "Close" at bounding box center [672, 205] width 9 height 9
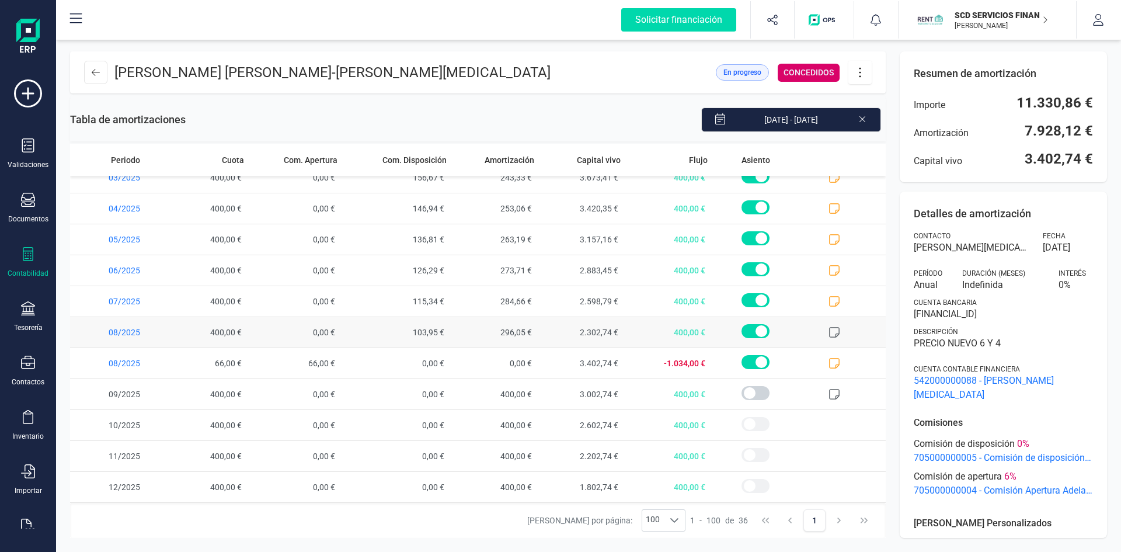
click at [828, 328] on icon at bounding box center [834, 332] width 12 height 12
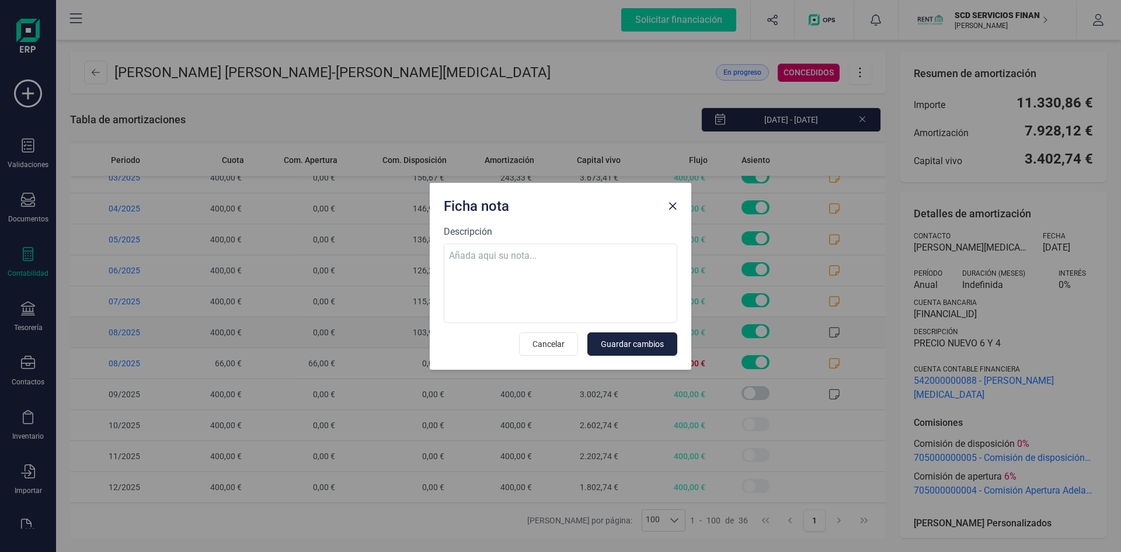
click at [822, 328] on div "Ficha nota Descripción Cancelar Guardar cambios" at bounding box center [560, 276] width 1121 height 552
click at [671, 204] on span "Close" at bounding box center [672, 205] width 9 height 9
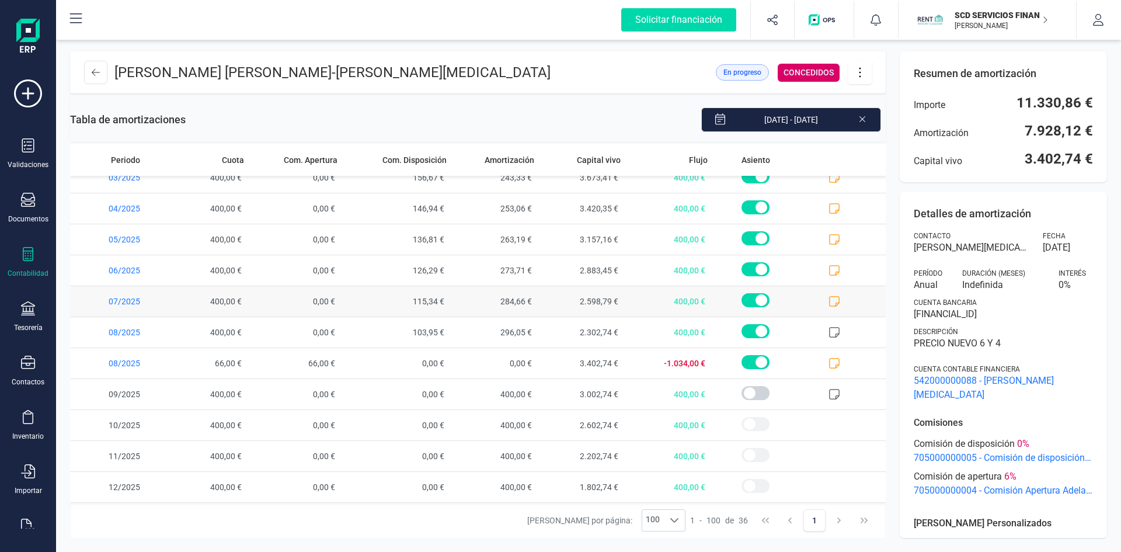
click at [829, 298] on icon at bounding box center [834, 301] width 12 height 12
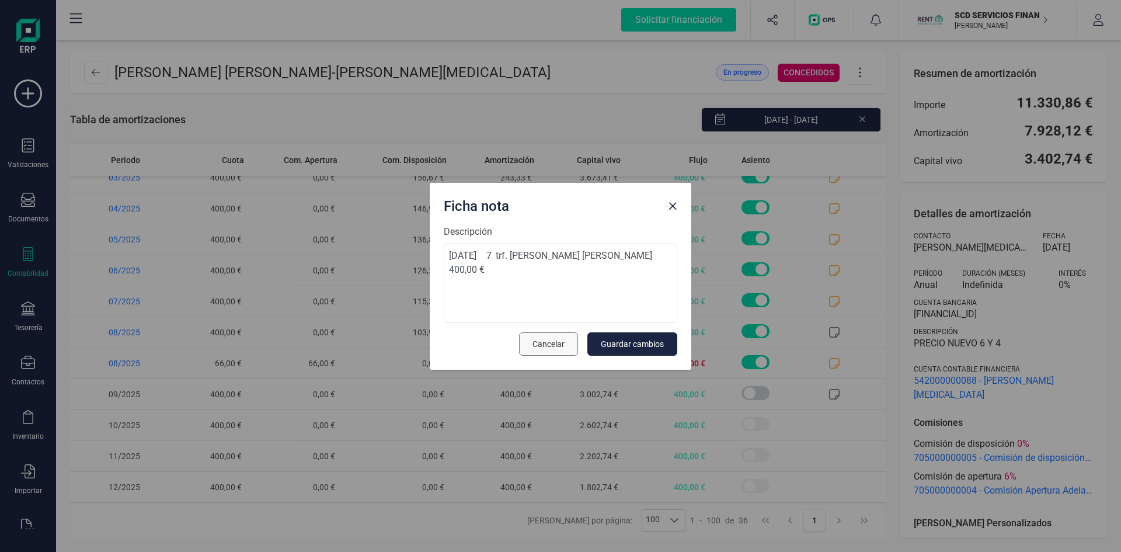
click at [547, 338] on span "Cancelar" at bounding box center [548, 344] width 32 height 12
